Goal: Task Accomplishment & Management: Manage account settings

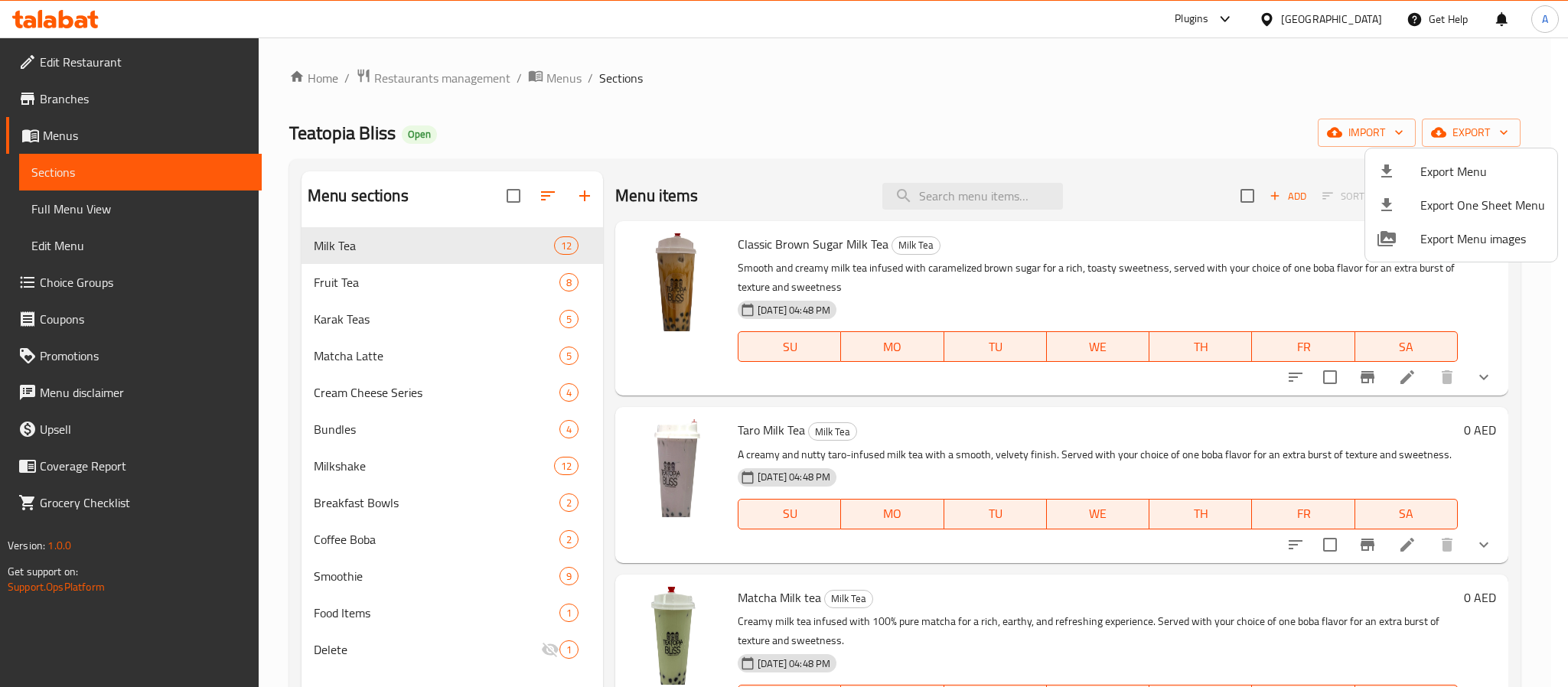
click at [361, 288] on div at bounding box center [784, 344] width 1568 height 687
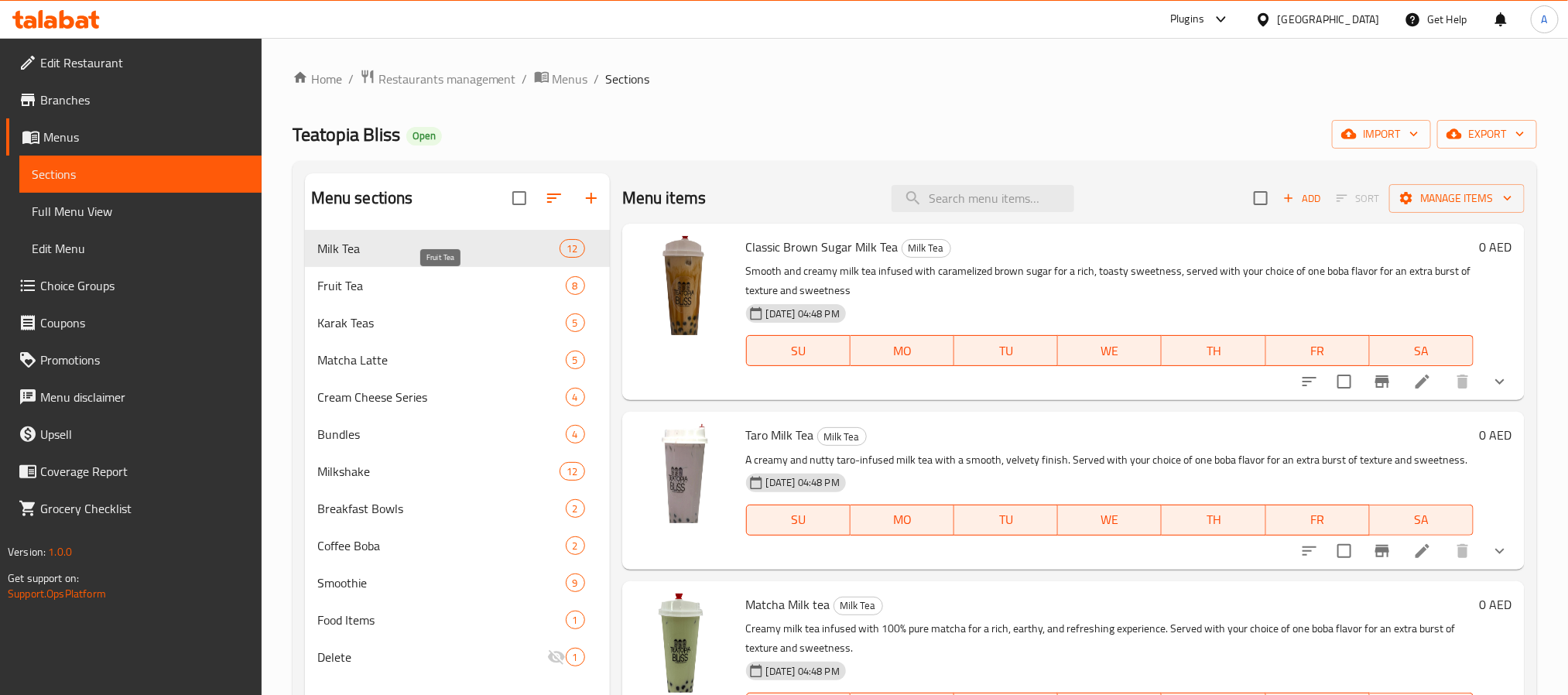
click at [365, 291] on span "Fruit Tea" at bounding box center [441, 285] width 248 height 18
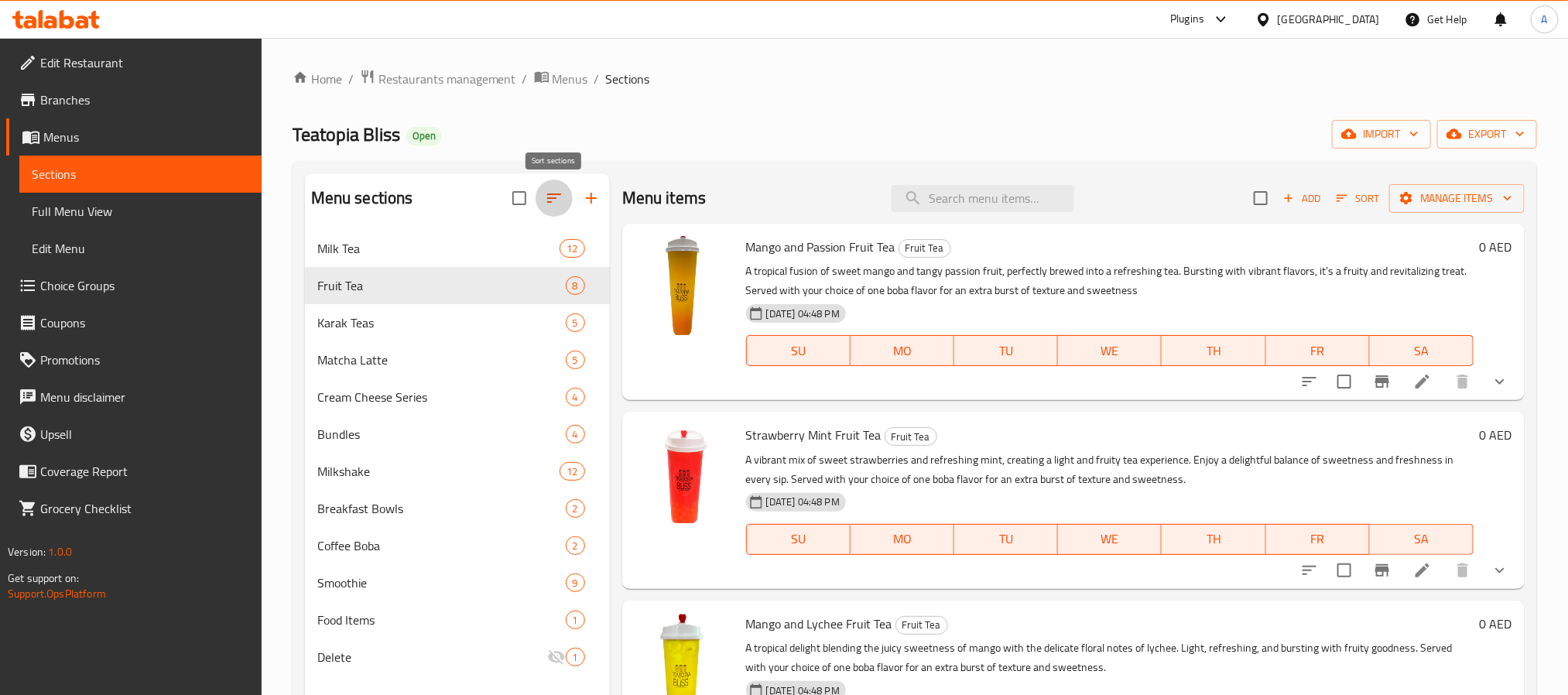
click at [551, 196] on icon "button" at bounding box center [554, 198] width 18 height 18
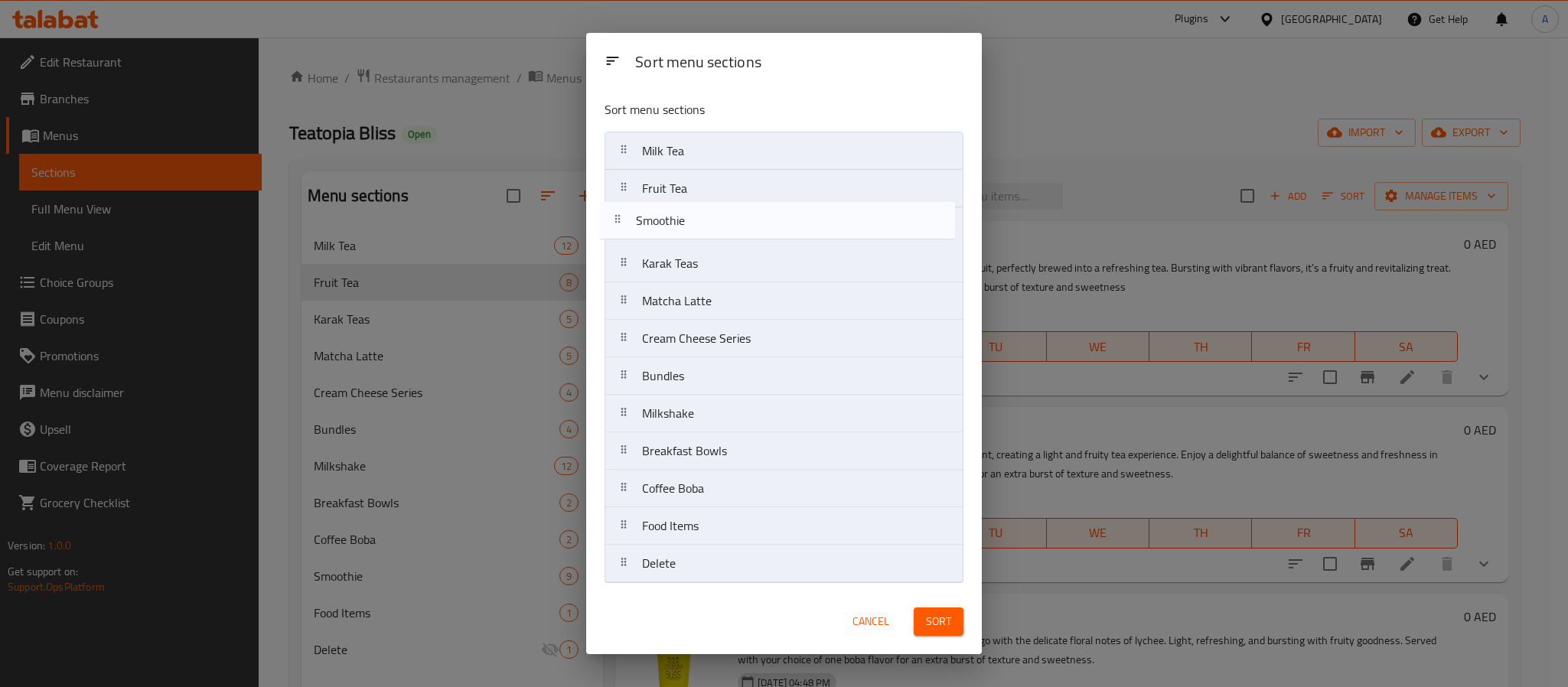
drag, startPoint x: 698, startPoint y: 497, endPoint x: 687, endPoint y: 225, distance: 272.2
click at [687, 225] on nav "Milk Tea Fruit Tea Karak Teas Matcha Latte Cream Cheese Series Bundles Milkshak…" at bounding box center [783, 357] width 359 height 452
drag, startPoint x: 692, startPoint y: 421, endPoint x: 687, endPoint y: 269, distance: 152.1
click at [687, 269] on nav "Milk Tea Fruit Tea Smoothie Karak Teas Matcha Latte Cream Cheese Series Bundles…" at bounding box center [783, 357] width 359 height 452
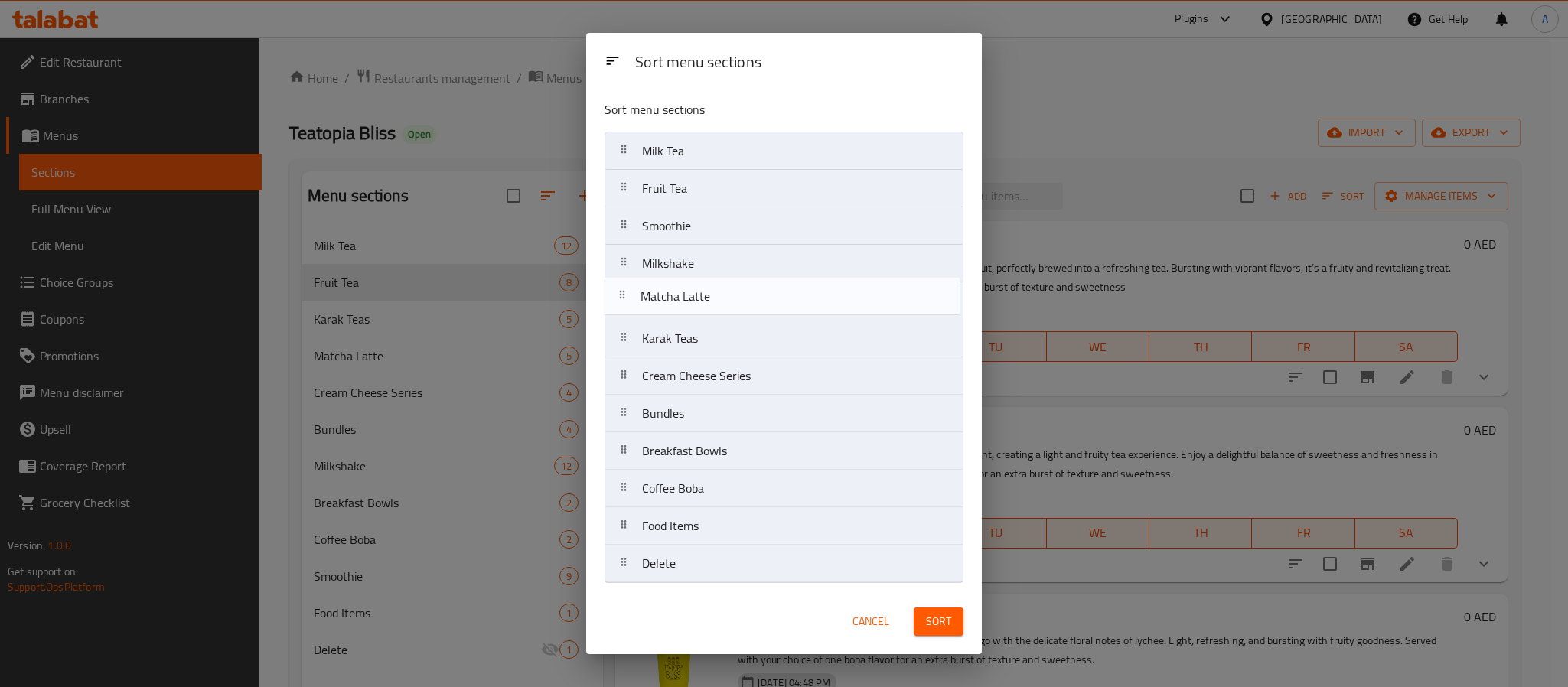
drag, startPoint x: 705, startPoint y: 352, endPoint x: 701, endPoint y: 303, distance: 49.2
click at [701, 303] on nav "Milk Tea Fruit Tea Smoothie Milkshake Karak Teas Matcha Latte Cream Cheese Seri…" at bounding box center [783, 357] width 359 height 452
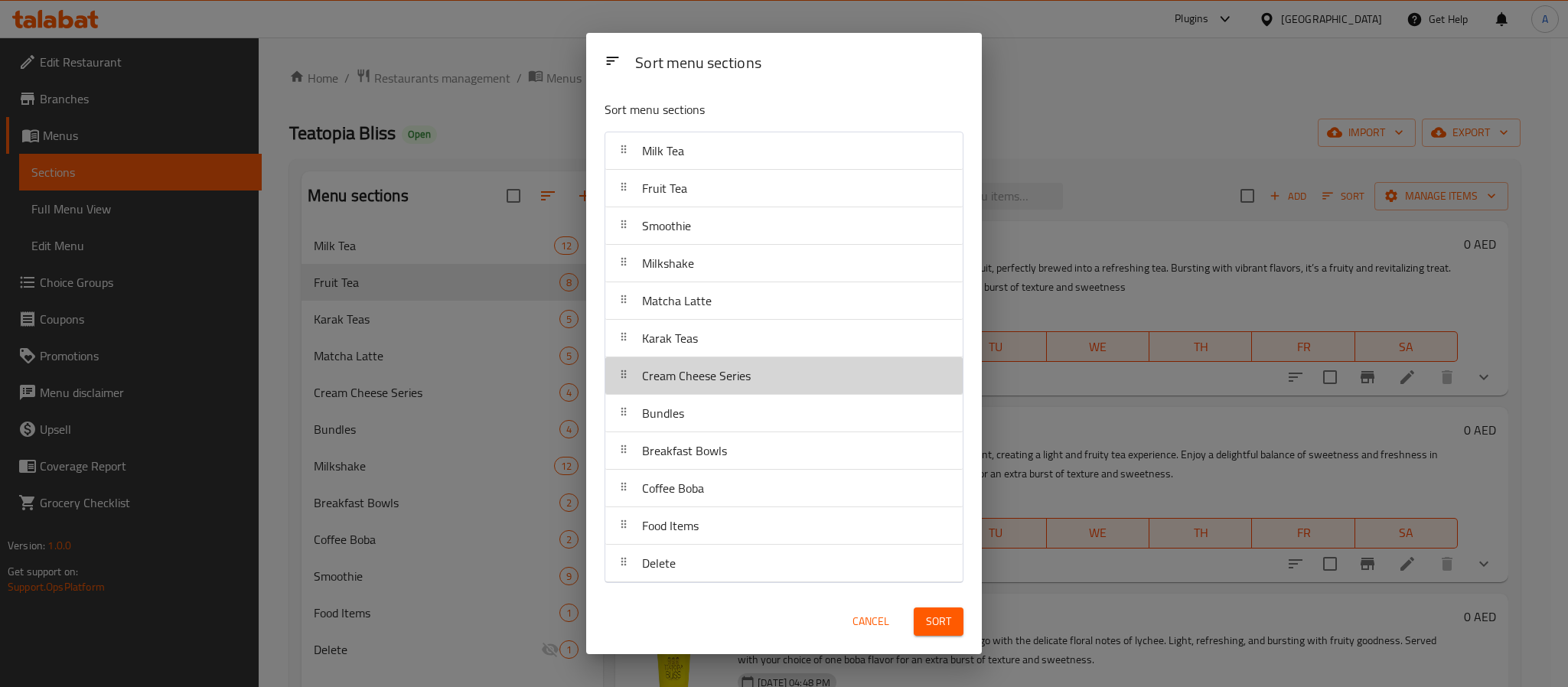
click at [721, 386] on span "Cream Cheese Series" at bounding box center [696, 375] width 108 height 23
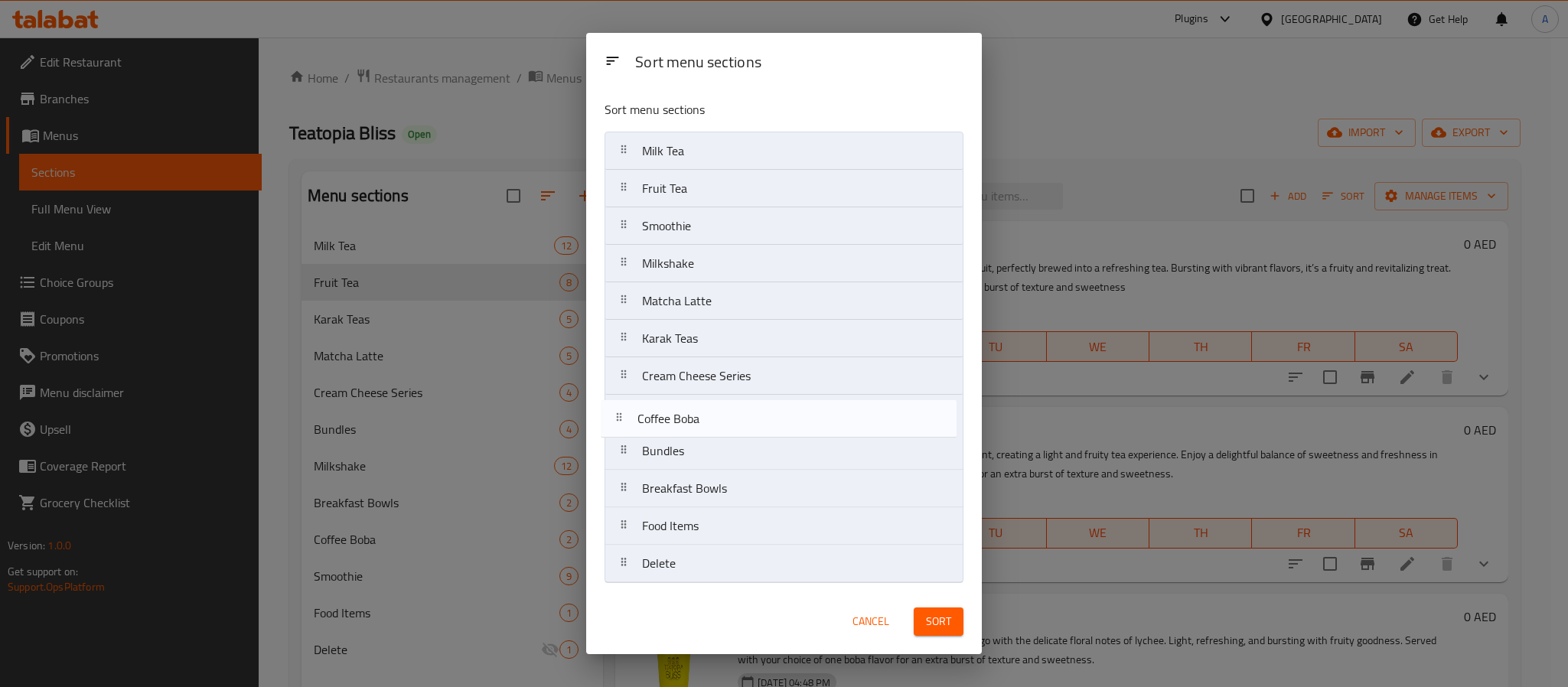
drag, startPoint x: 724, startPoint y: 501, endPoint x: 714, endPoint y: 424, distance: 77.6
click at [714, 424] on nav "Milk Tea Fruit Tea Smoothie Milkshake Matcha Latte Karak Teas Cream Cheese Seri…" at bounding box center [783, 357] width 359 height 452
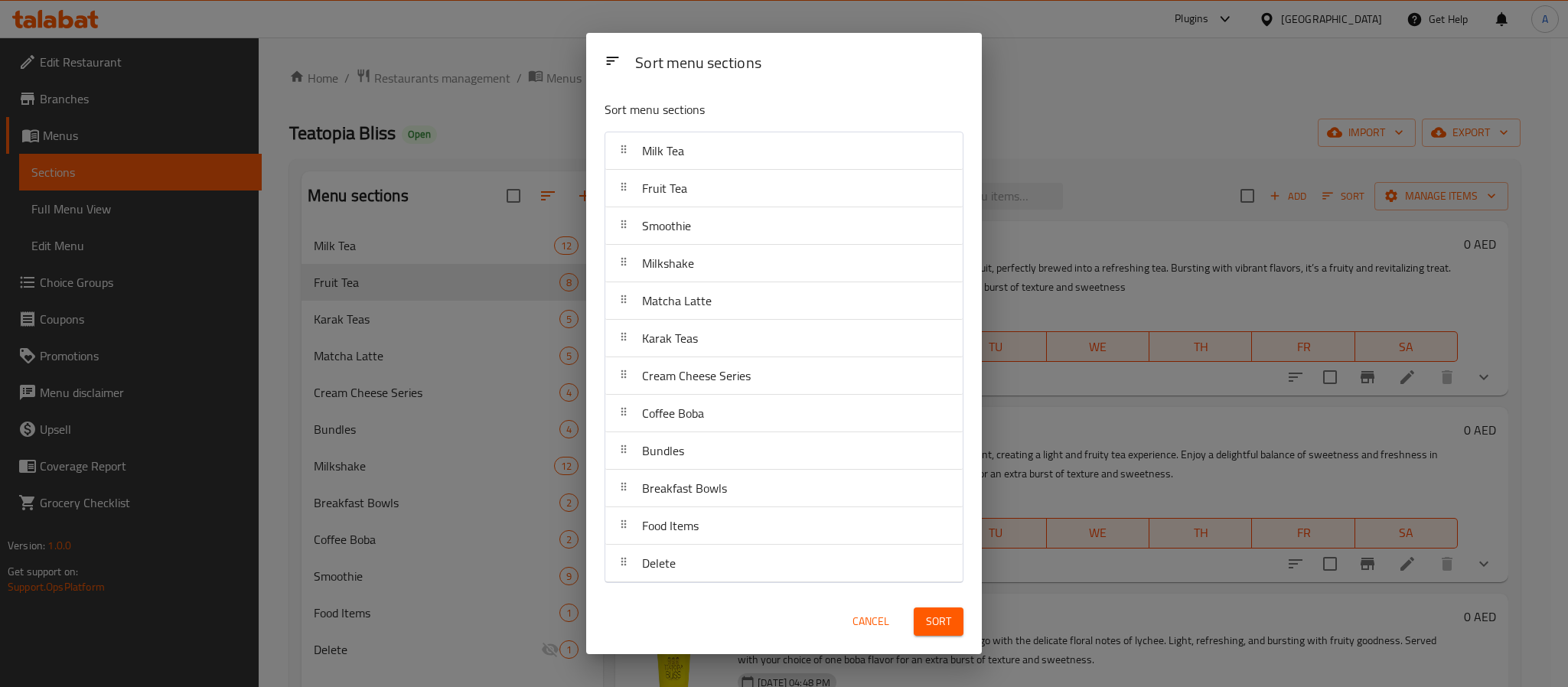
click at [935, 622] on span "Sort" at bounding box center [938, 622] width 25 height 19
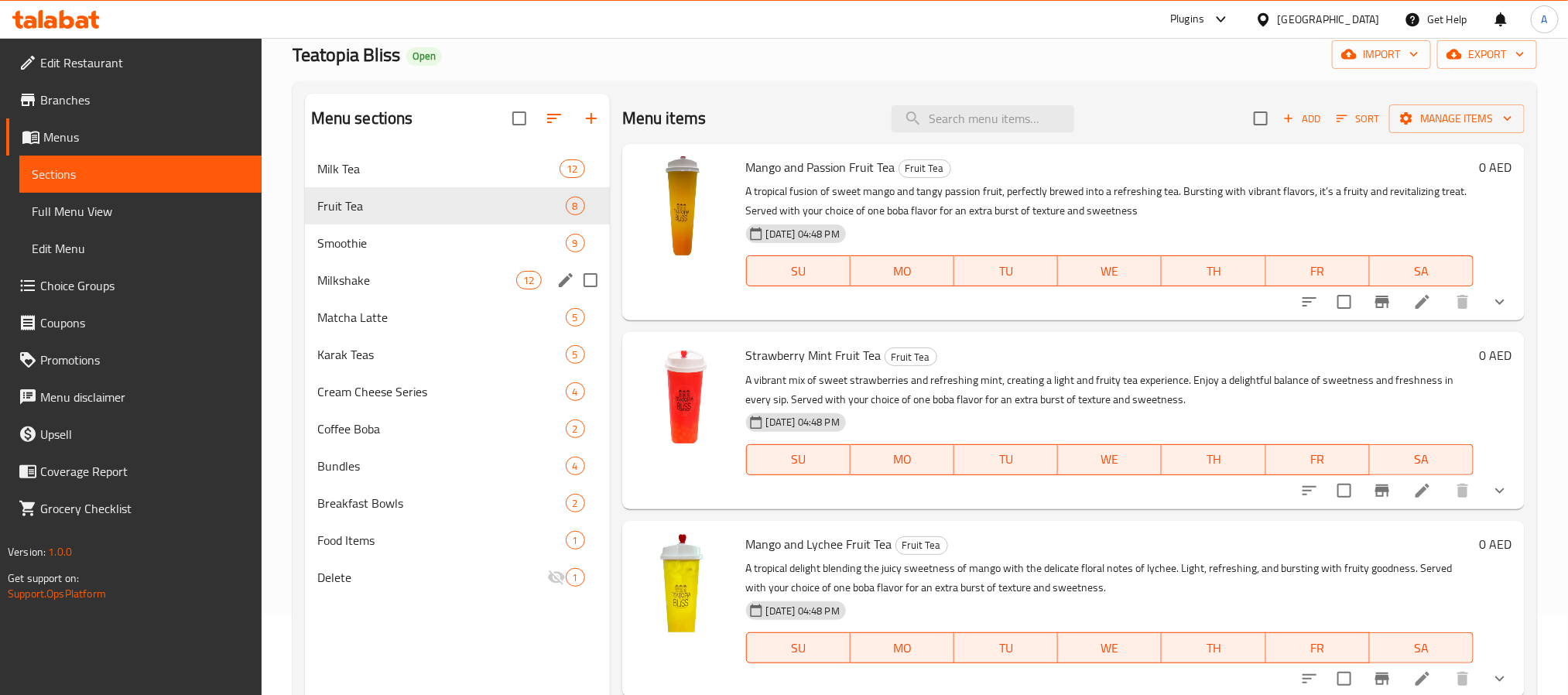
scroll to position [217, 0]
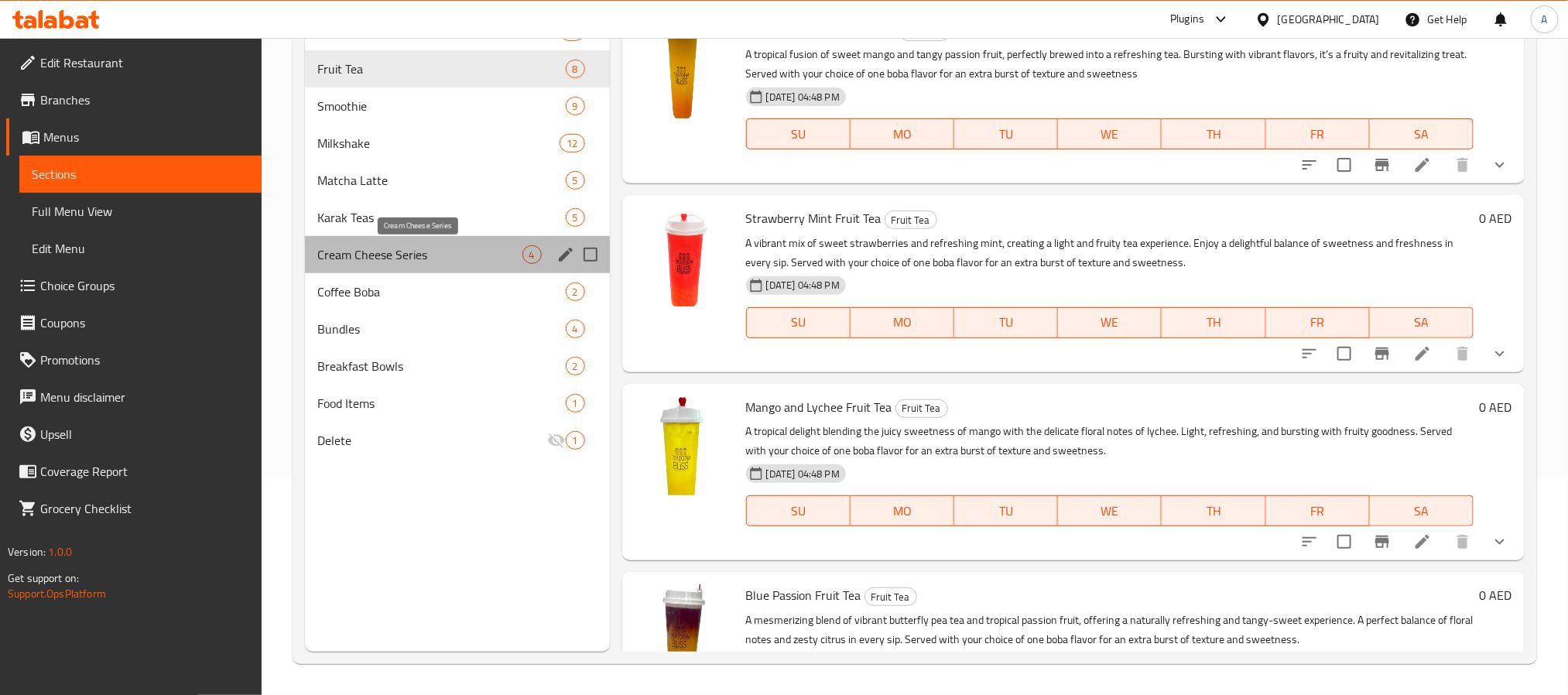
click at [443, 247] on span "Cream Cheese Series" at bounding box center [421, 254] width 205 height 18
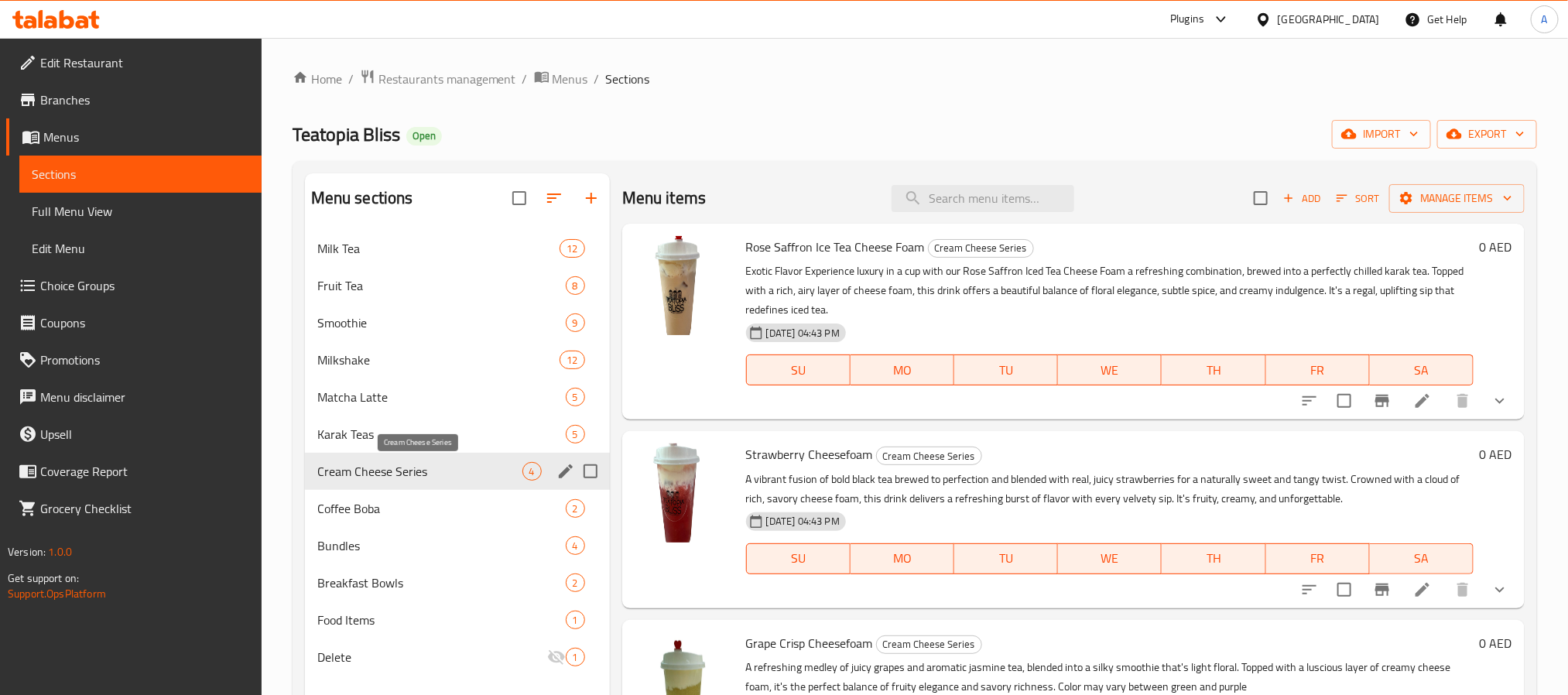
click at [369, 470] on span "Cream Cheese Series" at bounding box center [421, 471] width 205 height 18
click at [1416, 400] on icon at bounding box center [1423, 401] width 14 height 14
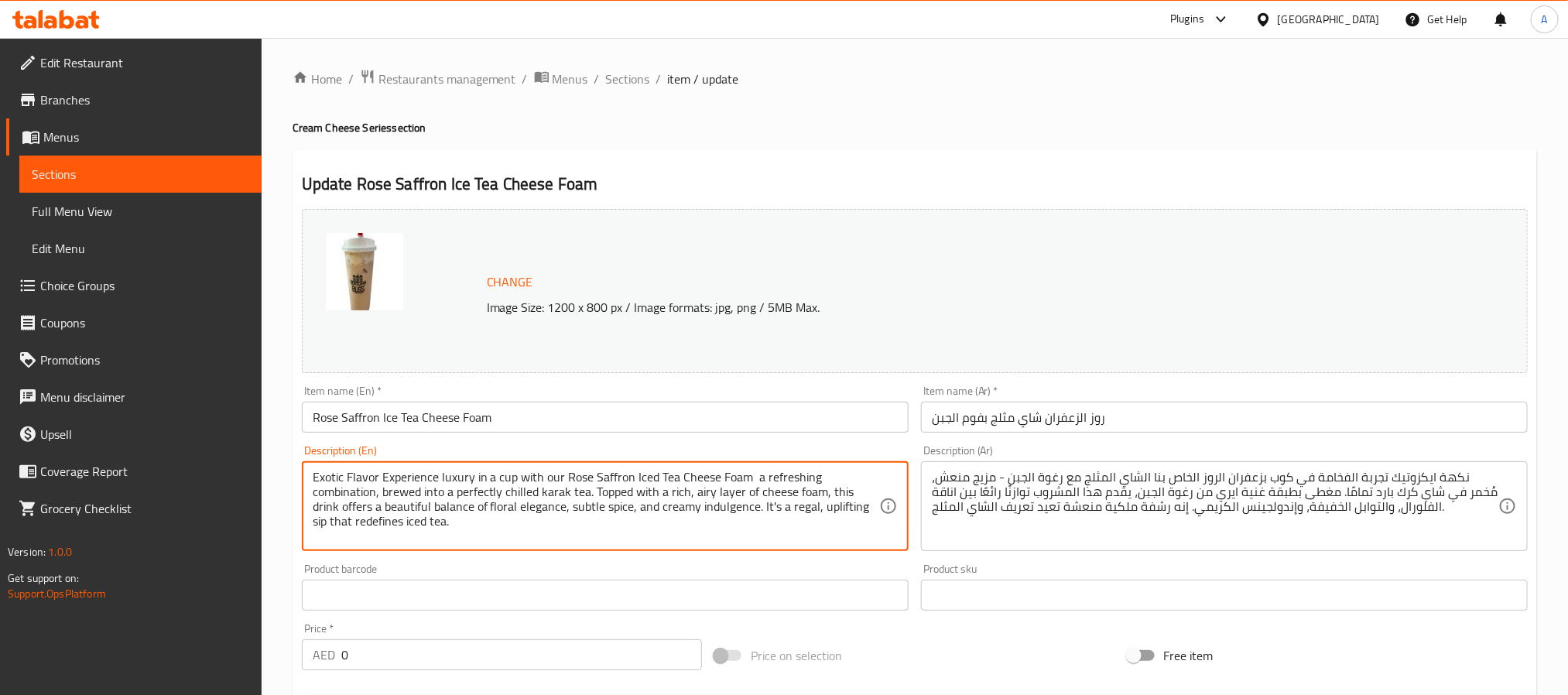
click at [437, 479] on textarea "Exotic Flavor Experience luxury in a cup with our Rose Saffron Iced Tea Cheese …" at bounding box center [596, 507] width 567 height 73
paste textarea "! Experience luxury in a cup with our Rose Saffron Iced Tea Cheese Foam — a ref…"
type textarea "Exotic Flavor Experience luxury in a cup with our Rose Saffron Iced Tea Cheese …"
click at [614, 77] on span "Sections" at bounding box center [628, 78] width 44 height 18
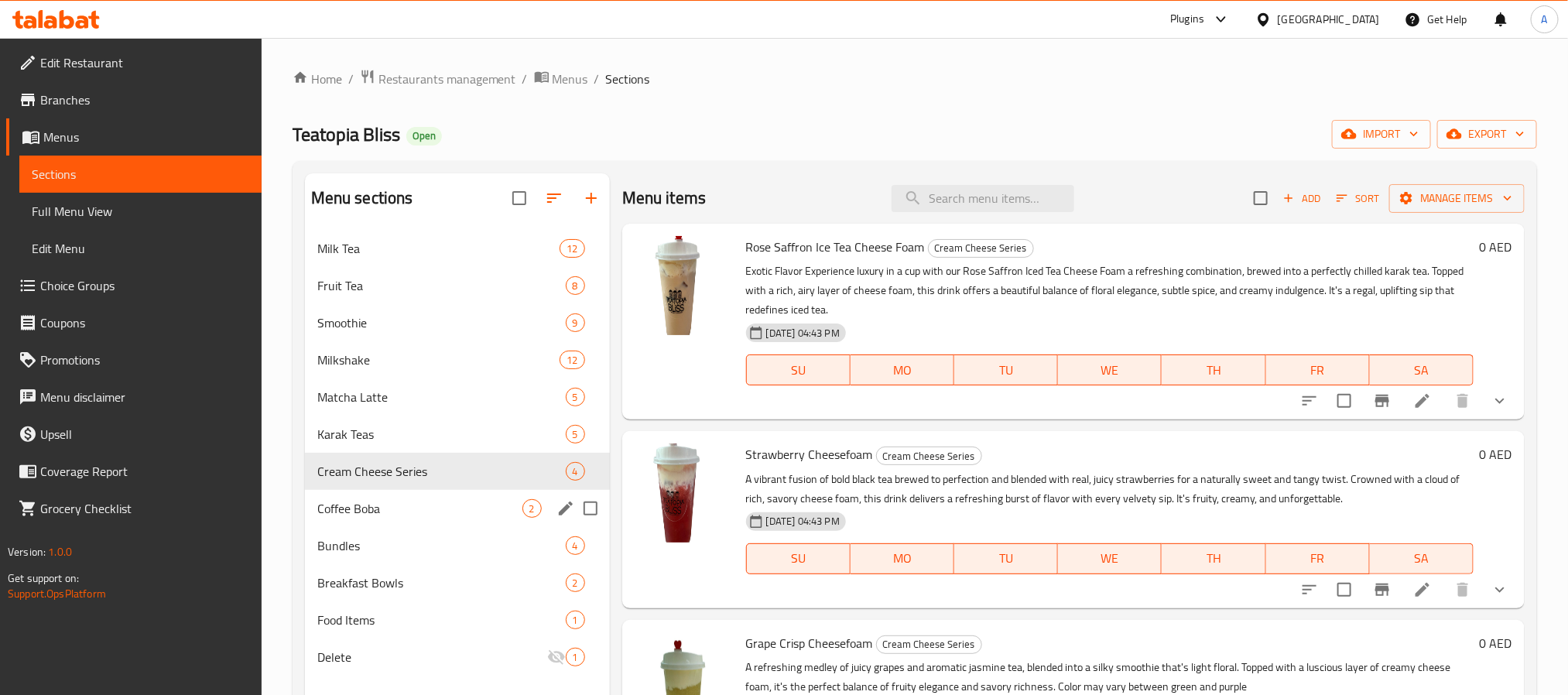
click at [441, 503] on span "Coffee Boba" at bounding box center [421, 509] width 205 height 18
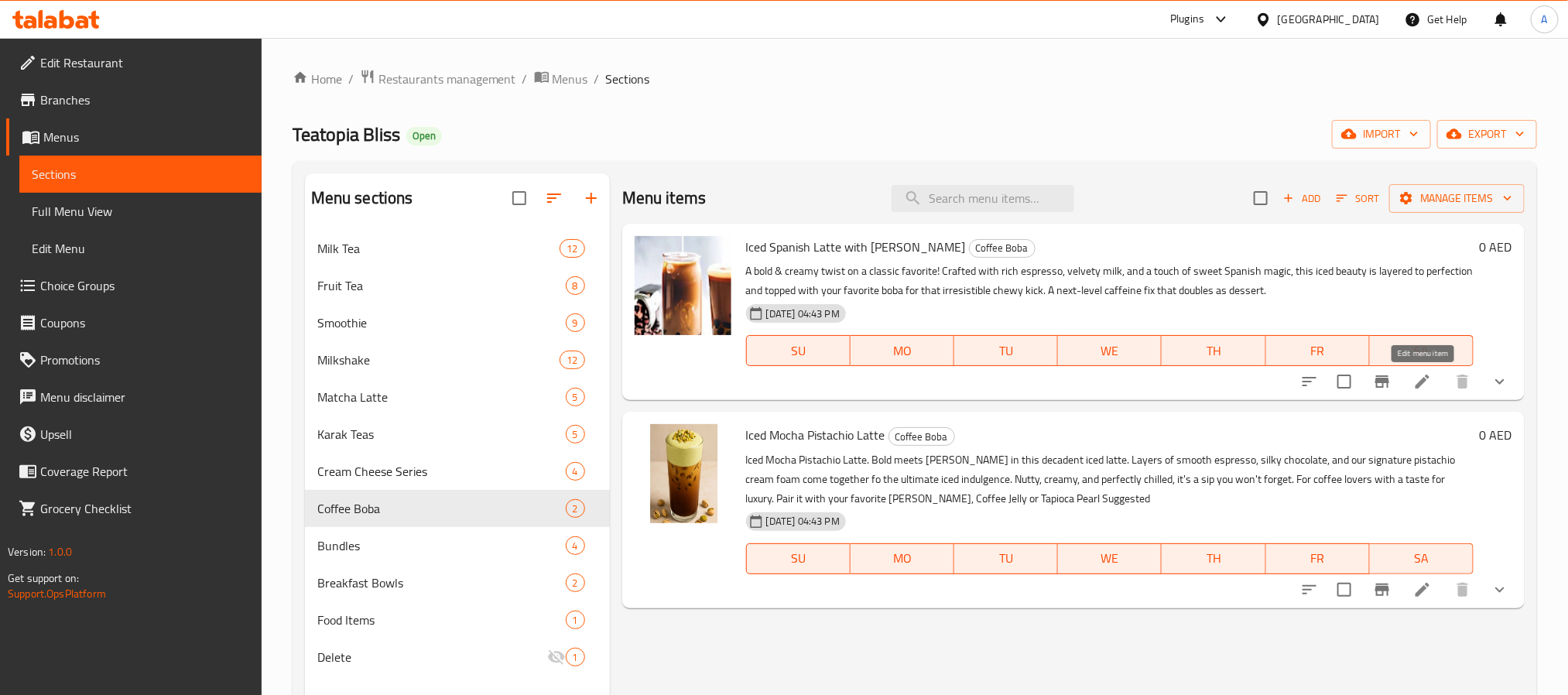
click at [1426, 377] on icon at bounding box center [1423, 381] width 14 height 14
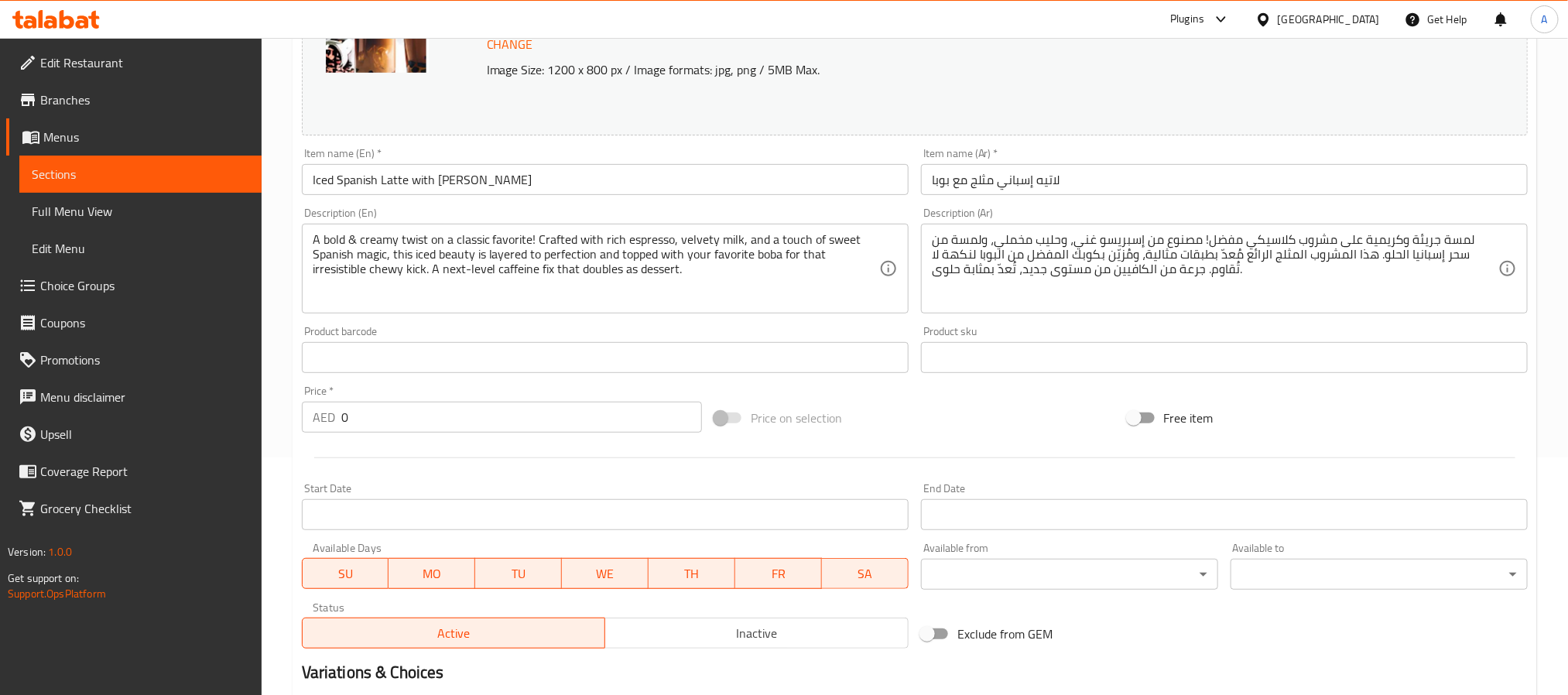
scroll to position [697, 0]
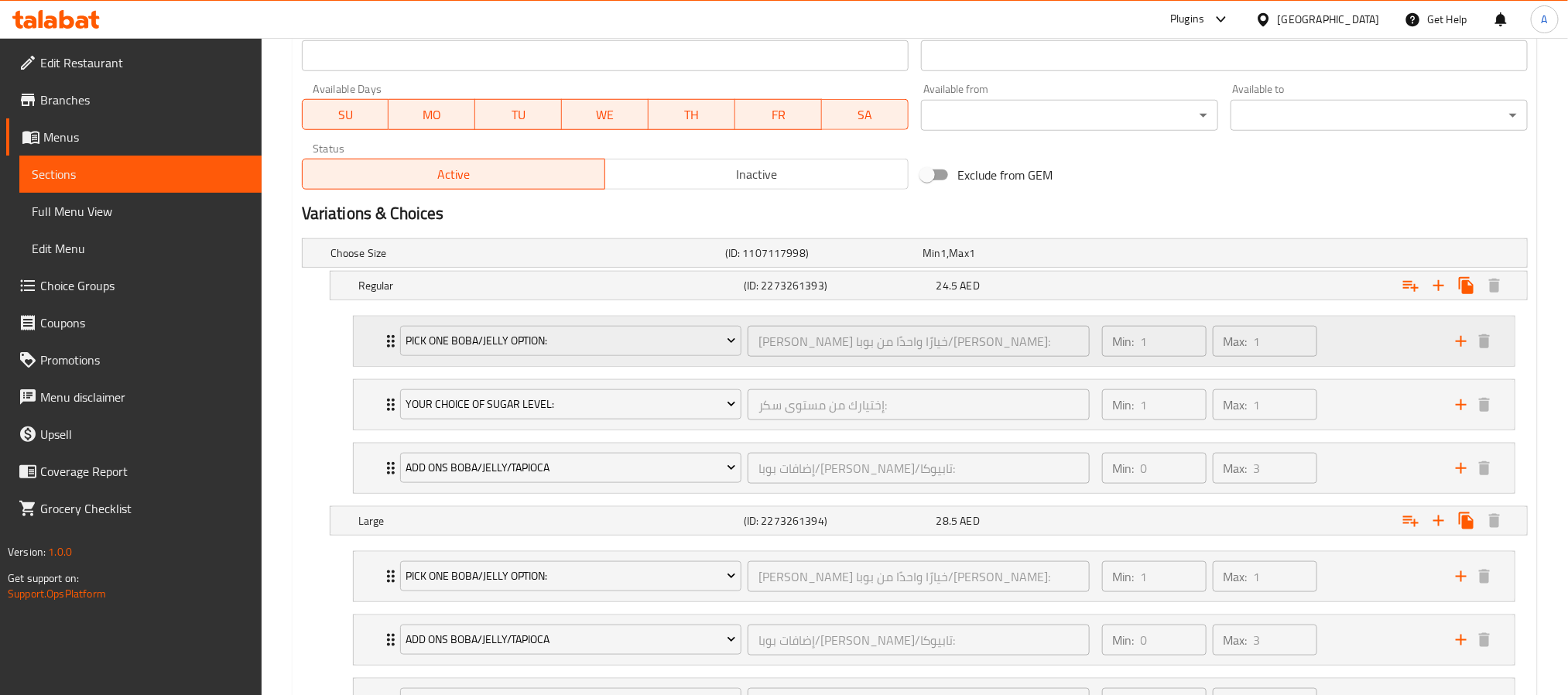
click at [377, 342] on div "Pick One BOBA/Jelly Option: اختر خيارًا واحدًا من بوبا/جيلي: ​ Min: 1 ​ Max: 1 ​" at bounding box center [934, 341] width 1161 height 50
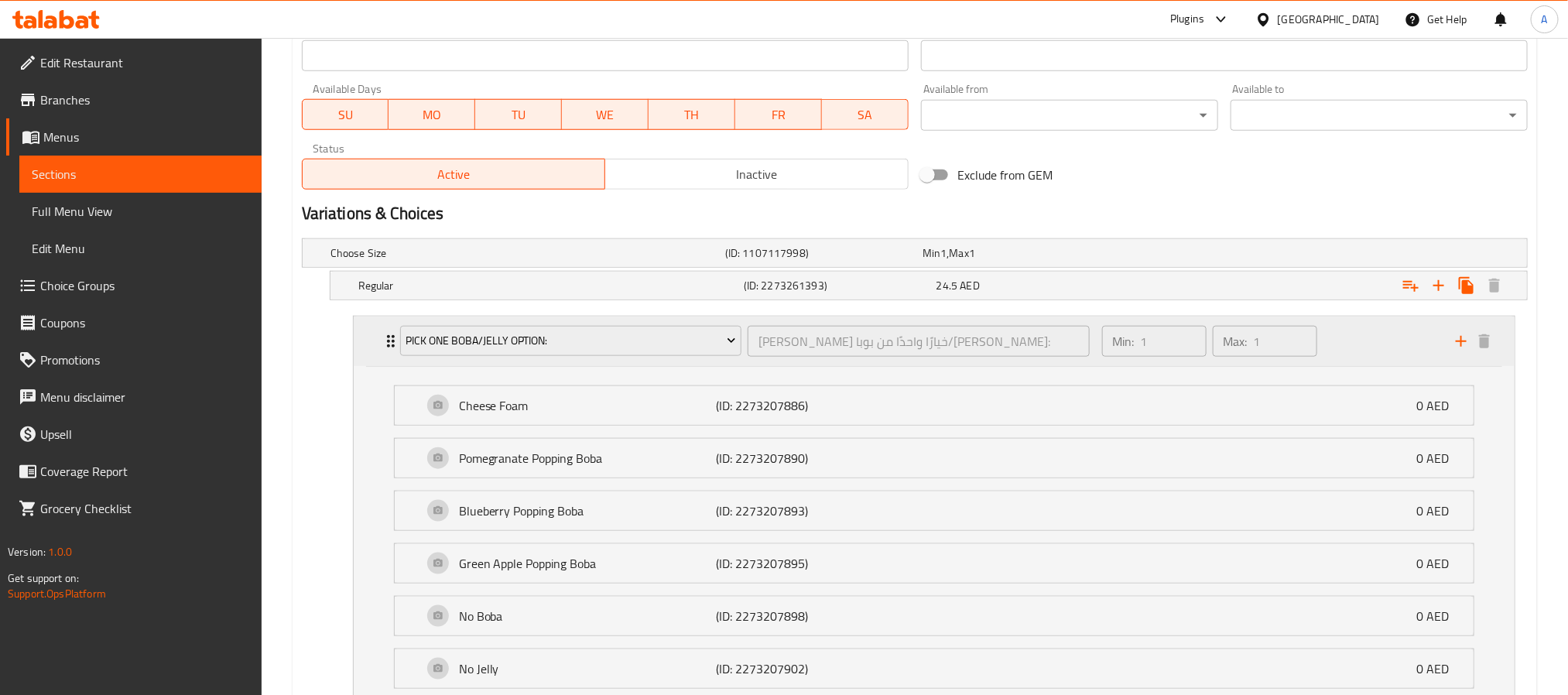
click at [377, 342] on div "Pick One BOBA/Jelly Option: اختر خيارًا واحدًا من بوبا/جيلي: ​ Min: 1 ​ Max: 1 ​" at bounding box center [934, 341] width 1161 height 50
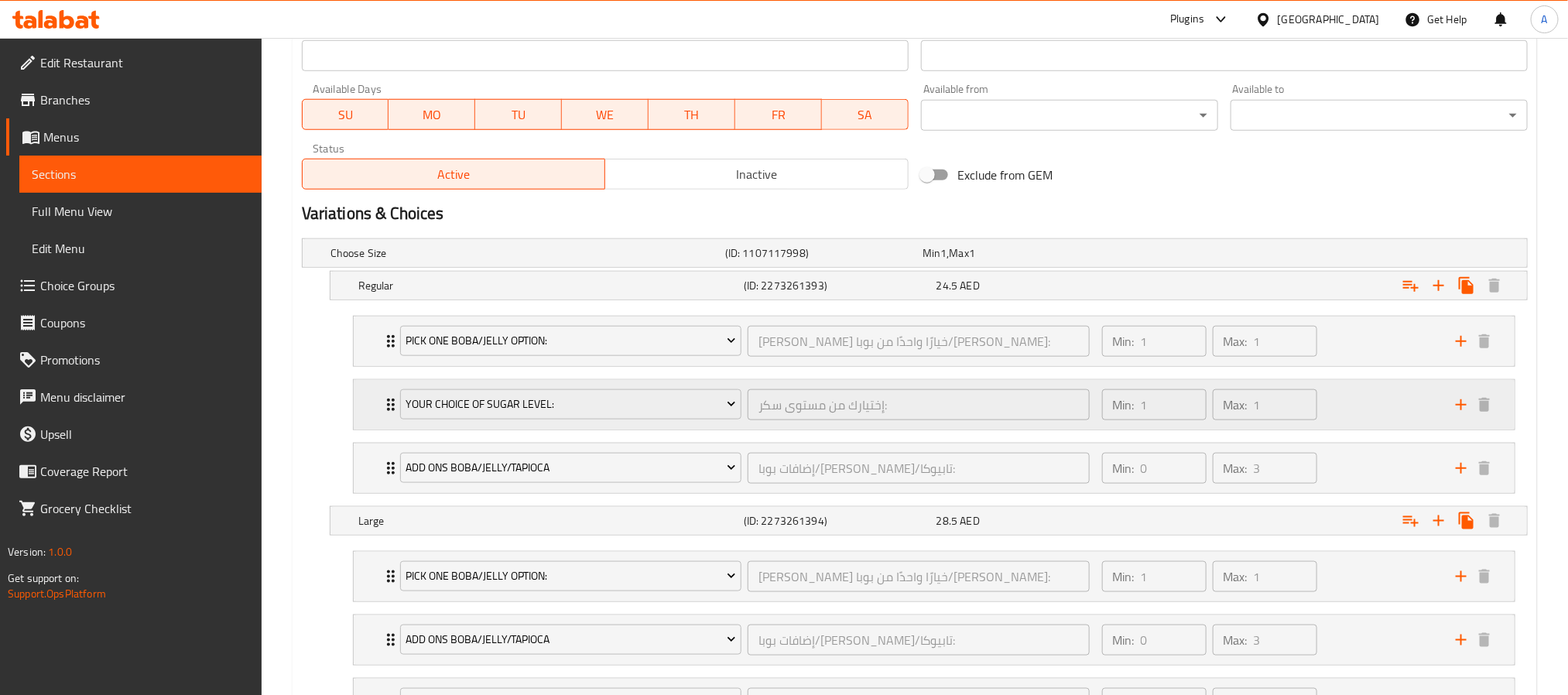
click at [394, 422] on div "Your Choice Of Sugar Level: إختيارك من مستوى سكر: ​" at bounding box center [745, 405] width 709 height 50
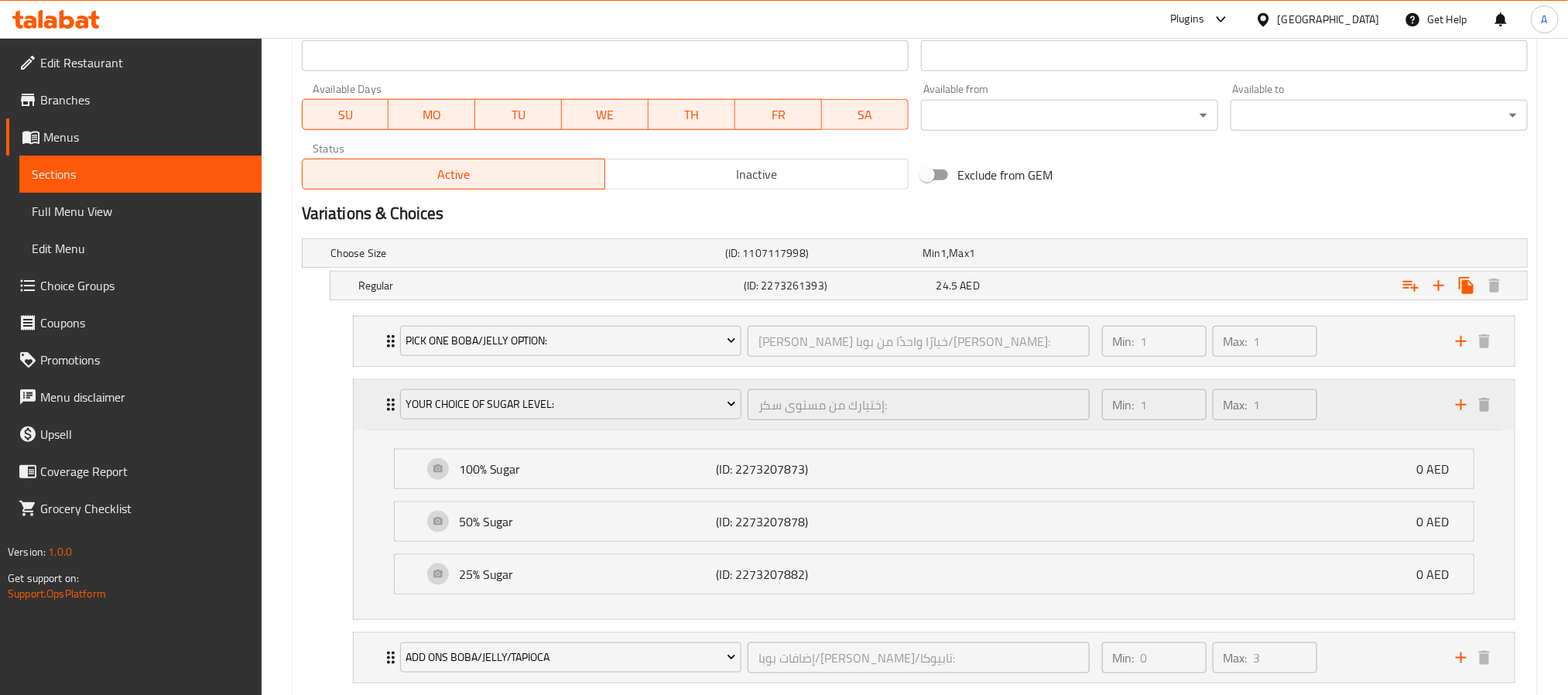
click at [394, 422] on div "Your Choice Of Sugar Level: إختيارك من مستوى سكر: ​" at bounding box center [745, 405] width 709 height 50
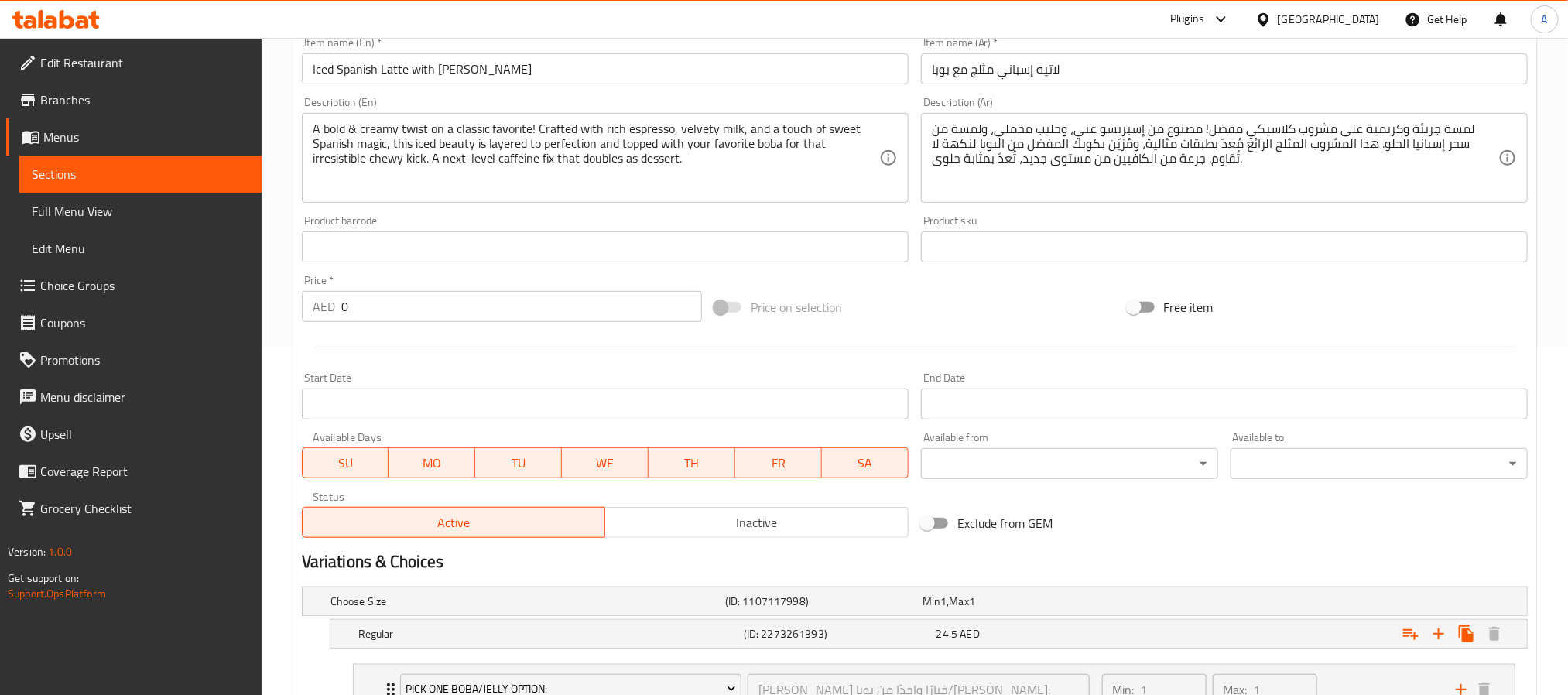
scroll to position [0, 0]
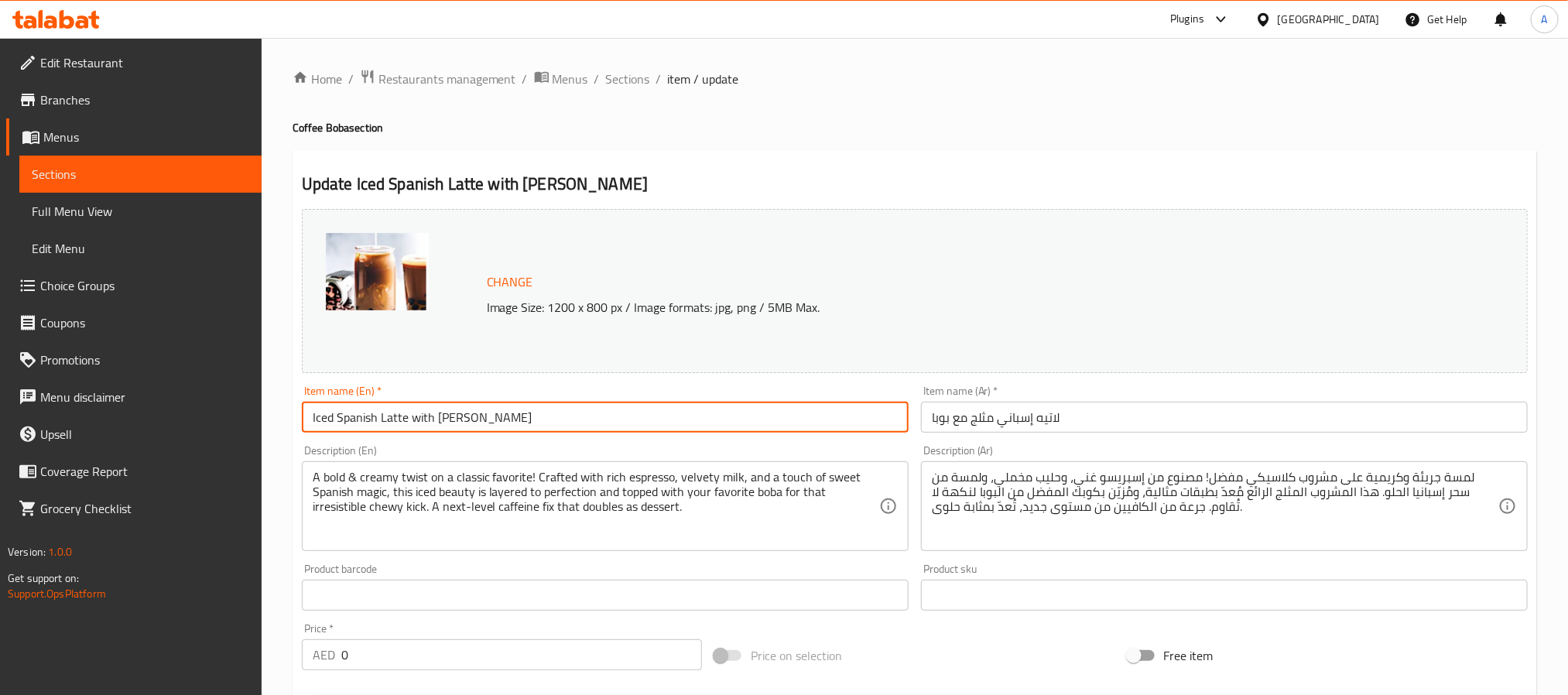
click at [448, 409] on input "Iced Spanish Latte with [PERSON_NAME]" at bounding box center [605, 417] width 607 height 31
click at [641, 75] on span "Sections" at bounding box center [628, 78] width 44 height 18
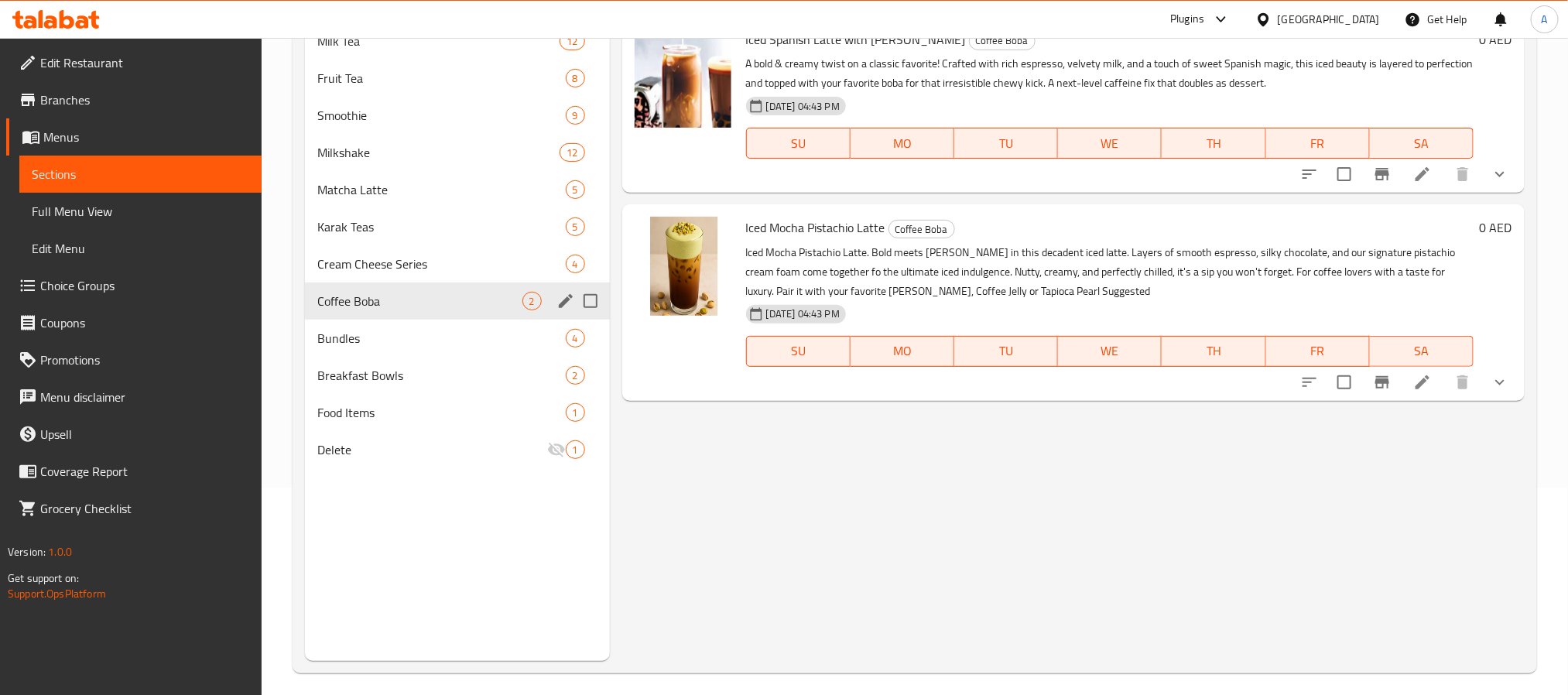
scroll to position [217, 0]
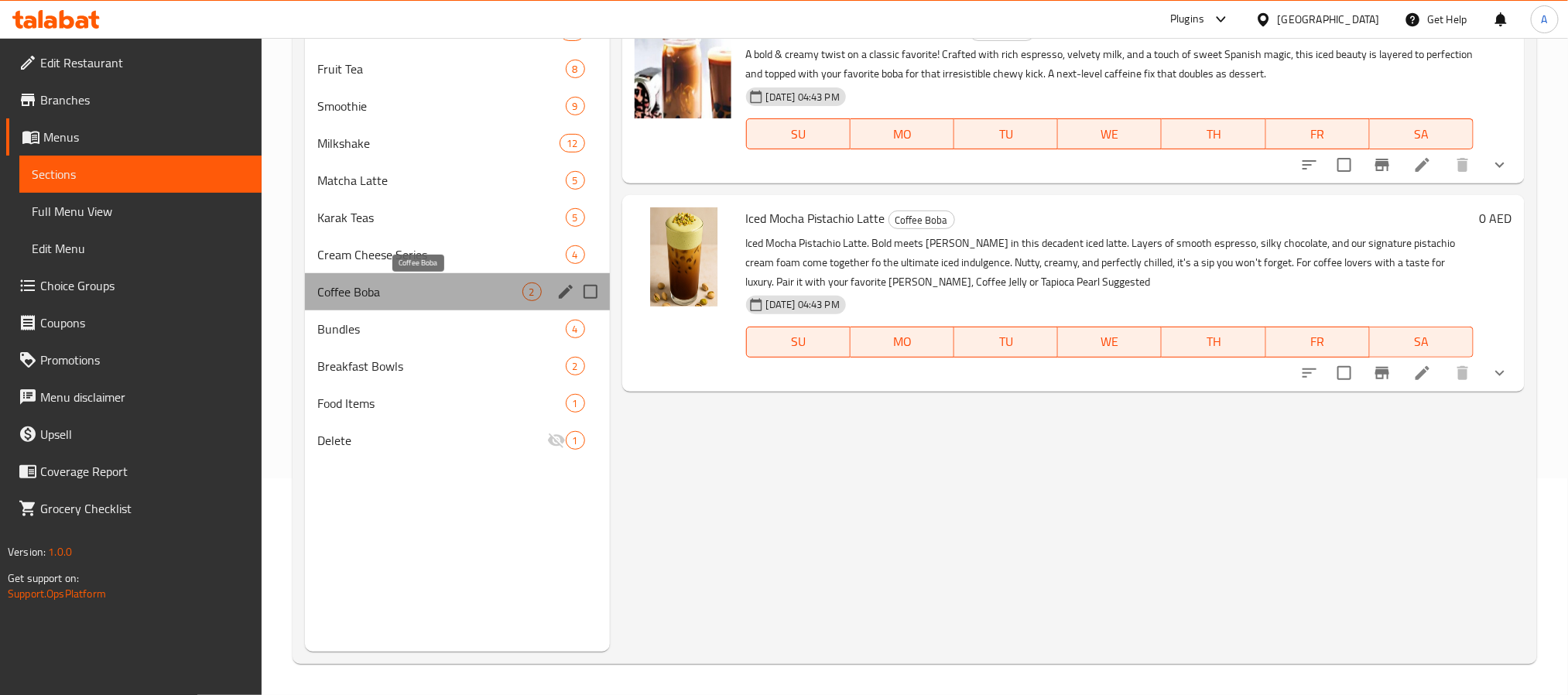
click at [437, 287] on span "Coffee Boba" at bounding box center [421, 292] width 205 height 18
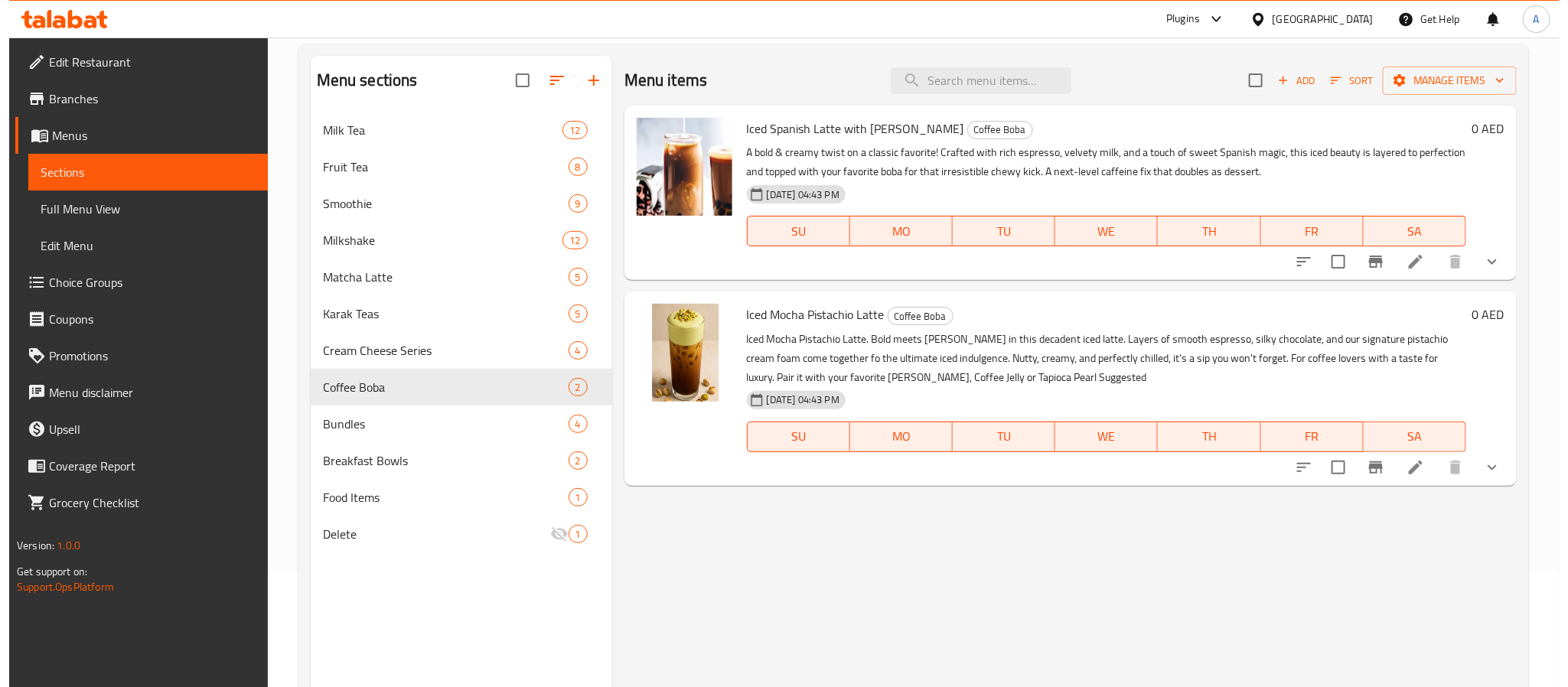
scroll to position [0, 0]
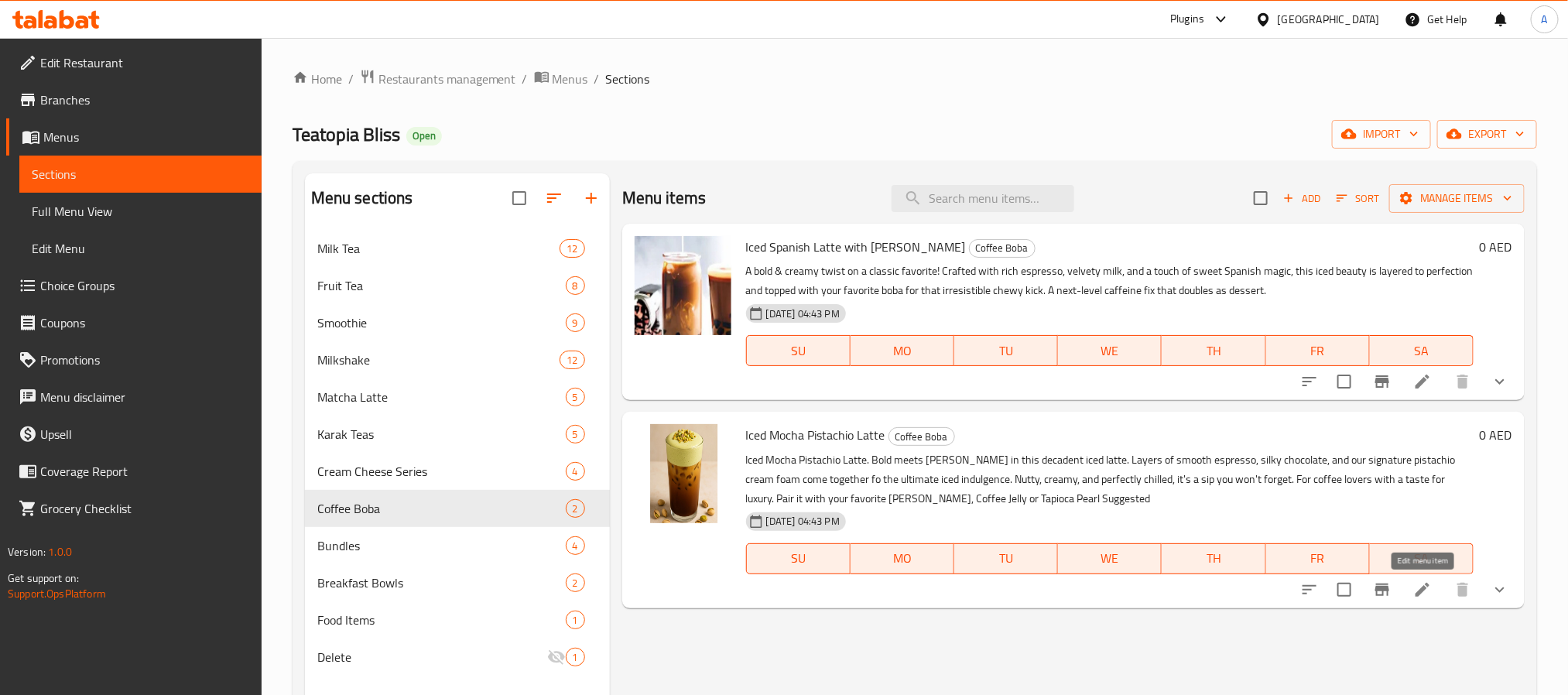
click at [1429, 590] on icon at bounding box center [1423, 590] width 18 height 18
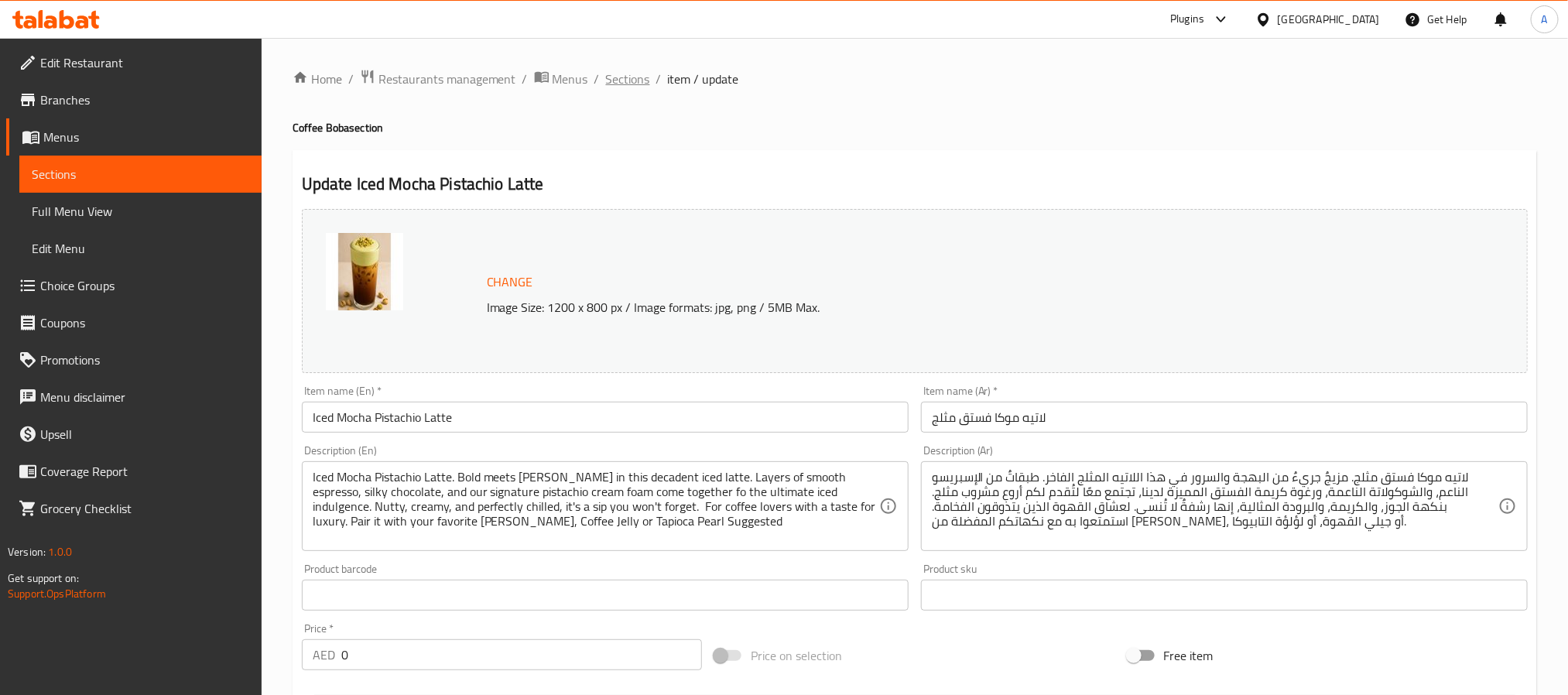
click at [616, 77] on span "Sections" at bounding box center [628, 78] width 44 height 18
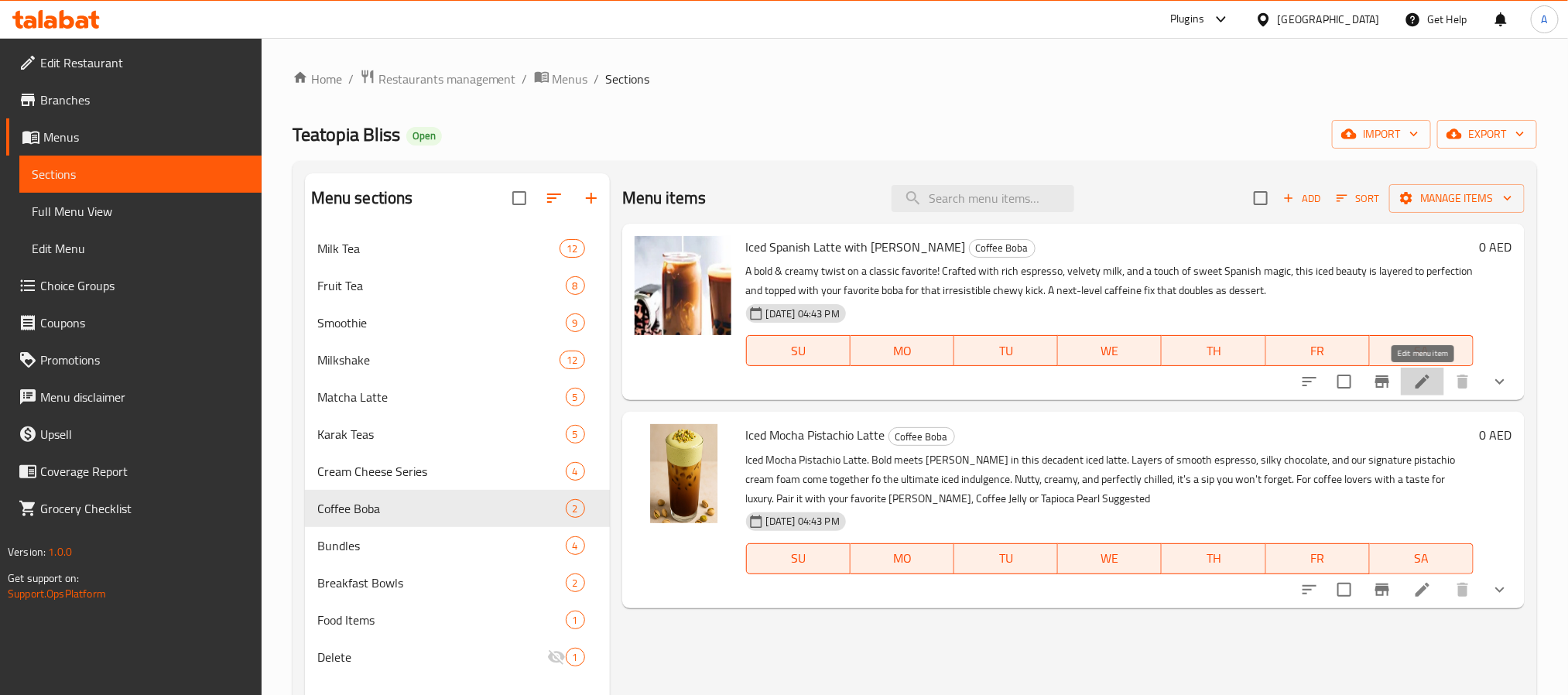
click at [1426, 386] on icon at bounding box center [1423, 381] width 18 height 18
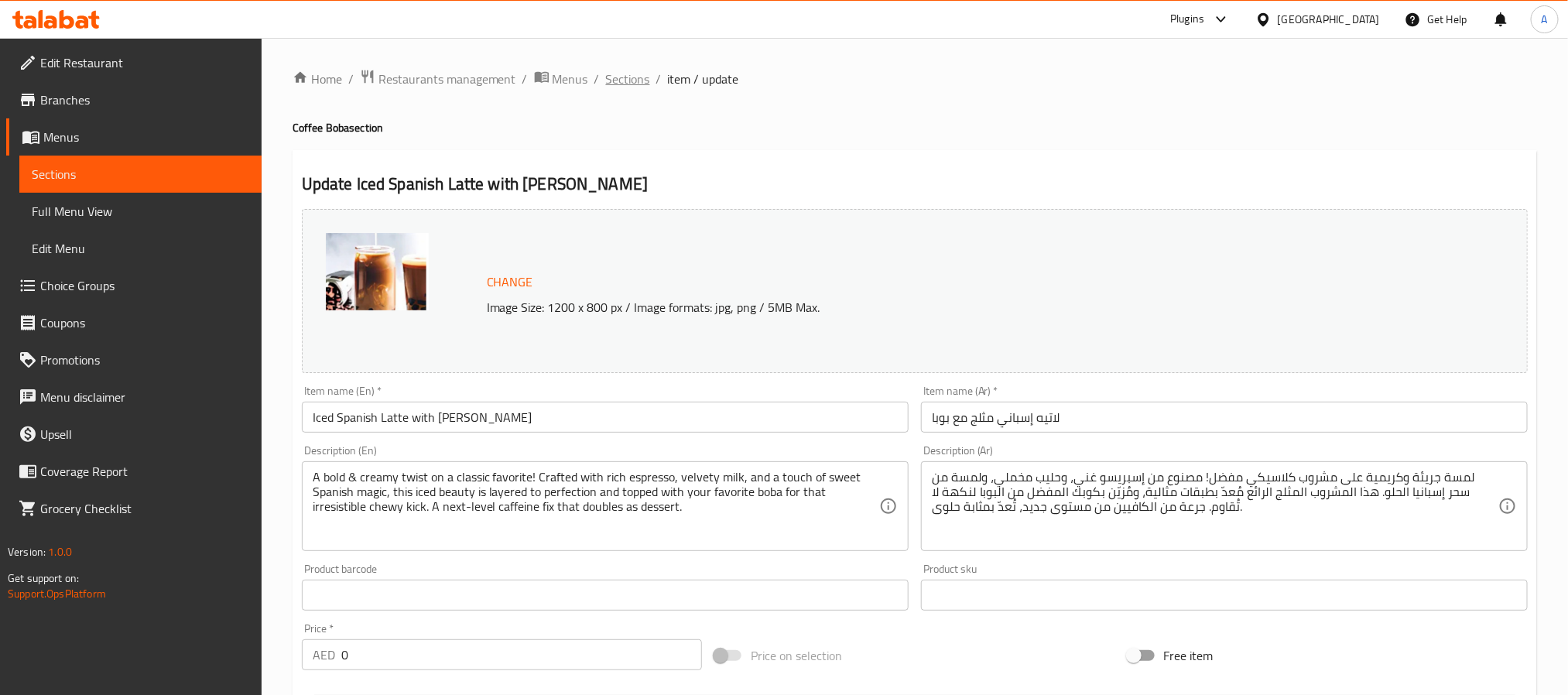
click at [616, 82] on span "Sections" at bounding box center [628, 78] width 44 height 18
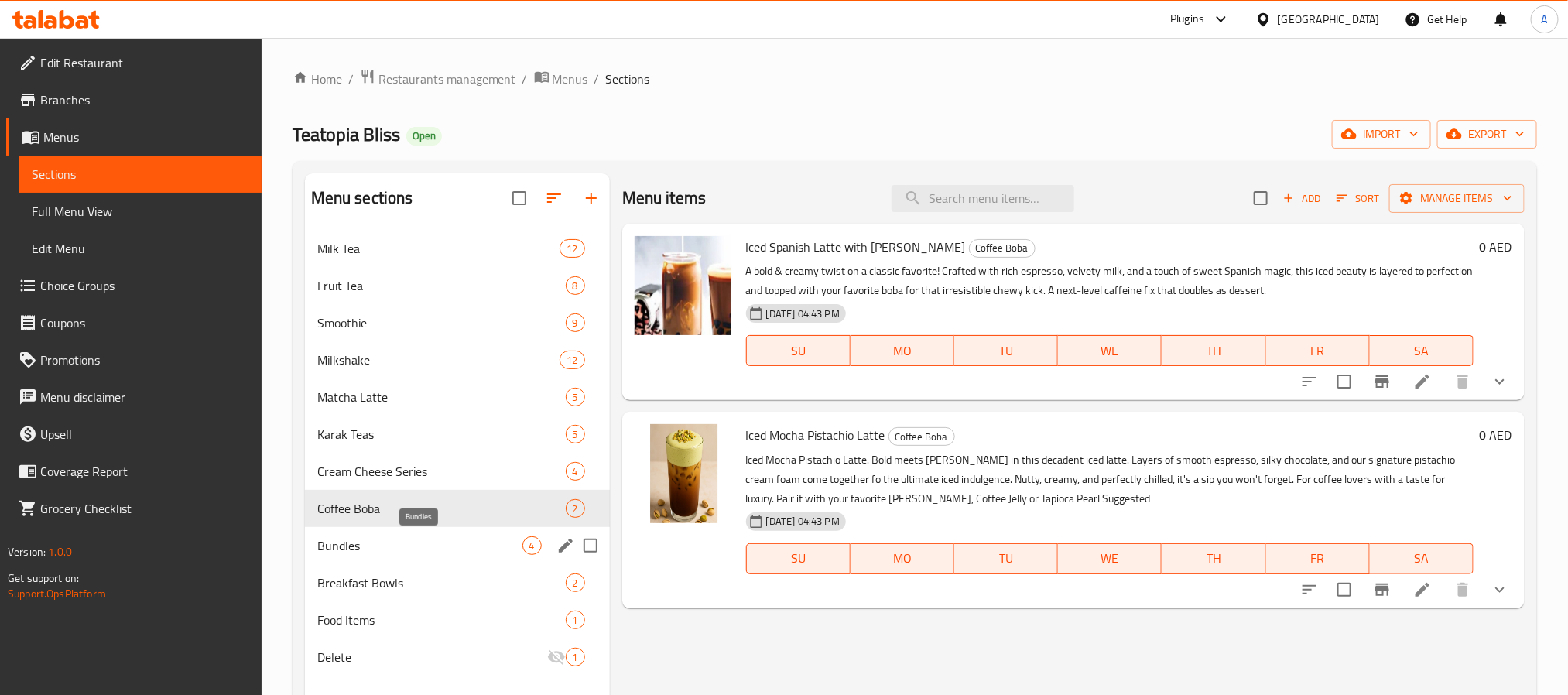
click at [384, 542] on span "Bundles" at bounding box center [421, 545] width 205 height 18
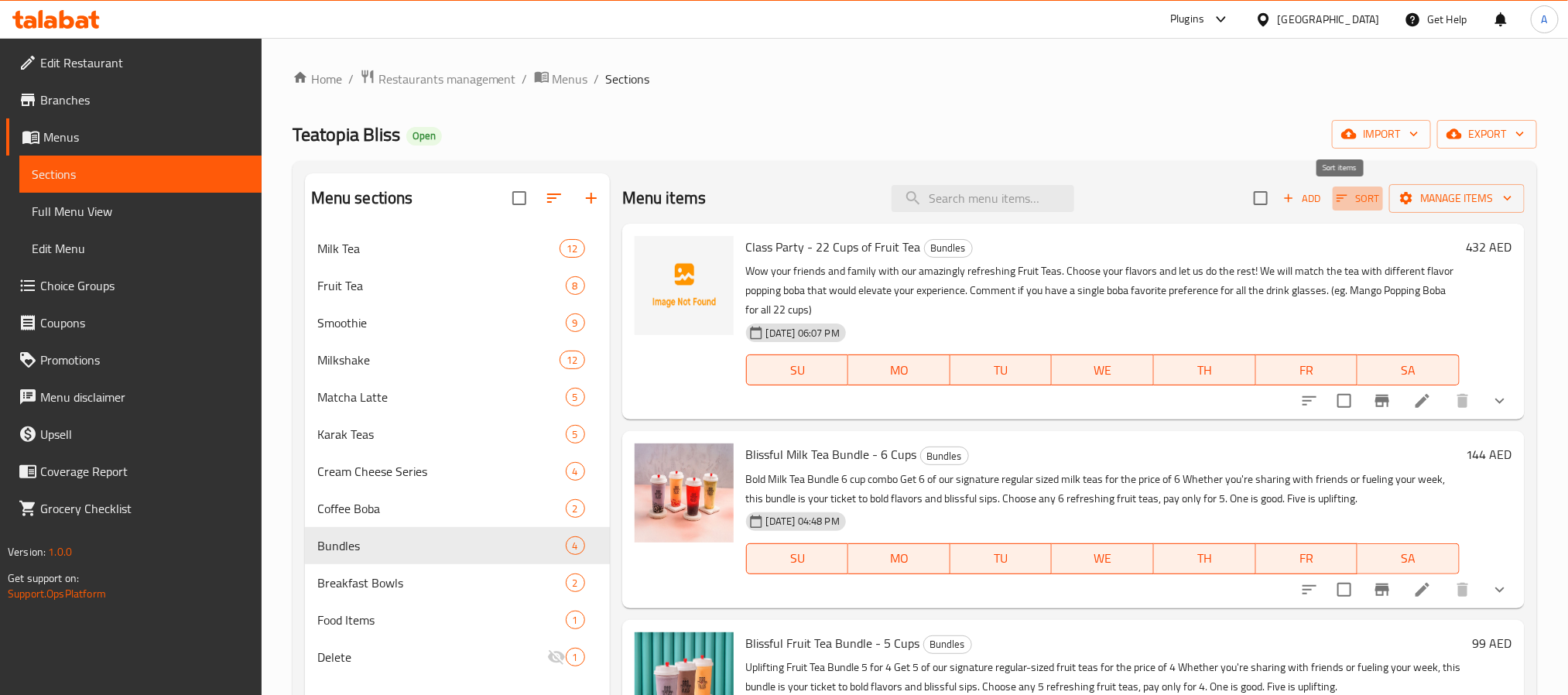
click at [1348, 195] on span "Sort" at bounding box center [1358, 199] width 43 height 17
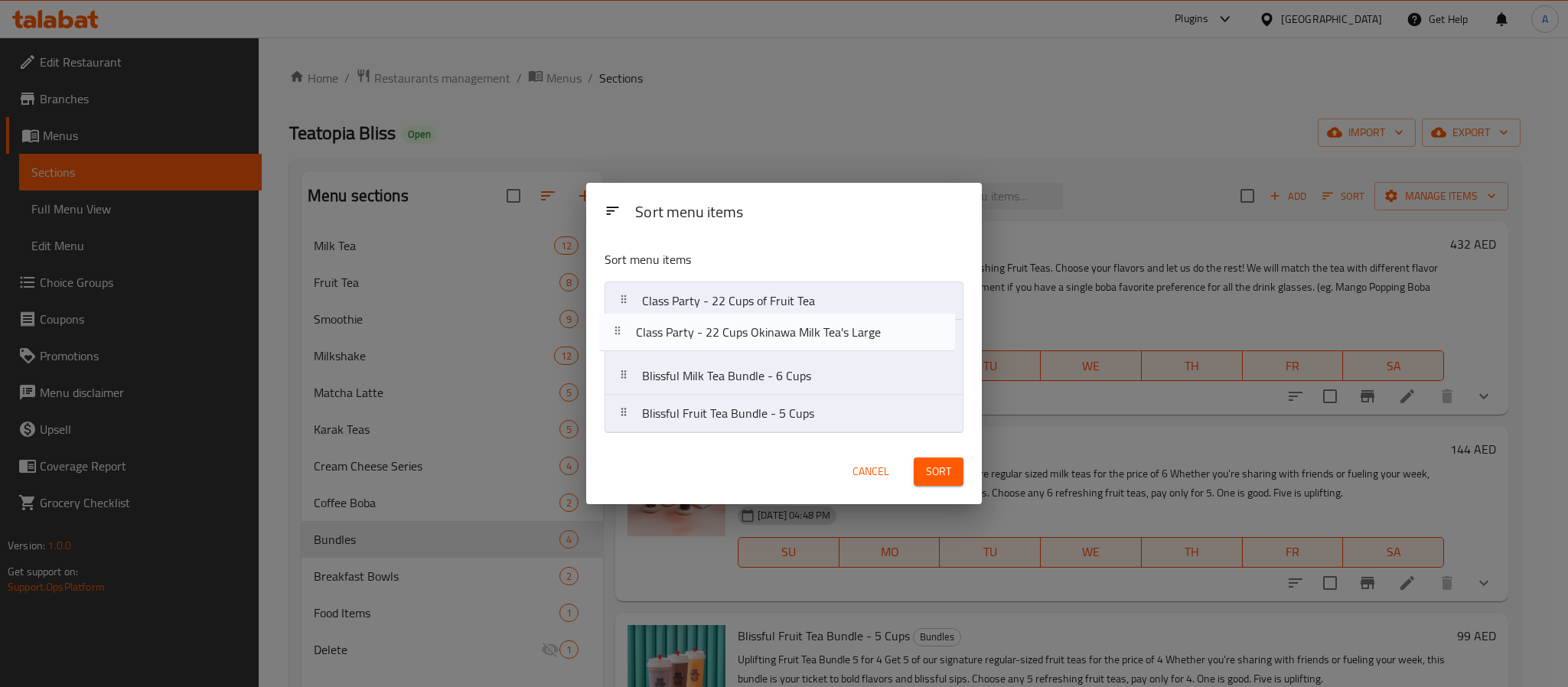
drag, startPoint x: 793, startPoint y: 418, endPoint x: 781, endPoint y: 331, distance: 87.8
click at [781, 331] on nav "Class Party - 22 Cups of Fruit Tea Blissful Milk Tea Bundle - 6 Cups Blissful F…" at bounding box center [783, 357] width 359 height 152
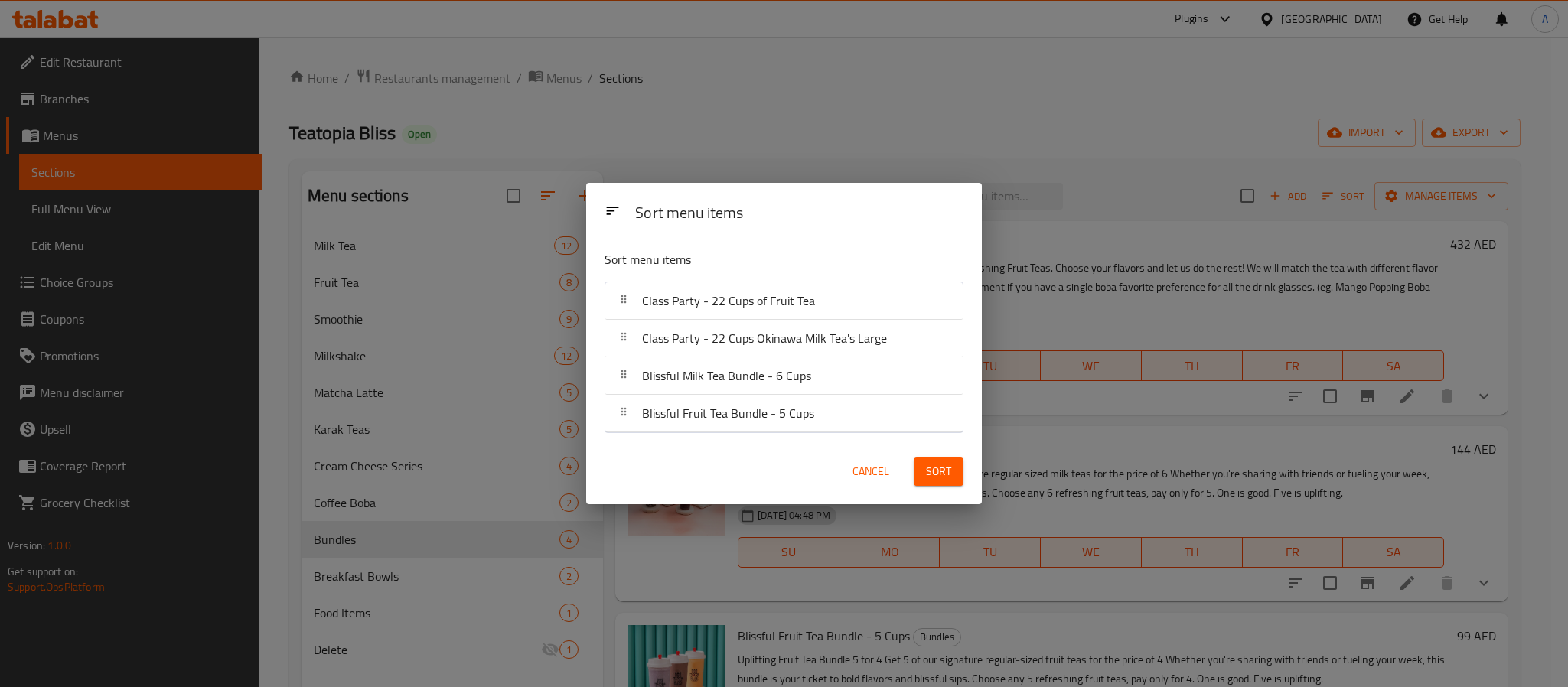
click at [929, 476] on span "Sort" at bounding box center [938, 472] width 25 height 19
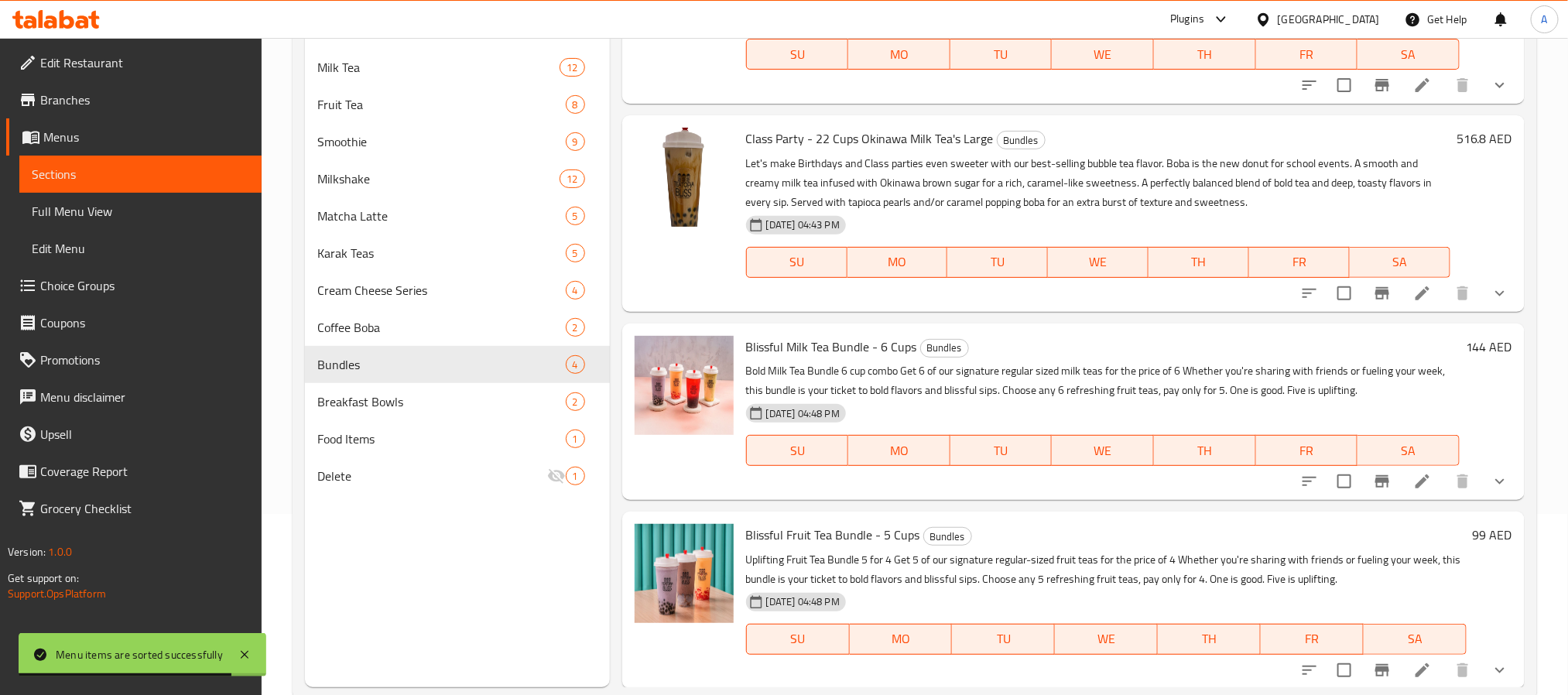
scroll to position [217, 0]
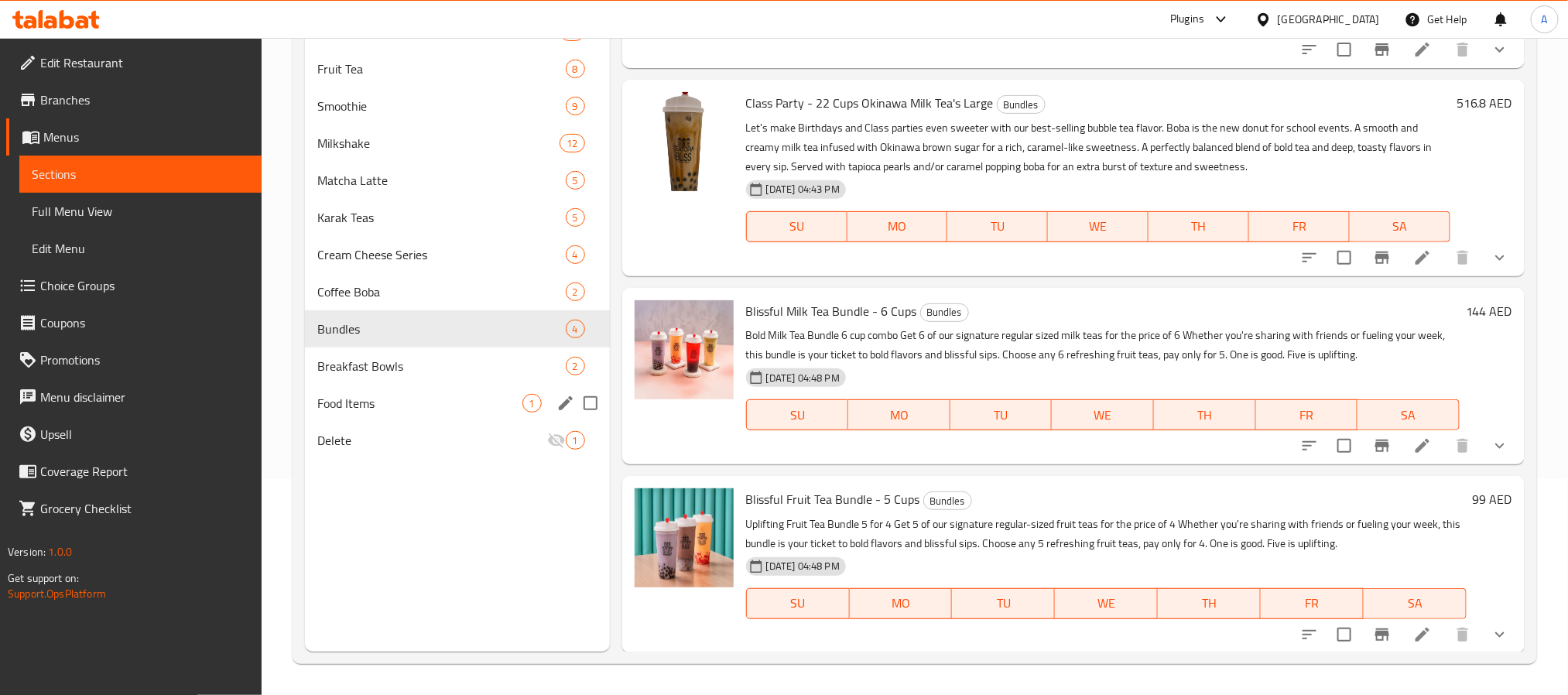
click at [439, 393] on div "Food Items 1" at bounding box center [457, 403] width 305 height 37
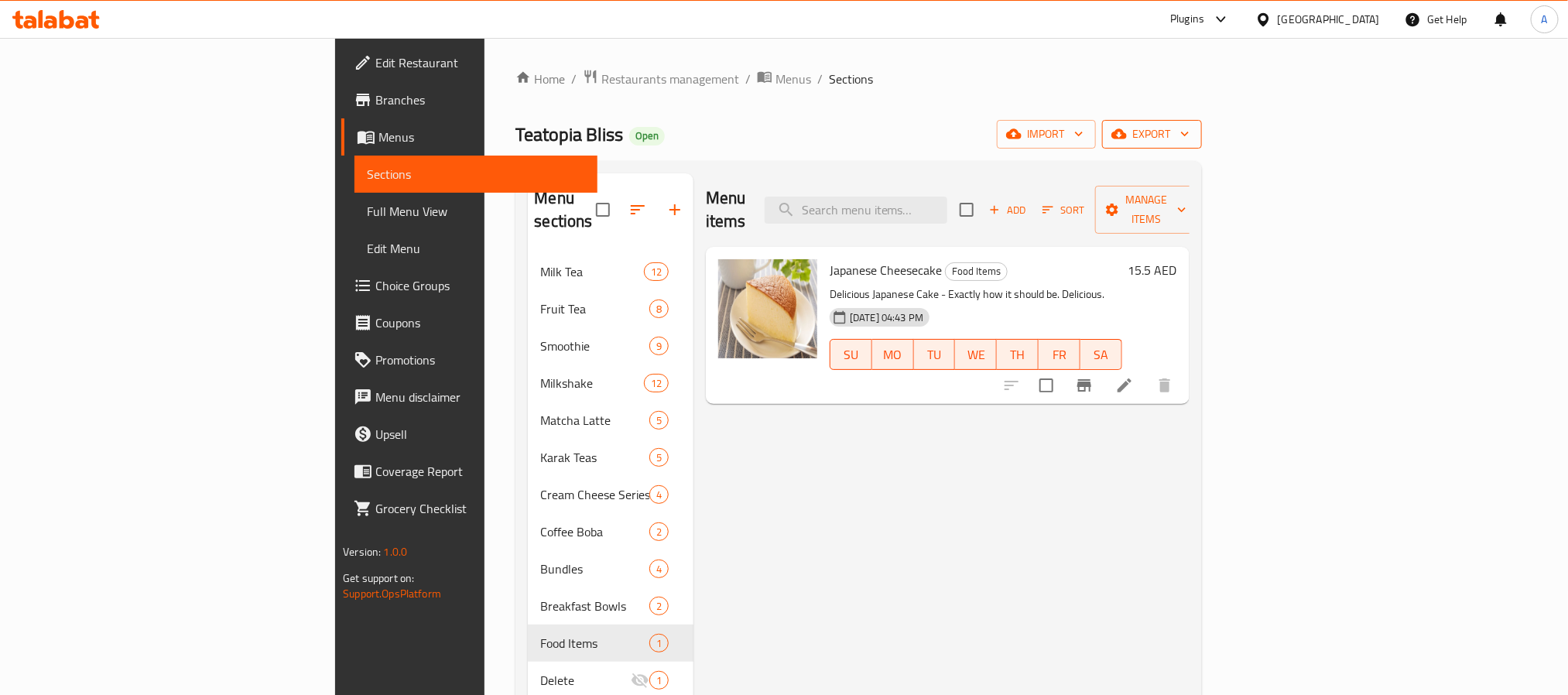
click at [1190, 129] on span "export" at bounding box center [1152, 134] width 75 height 19
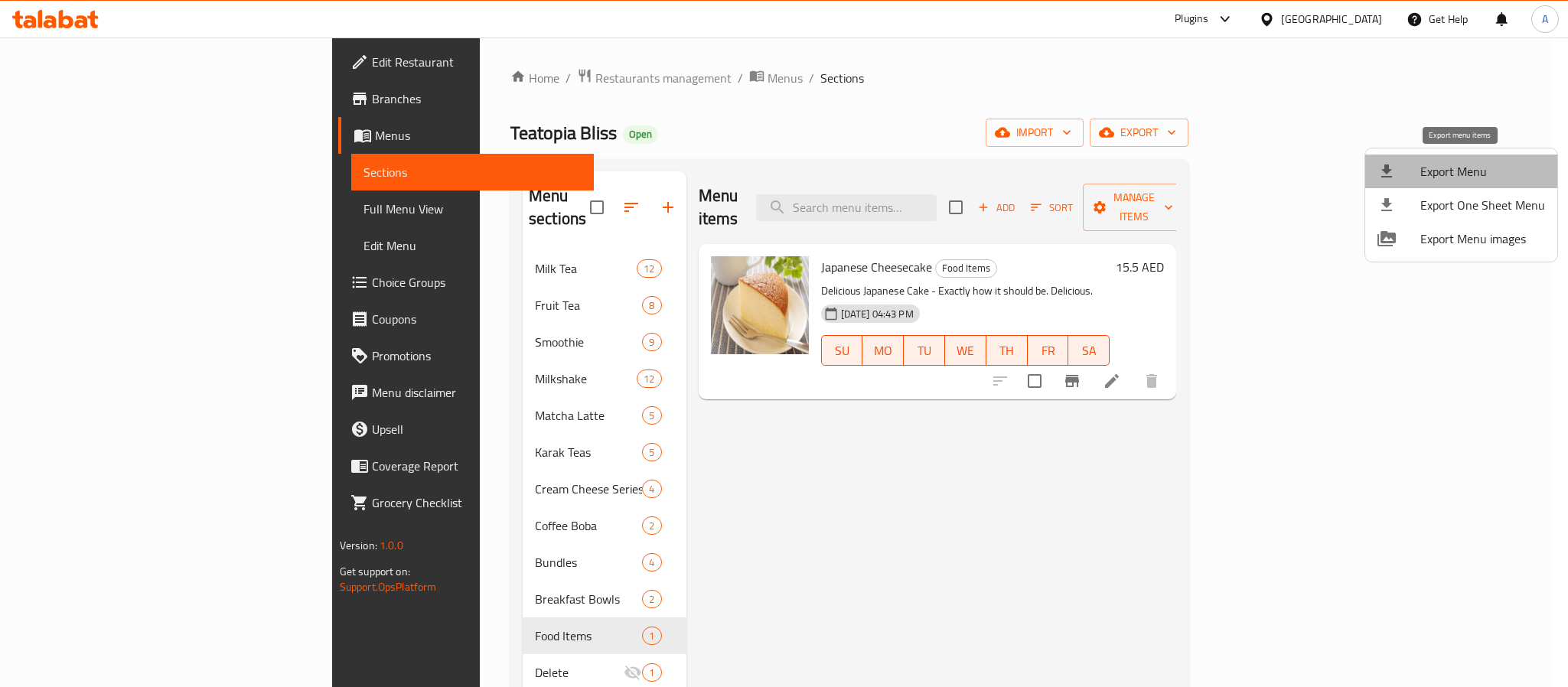
click at [1469, 169] on span "Export Menu" at bounding box center [1482, 171] width 125 height 18
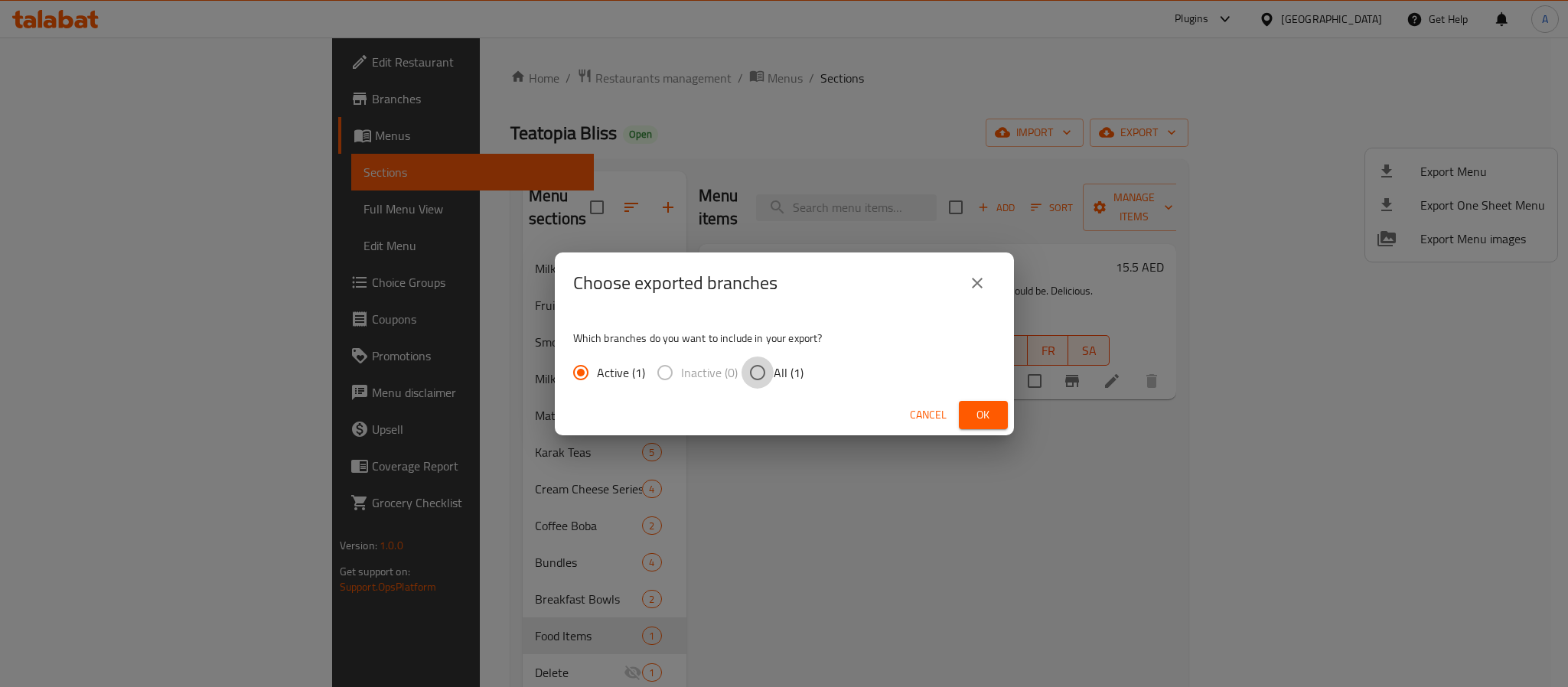
click at [756, 368] on input "All (1)" at bounding box center [757, 372] width 32 height 32
radio input "true"
click at [991, 418] on span "Ok" at bounding box center [983, 415] width 24 height 19
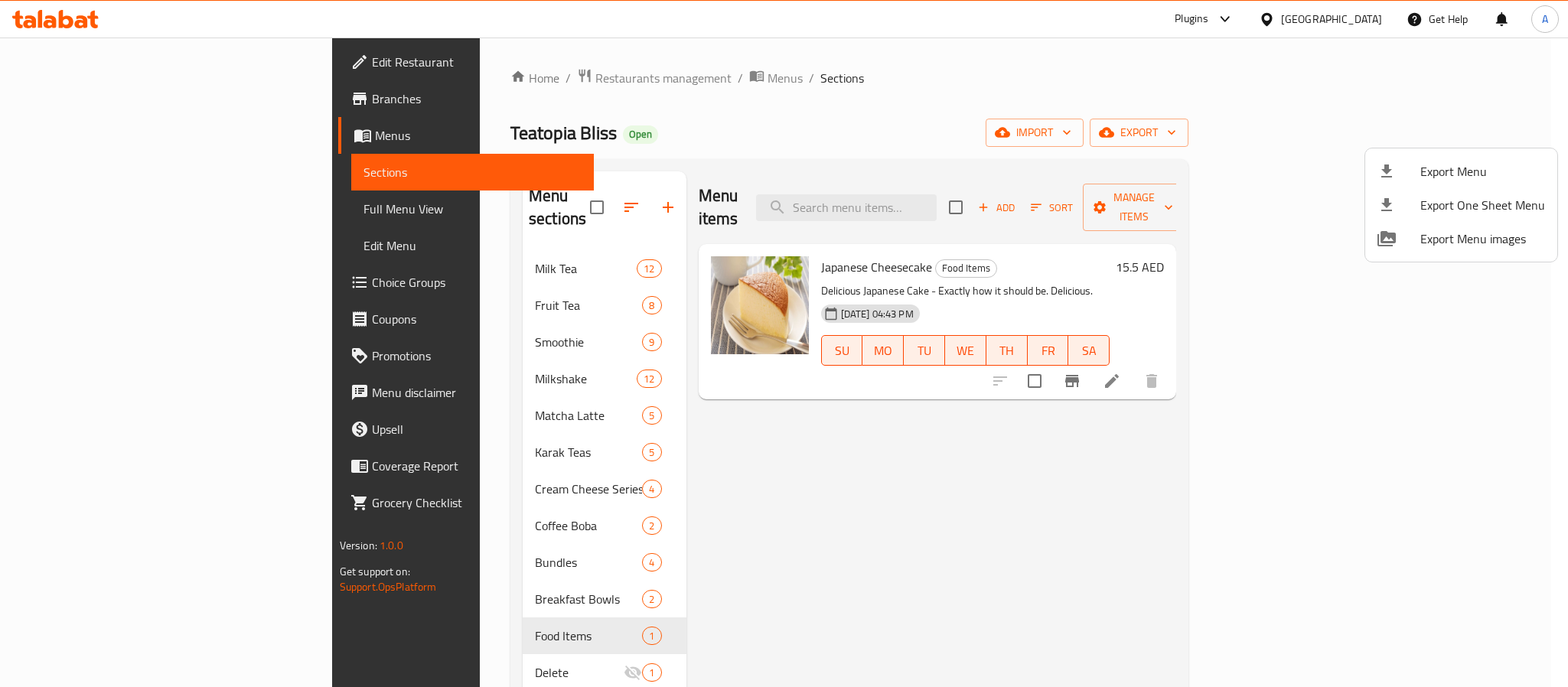
click at [1454, 67] on div at bounding box center [784, 344] width 1568 height 687
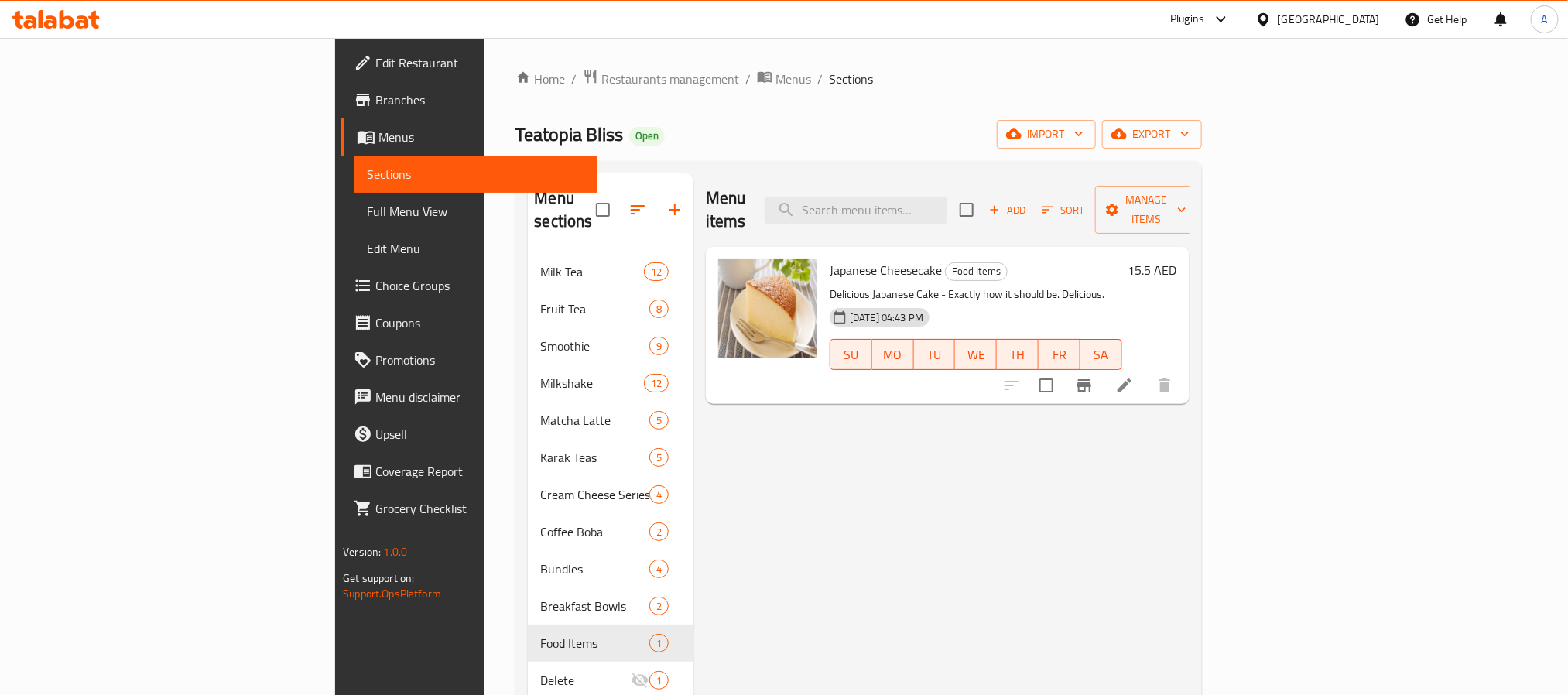
click at [1327, 5] on div "[GEOGRAPHIC_DATA]" at bounding box center [1318, 19] width 150 height 37
click at [1302, 17] on div "[GEOGRAPHIC_DATA]" at bounding box center [1329, 19] width 102 height 17
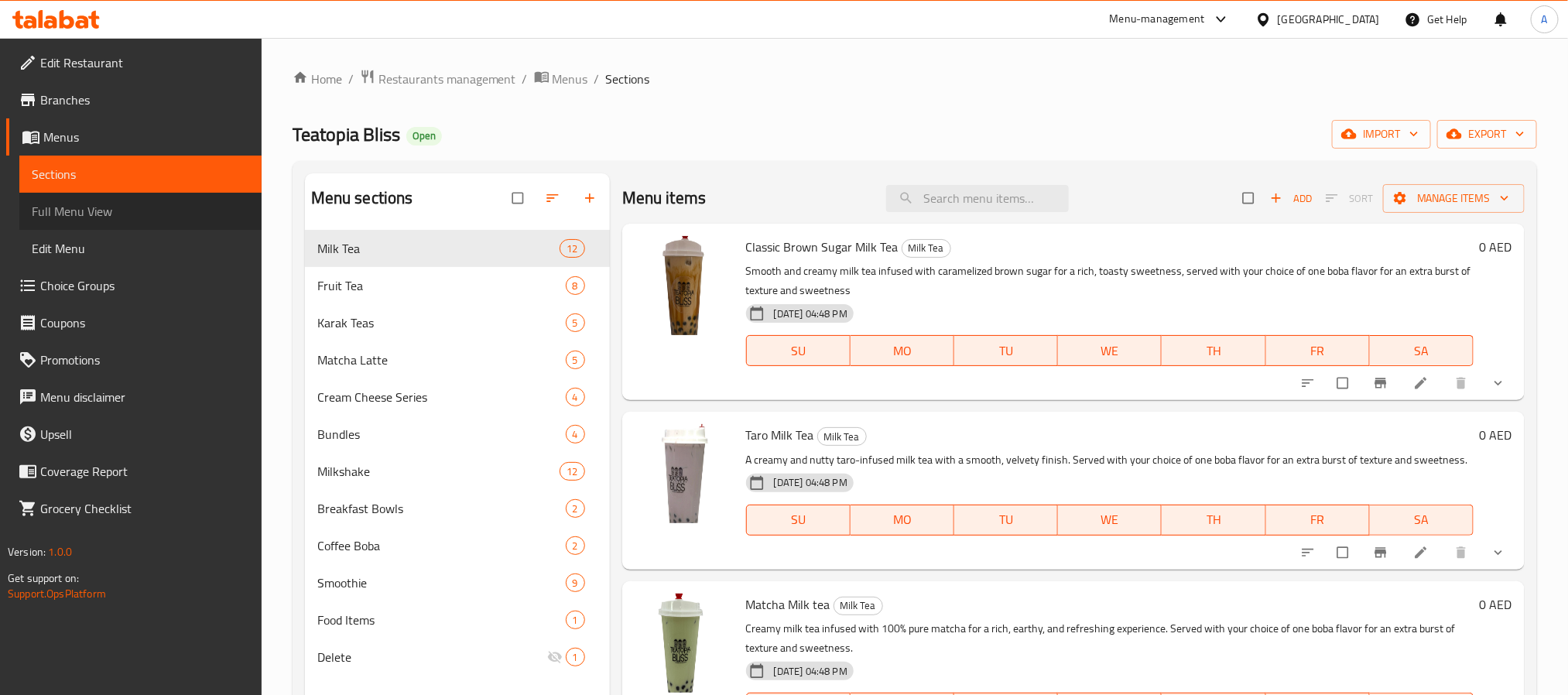
click at [96, 205] on span "Full Menu View" at bounding box center [140, 211] width 218 height 18
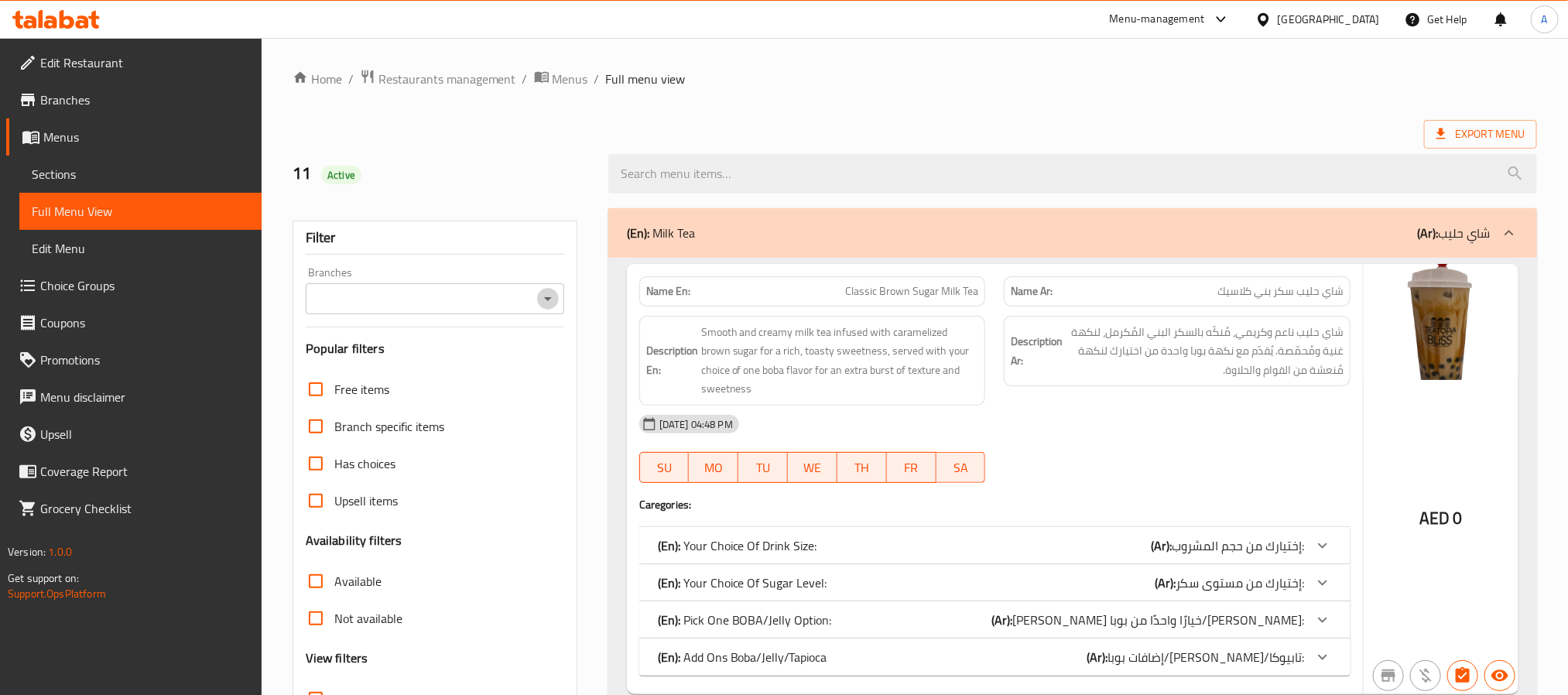
click at [548, 305] on icon "Open" at bounding box center [548, 299] width 18 height 18
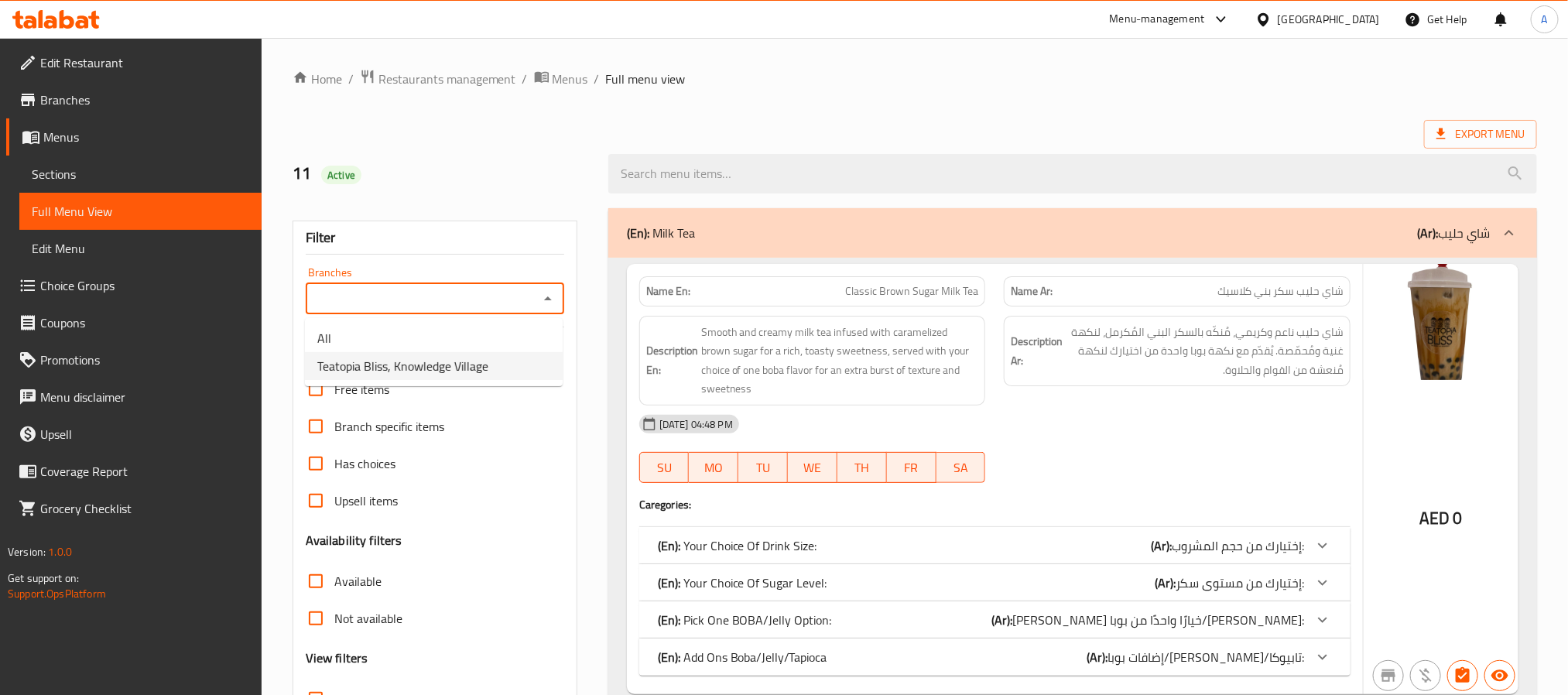
click at [481, 363] on span "Teatopia Bliss, Knowledge Village" at bounding box center [403, 366] width 172 height 18
type input "Teatopia Bliss, Knowledge Village"
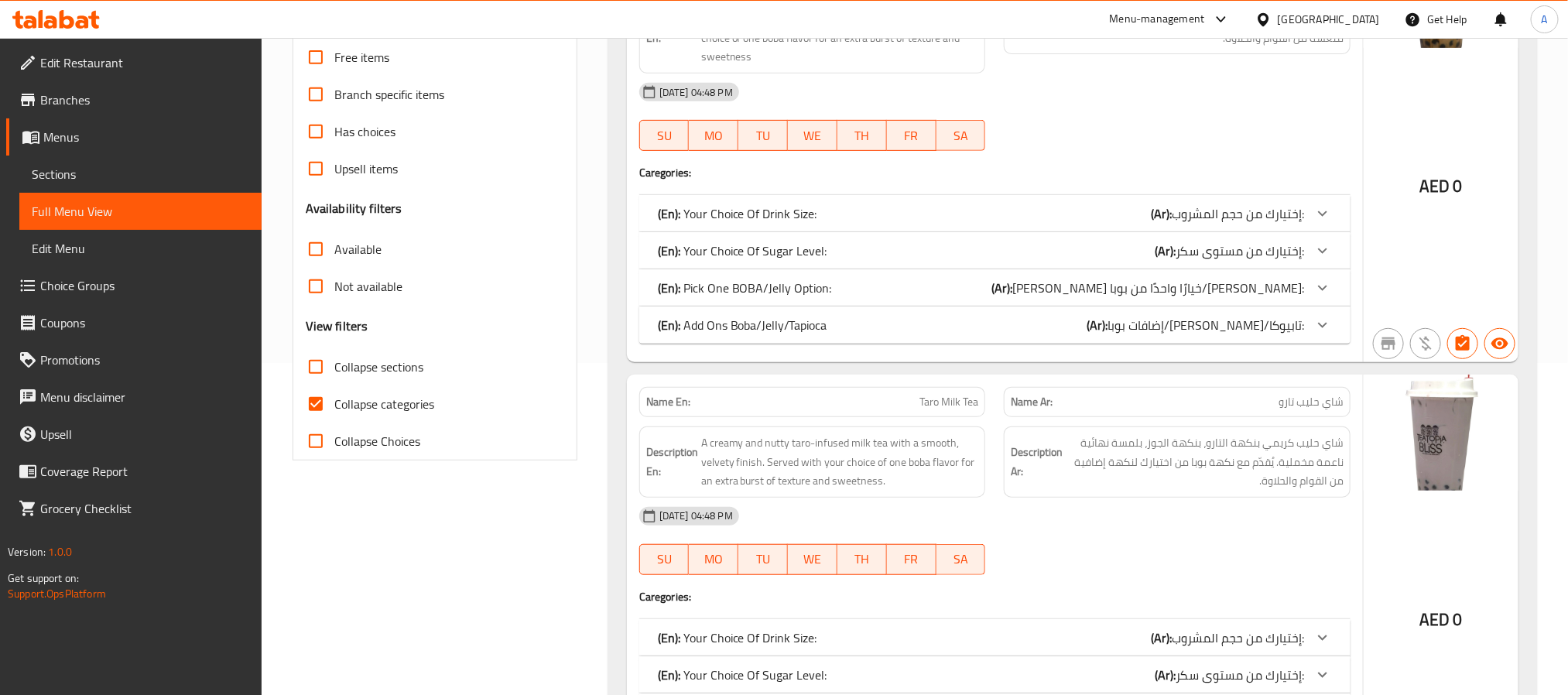
scroll to position [116, 0]
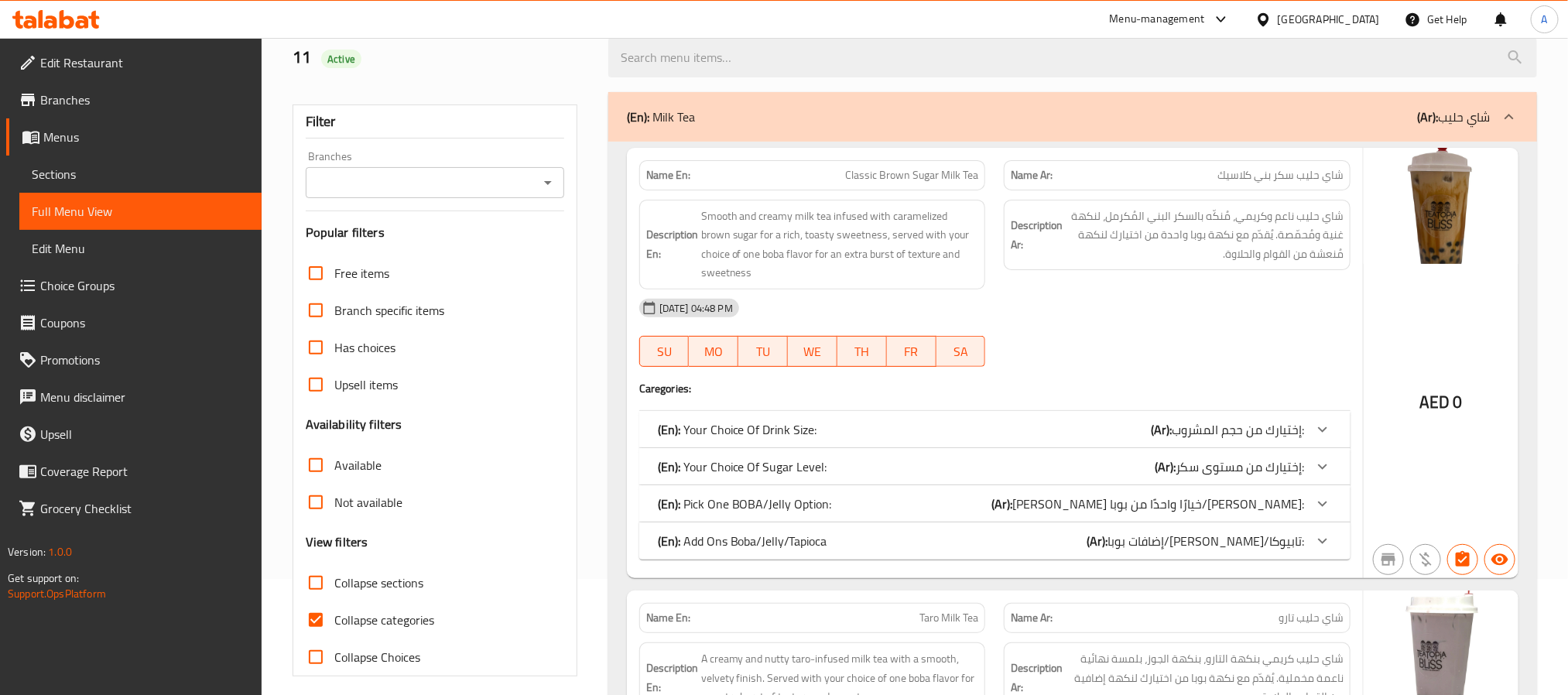
click at [550, 188] on icon "Open" at bounding box center [548, 182] width 18 height 18
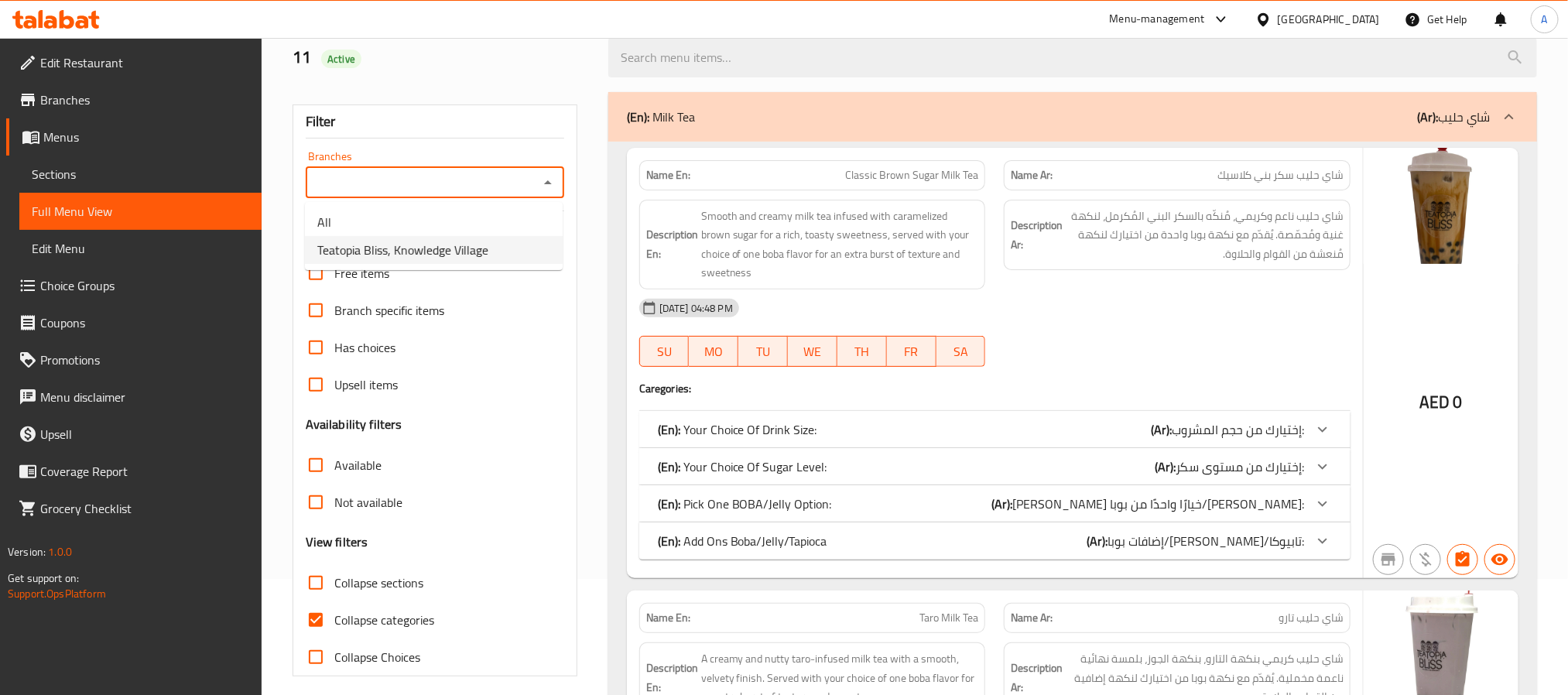
click at [447, 242] on span "Teatopia Bliss, Knowledge Village" at bounding box center [403, 250] width 172 height 18
type input "Teatopia Bliss, Knowledge Village"
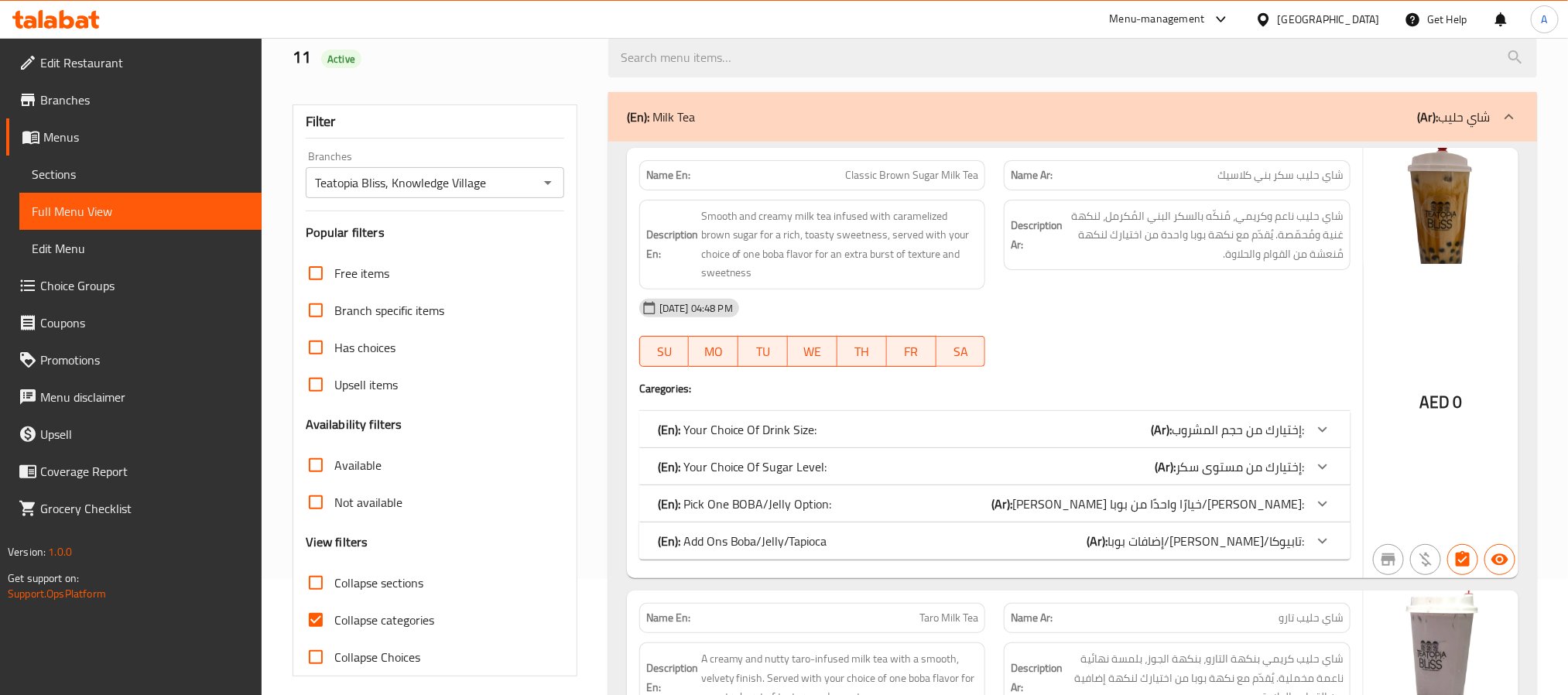
click at [876, 136] on div "(En): Milk Tea (Ar): شاي حليب" at bounding box center [1073, 117] width 929 height 50
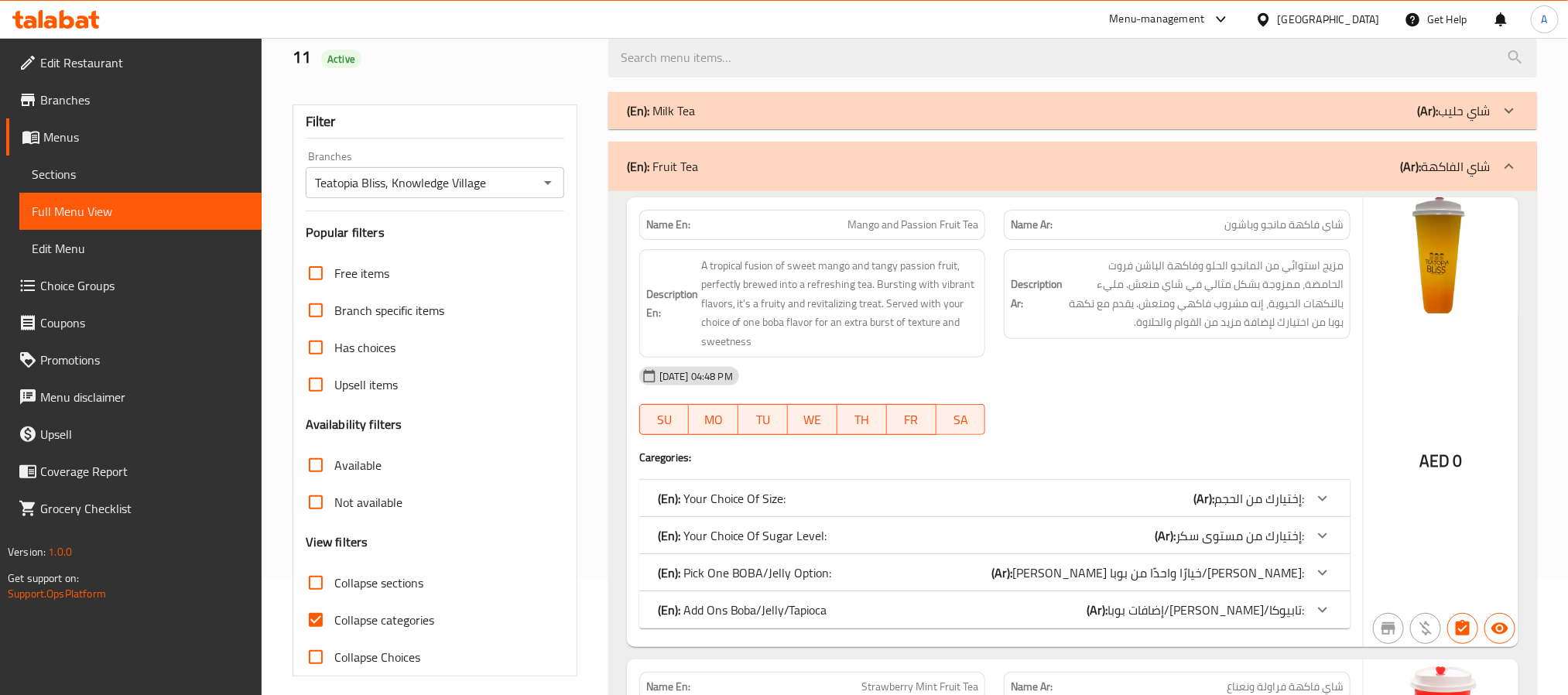
click at [891, 175] on div "(En): Fruit Tea (Ar): شاي الفاكهة" at bounding box center [1059, 166] width 864 height 18
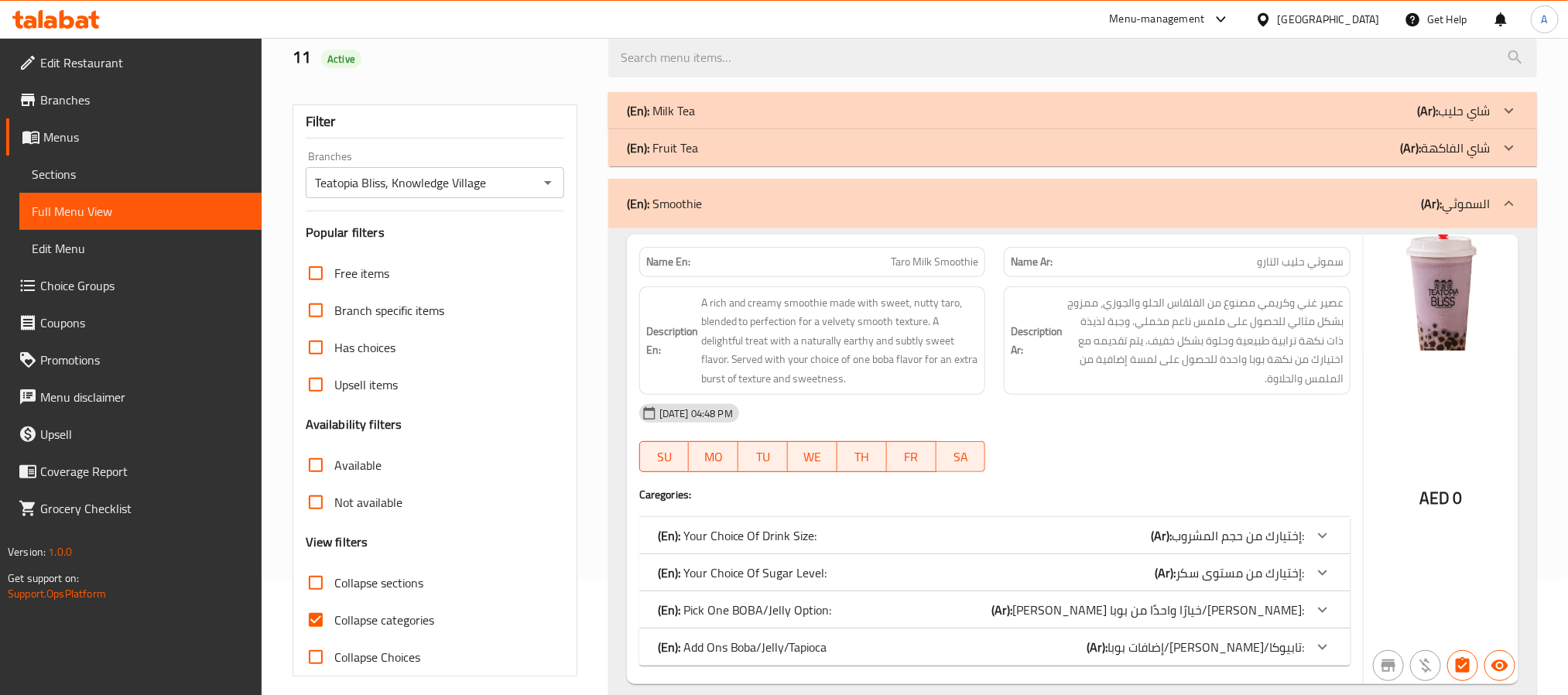
click at [902, 207] on div "(En): Smoothie (Ar): السموثي" at bounding box center [1059, 203] width 864 height 18
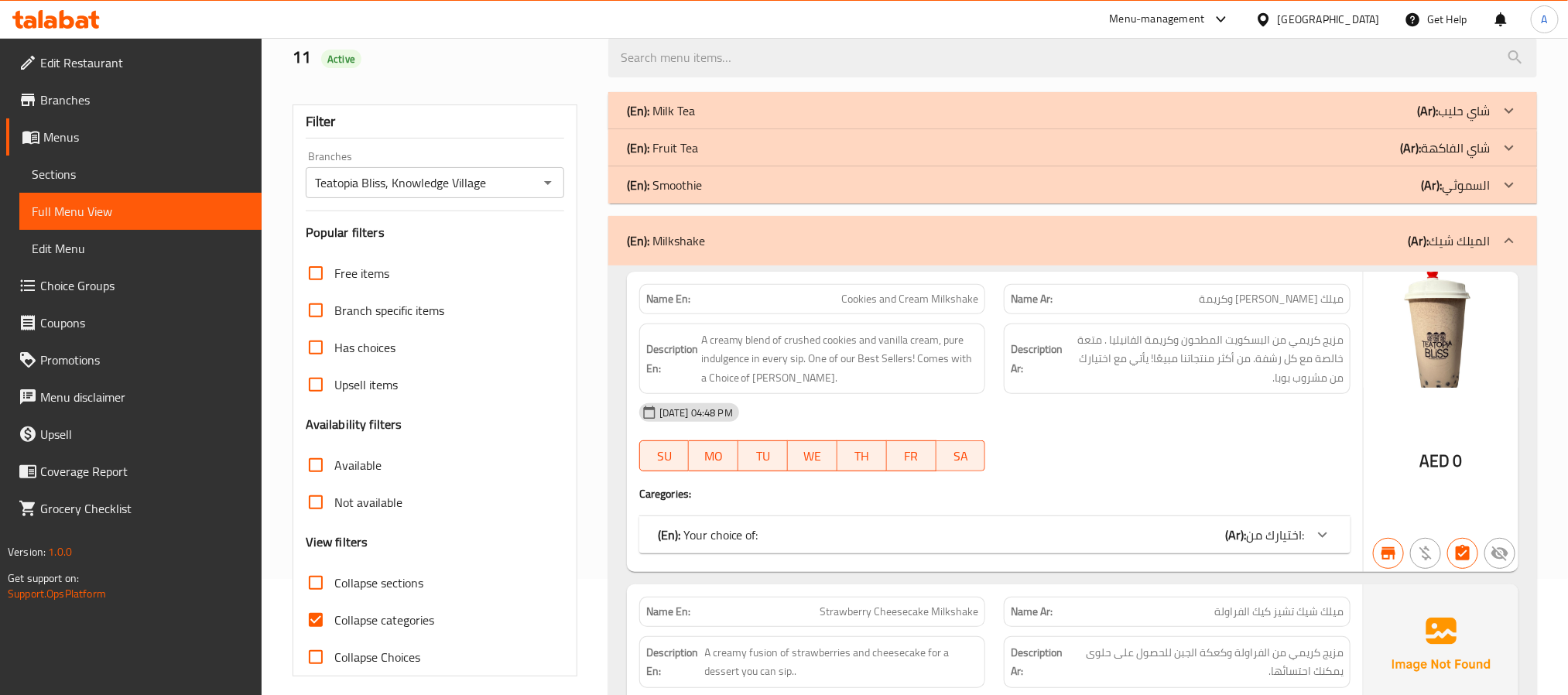
click at [846, 240] on div "(En): Milkshake (Ar): الميلك شيك" at bounding box center [1059, 240] width 864 height 18
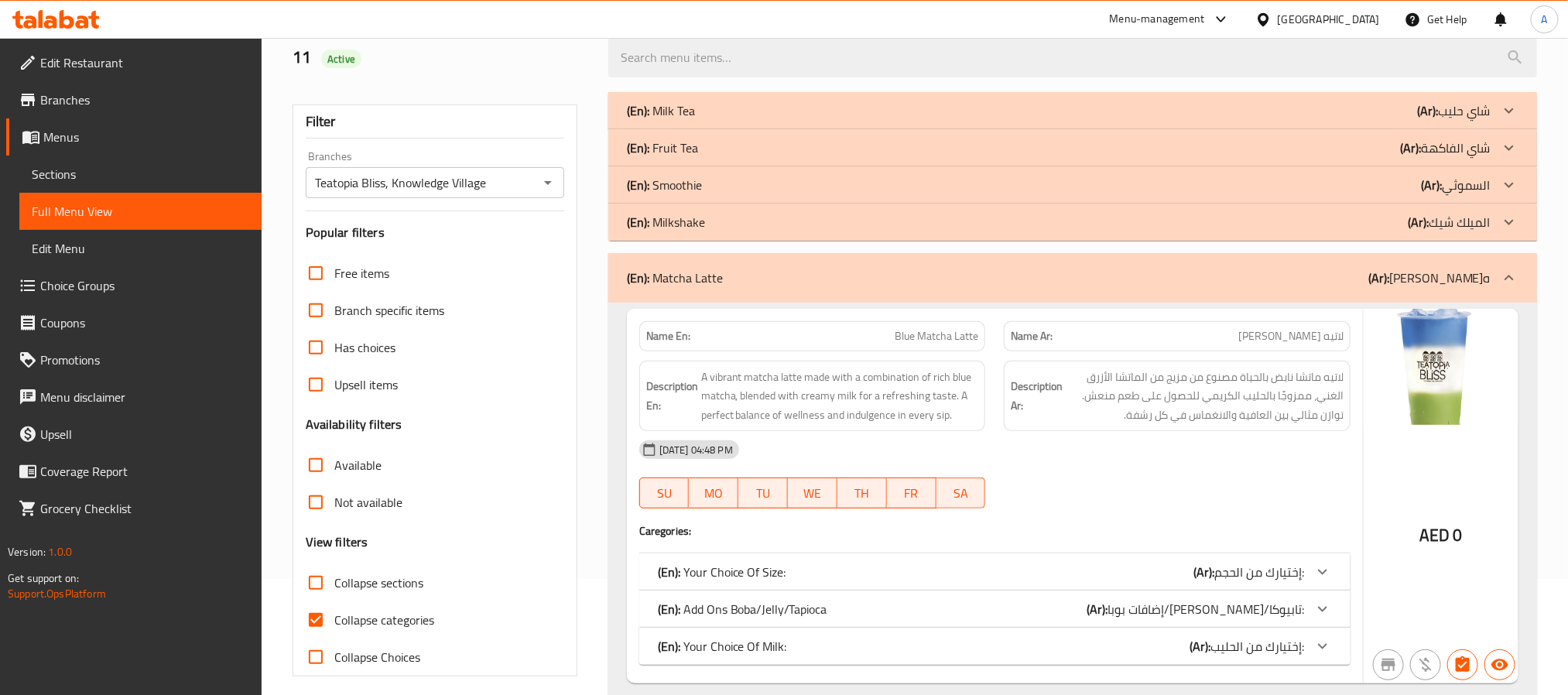
click at [838, 275] on div "(En): Matcha Latte (Ar): [PERSON_NAME]ه" at bounding box center [1059, 278] width 864 height 18
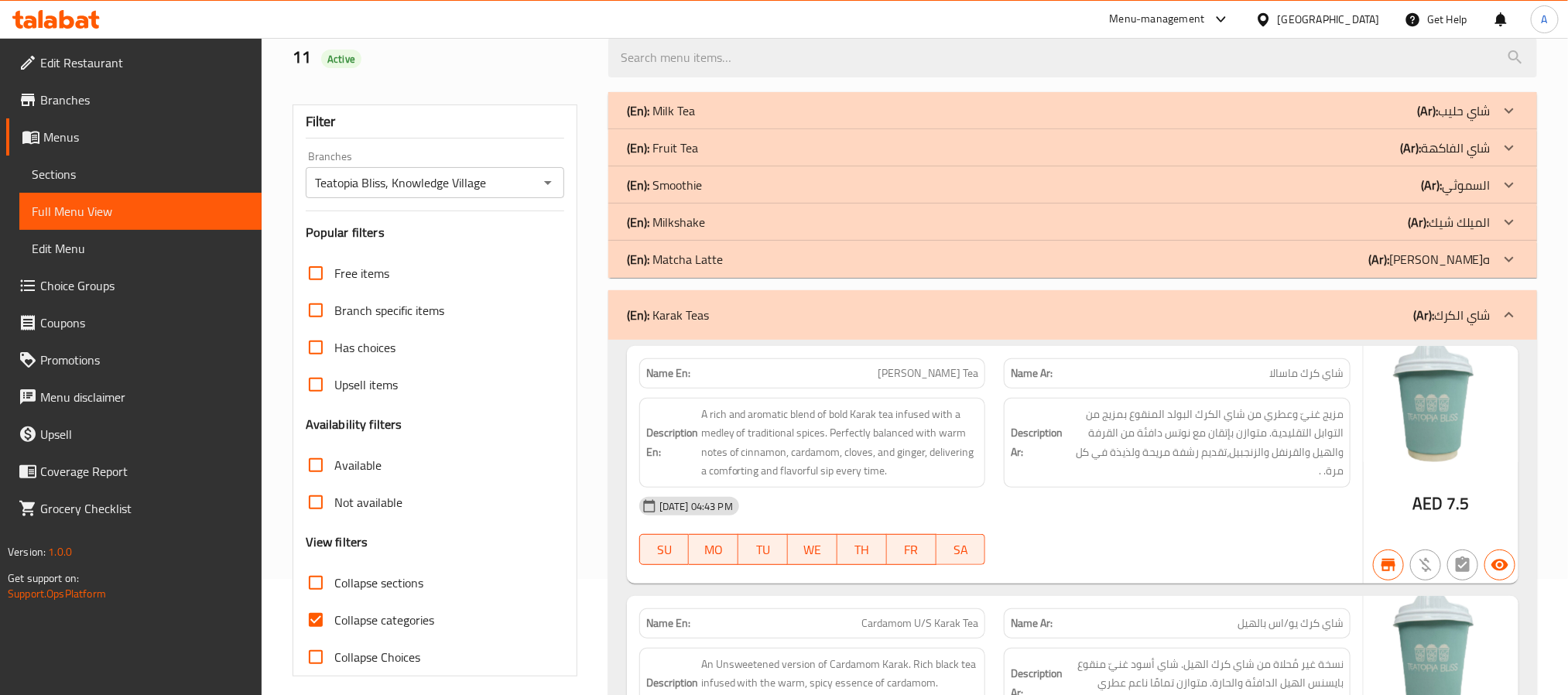
click at [844, 321] on div "(En): Karak Teas (Ar): شاي الكرك" at bounding box center [1059, 314] width 864 height 18
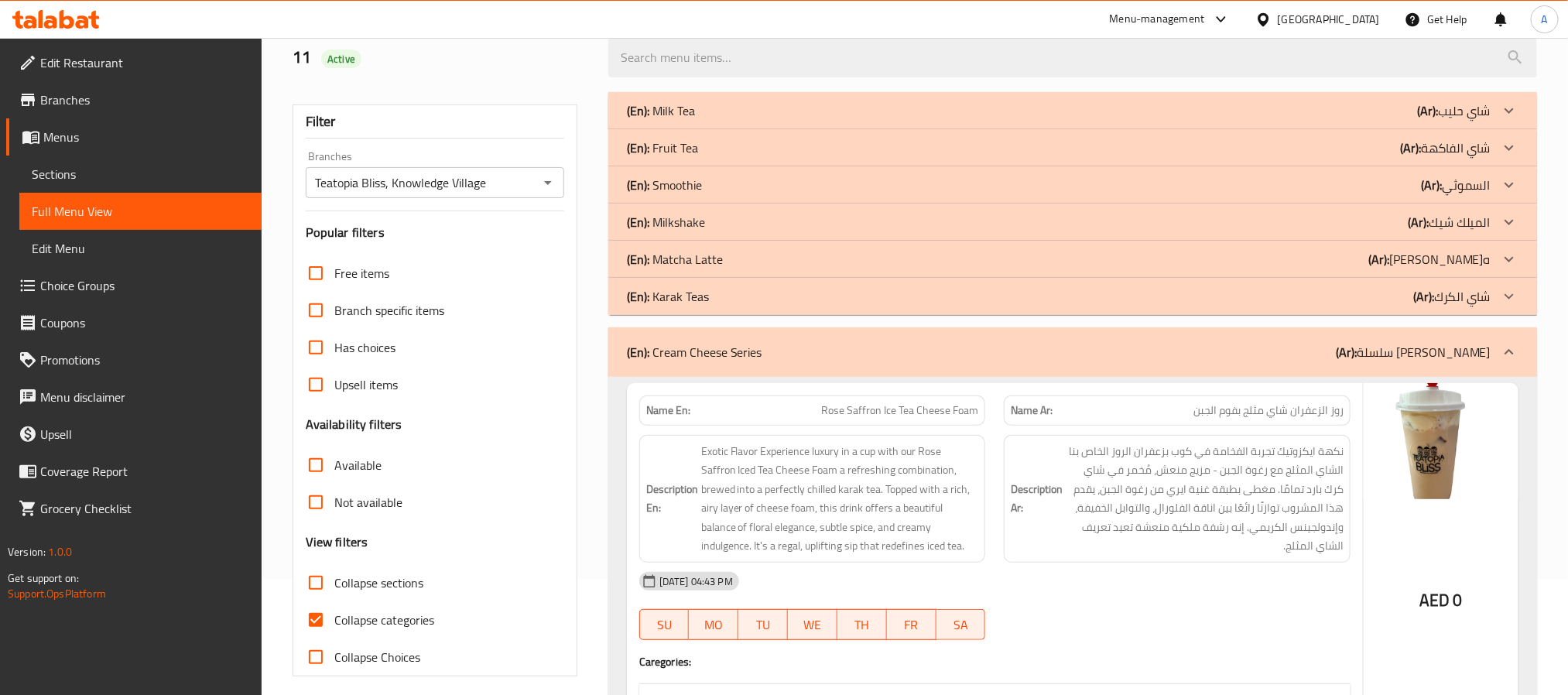
scroll to position [233, 0]
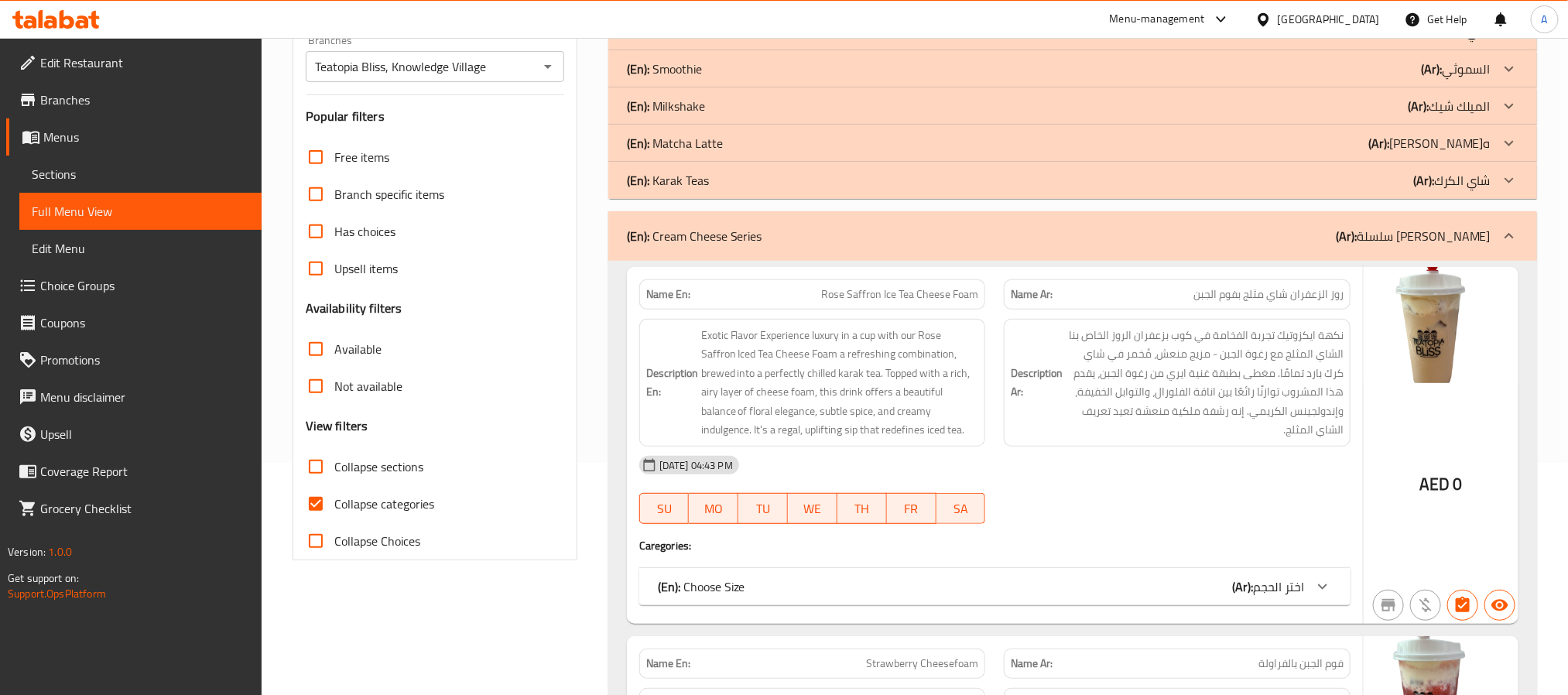
click at [955, 585] on div "(En): Choose Size (Ar): اختر الحجم" at bounding box center [981, 586] width 646 height 18
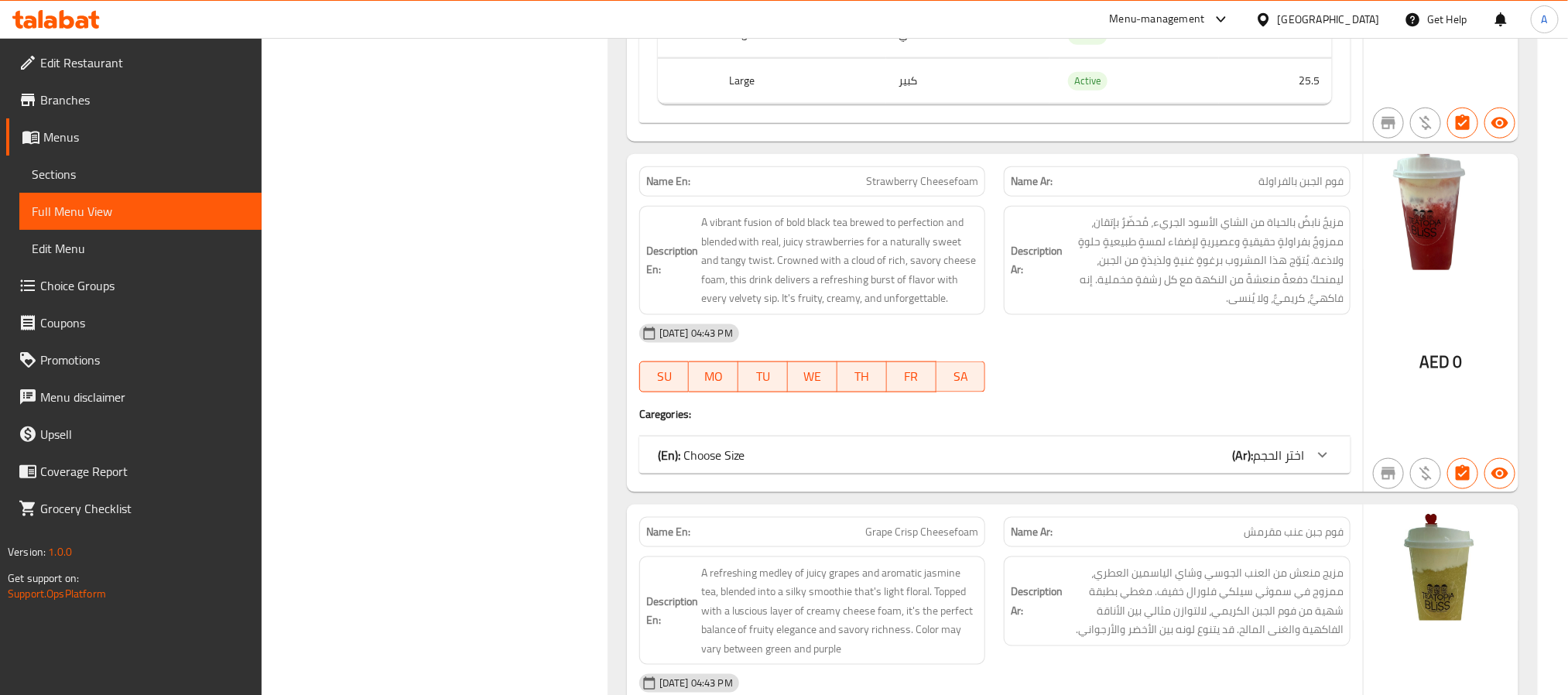
scroll to position [929, 0]
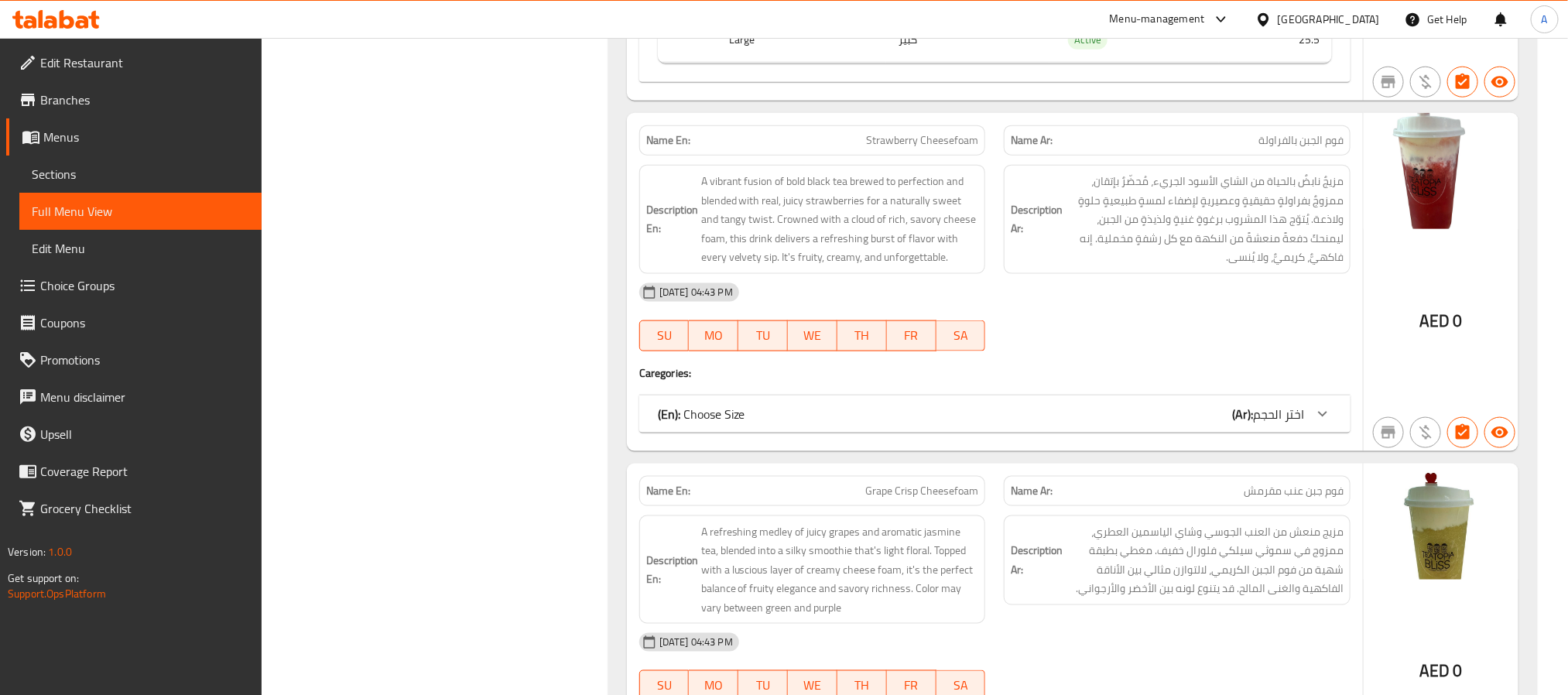
click at [1189, 411] on div "(En): Choose Size (Ar): اختر الحجم" at bounding box center [981, 414] width 646 height 18
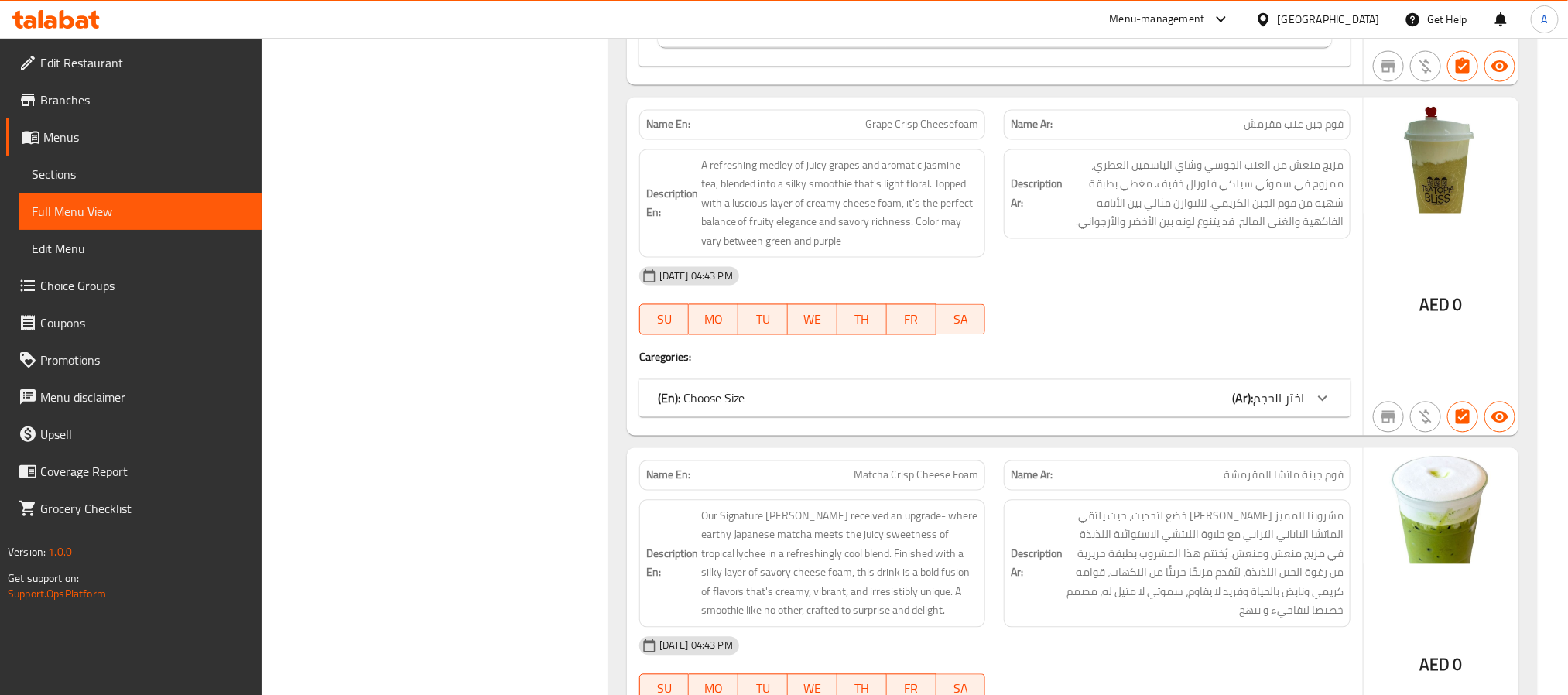
scroll to position [1510, 0]
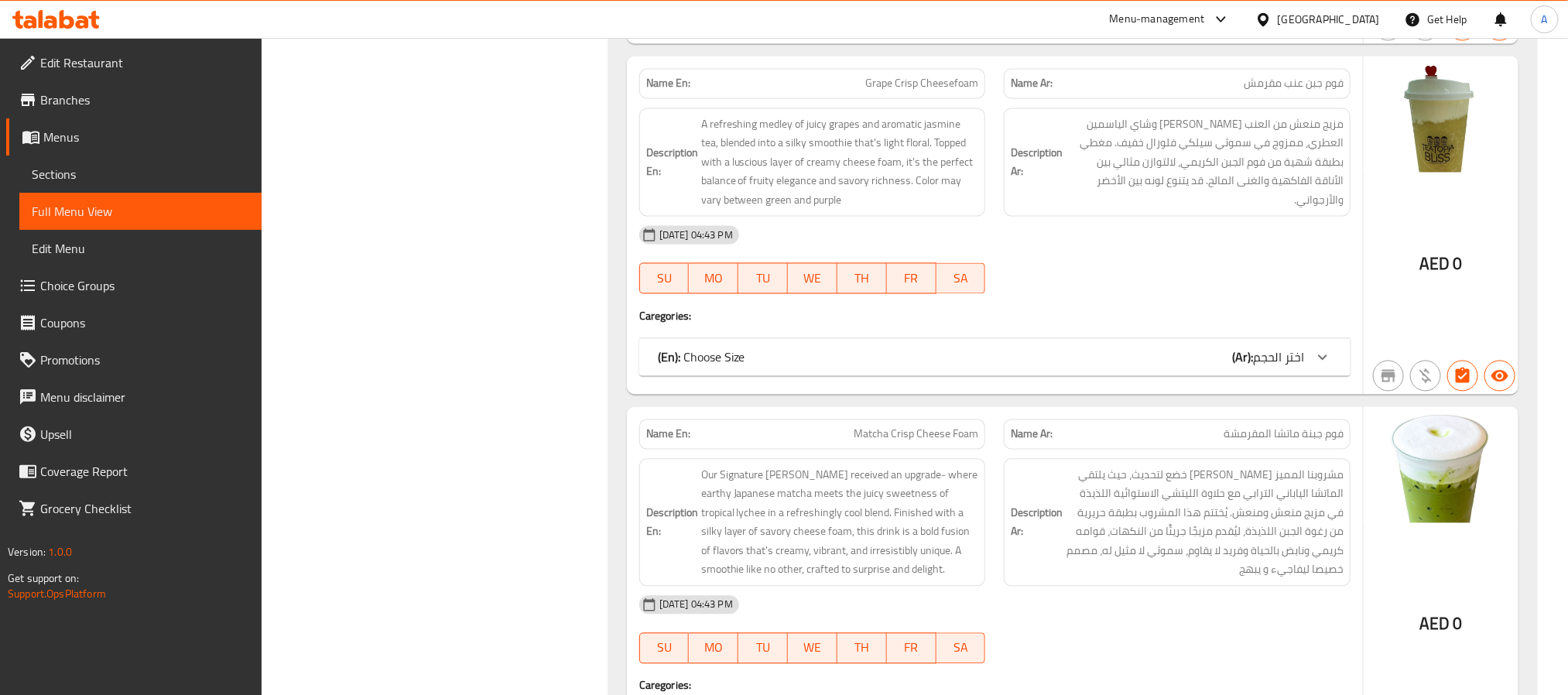
click at [1176, 367] on div "(En): Choose Size (Ar): اختر الحجم" at bounding box center [981, 357] width 646 height 18
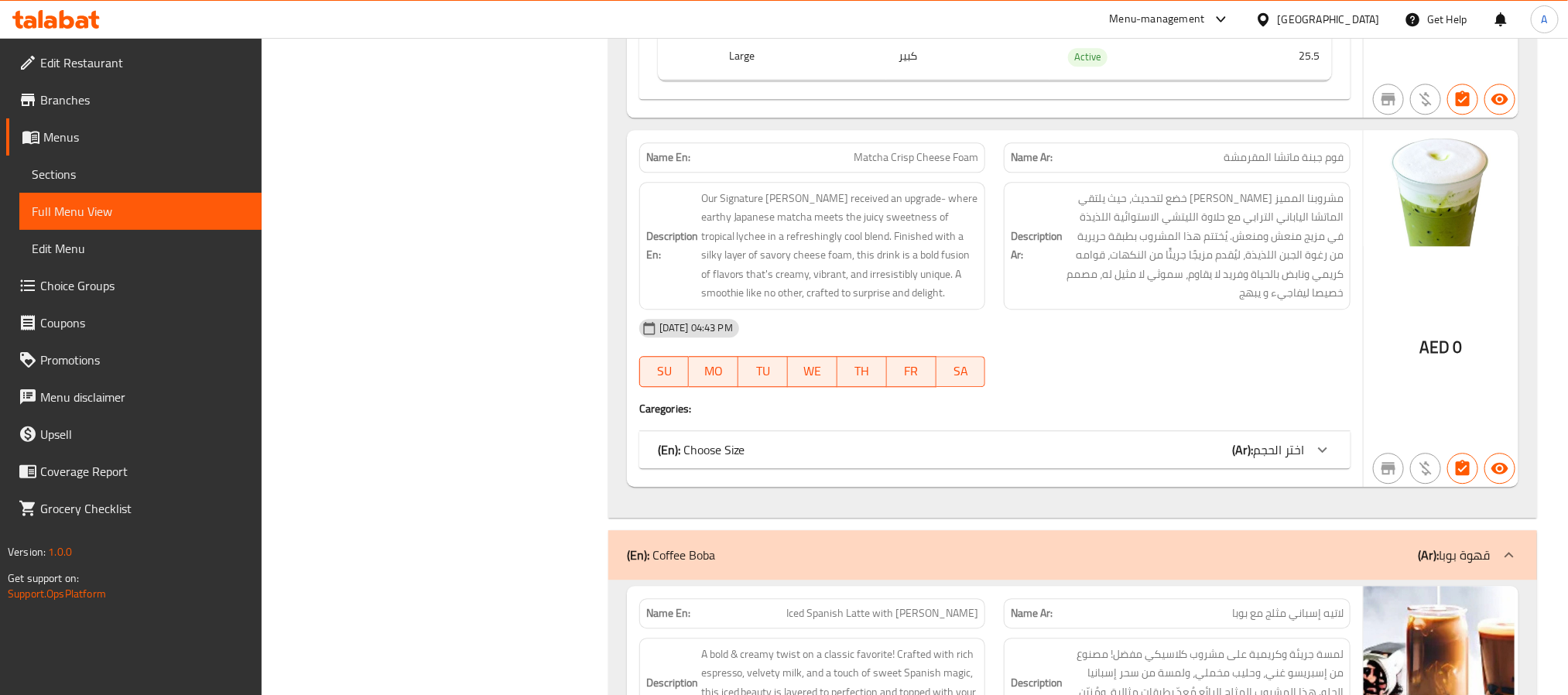
scroll to position [1974, 0]
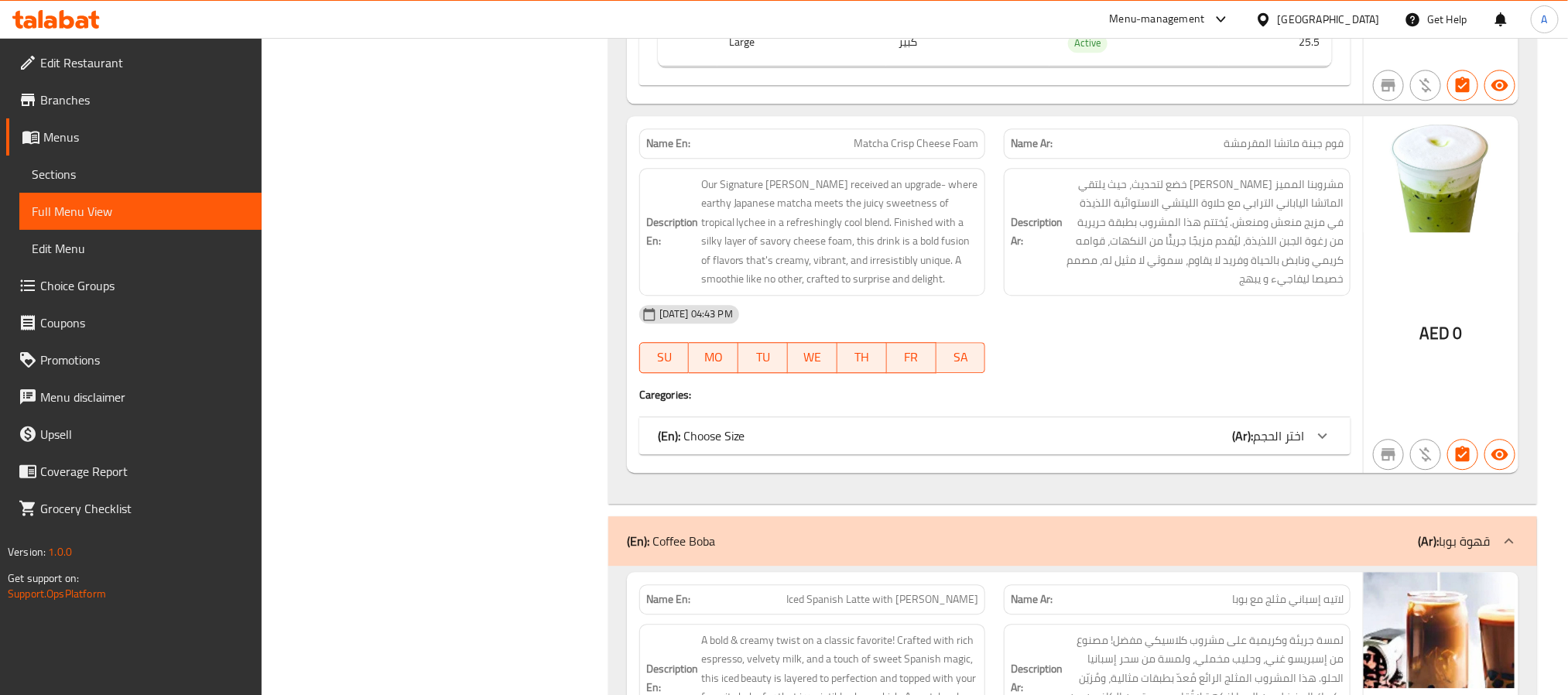
click at [1208, 439] on div "(En): Choose Size (Ar): اختر الحجم" at bounding box center [981, 435] width 646 height 18
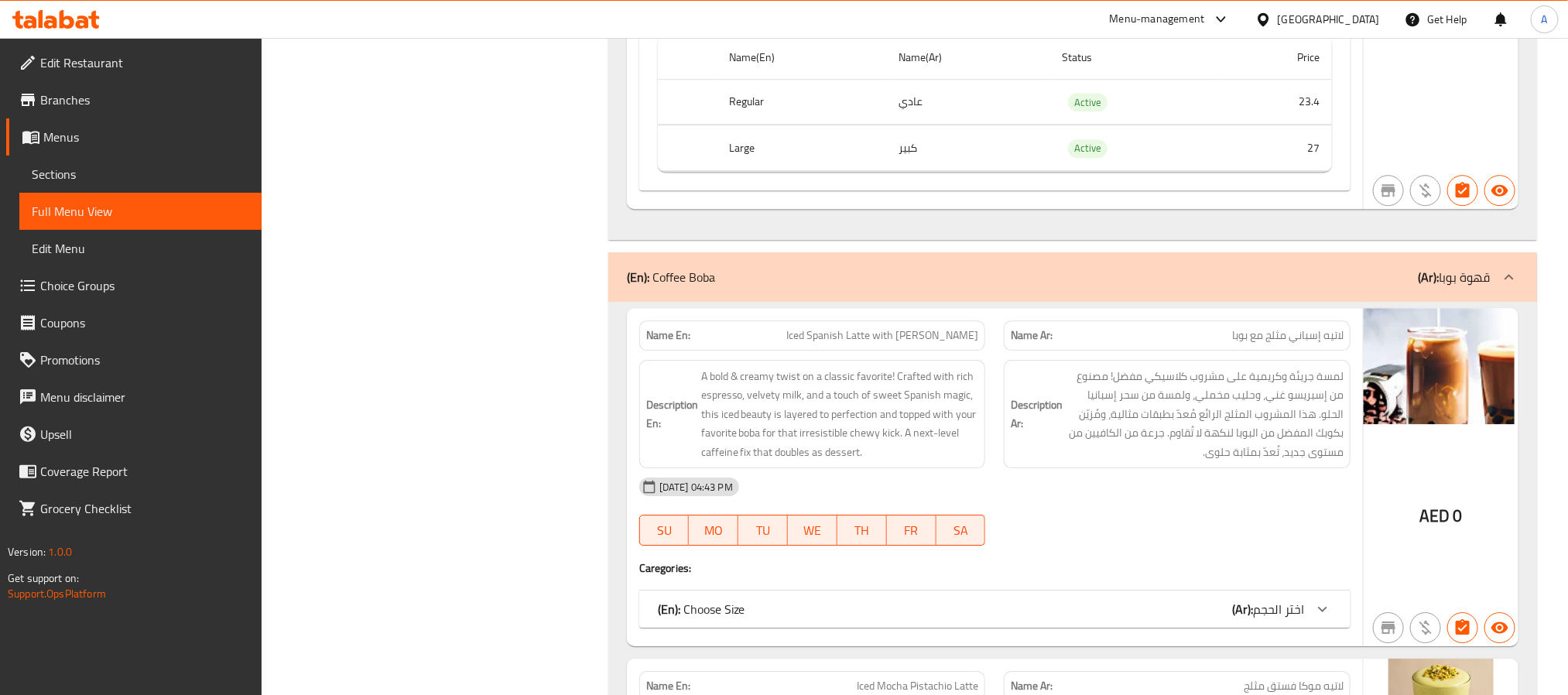
scroll to position [2555, 0]
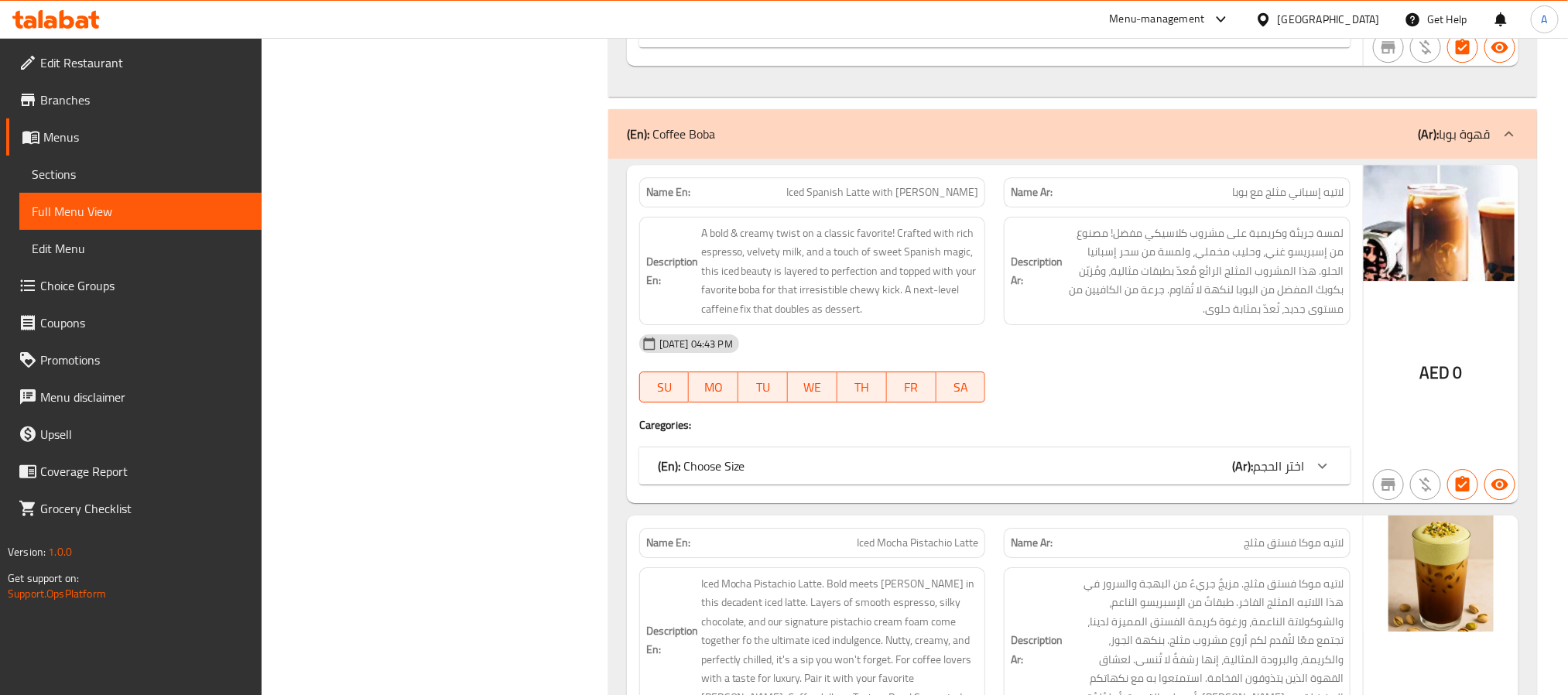
click at [1055, 470] on div "(En): Choose Size (Ar): اختر الحجم" at bounding box center [981, 466] width 646 height 18
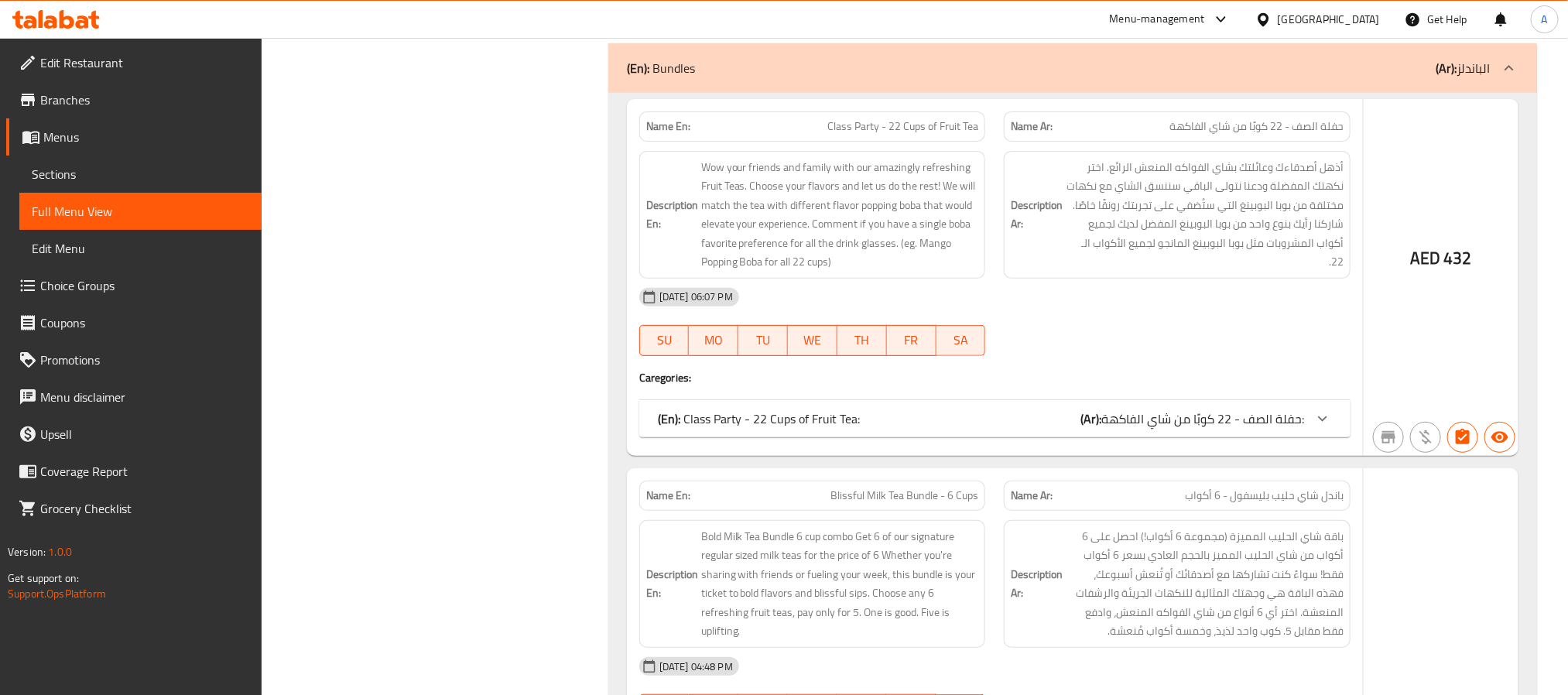
scroll to position [6505, 0]
click div "(En): Class Party - 22 Cups of Fruit Tea: (Ar): حفلة الصف - 22 كوبًا من شاي الف…"
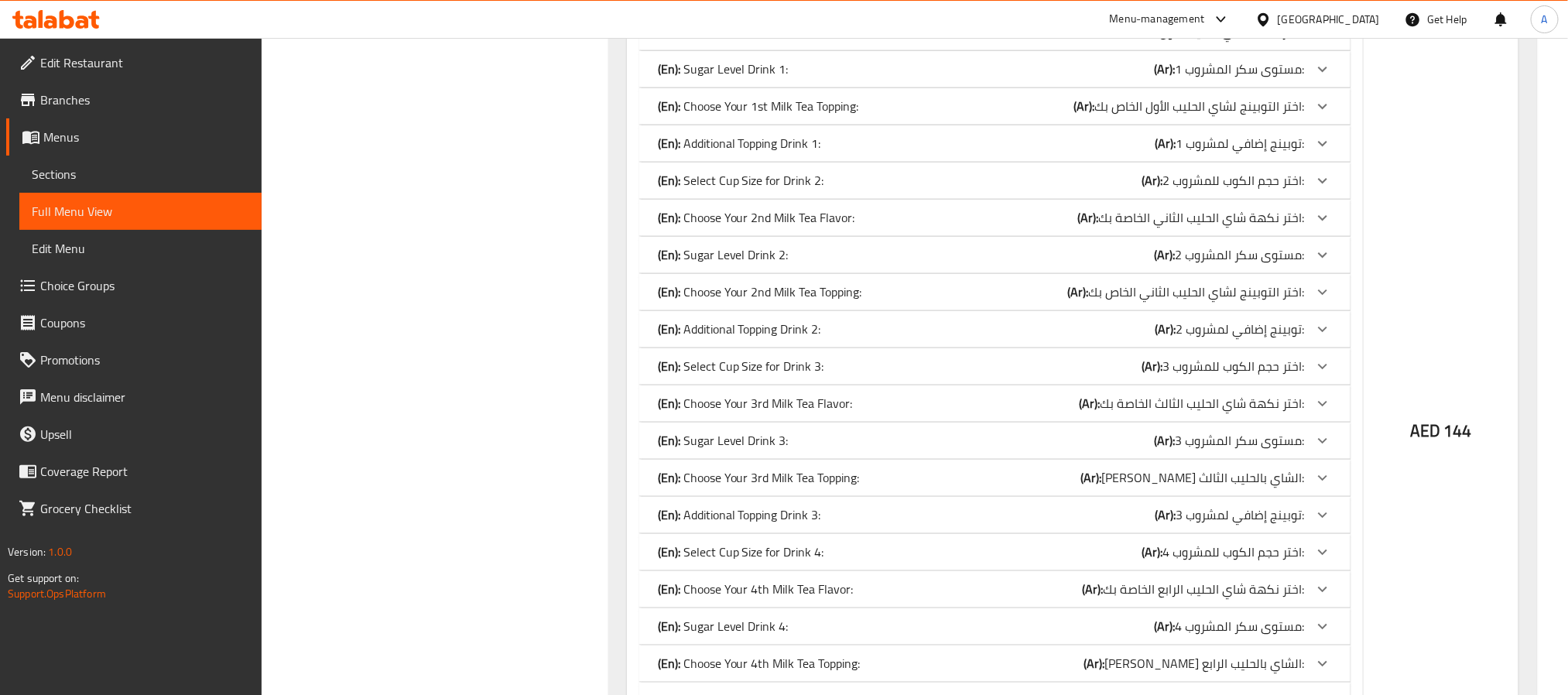
scroll to position [8015, 0]
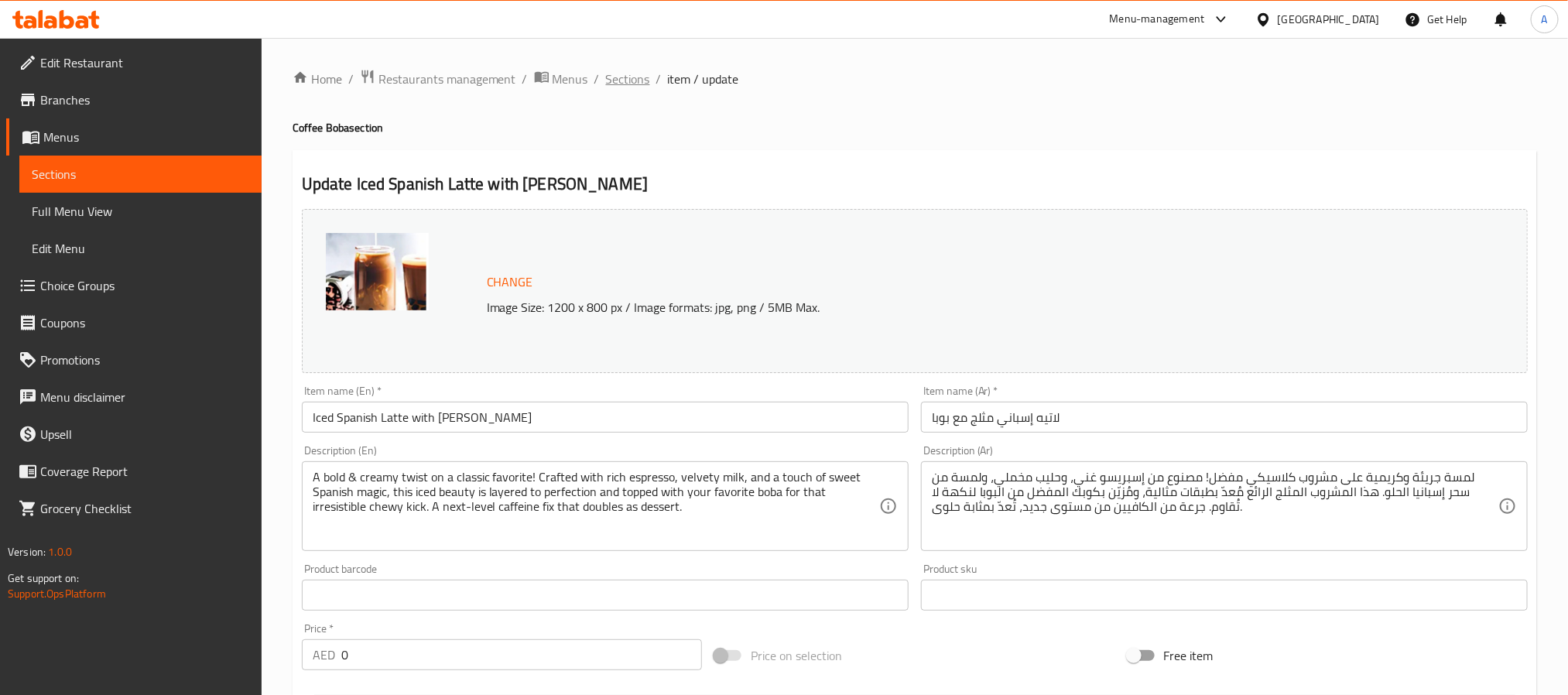
click at [625, 79] on span "Sections" at bounding box center [628, 78] width 44 height 18
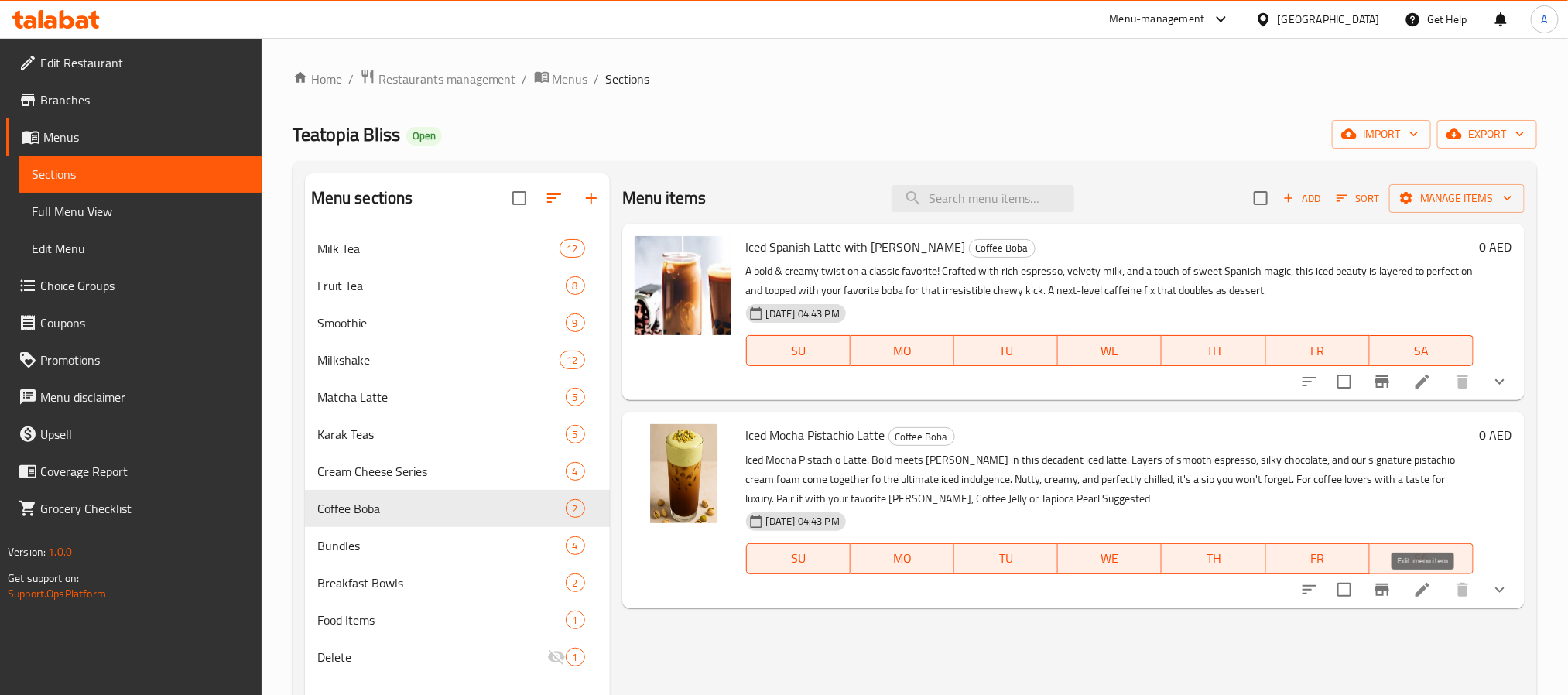
click at [1422, 595] on icon at bounding box center [1423, 590] width 14 height 14
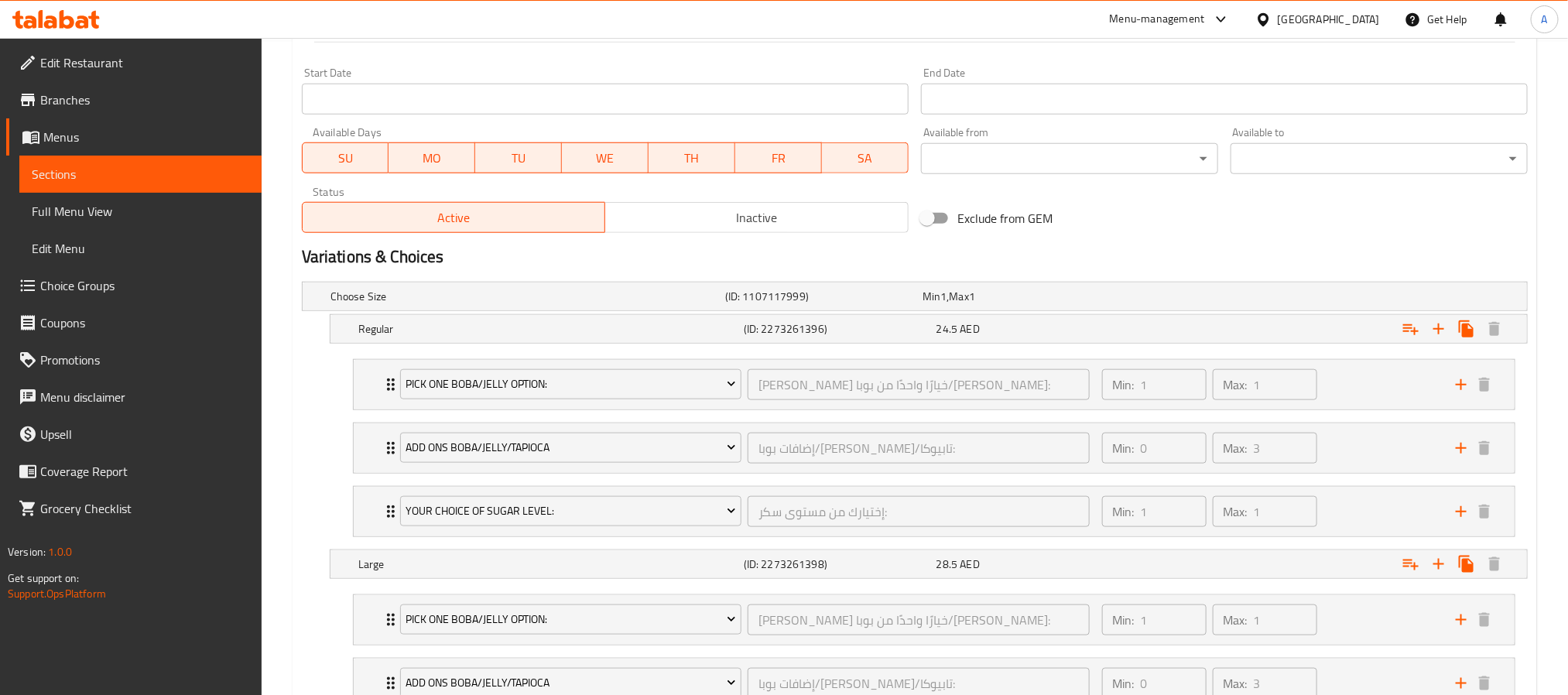
scroll to position [847, 0]
